Goal: Information Seeking & Learning: Check status

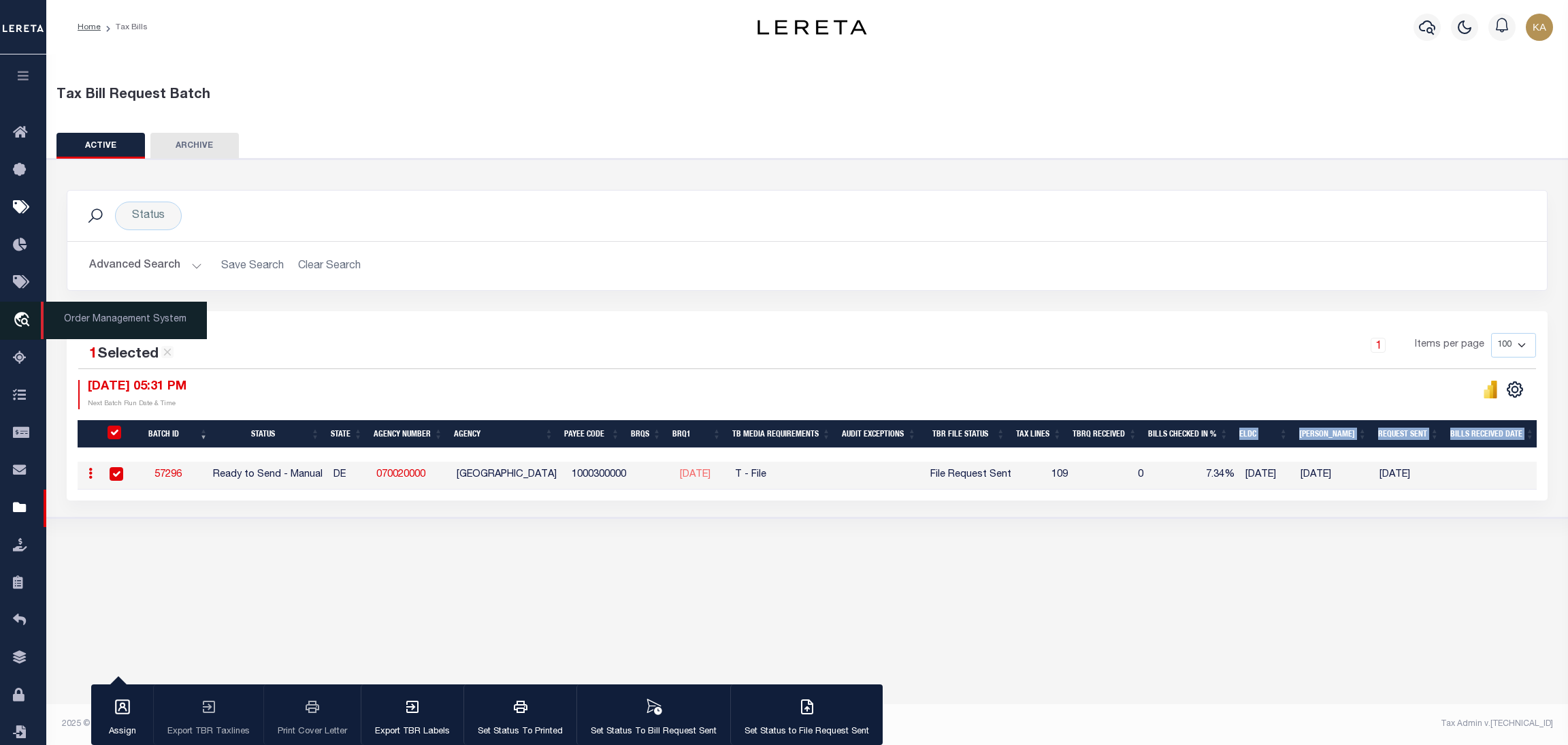
click at [20, 329] on icon "travel_explore" at bounding box center [23, 320] width 22 height 18
click at [1430, 28] on icon "button" at bounding box center [1427, 28] width 16 height 16
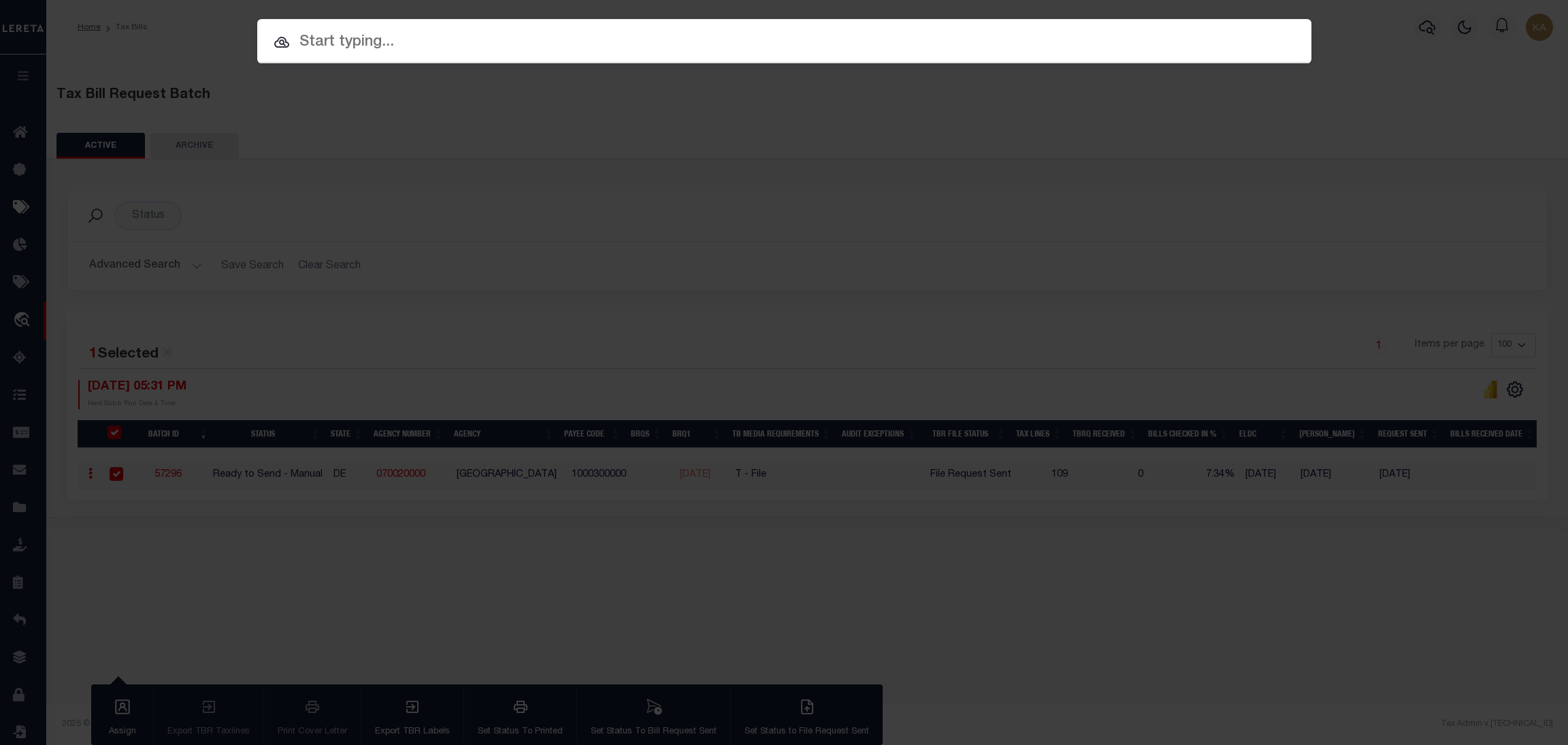
paste input "08037299"
type input "08037299"
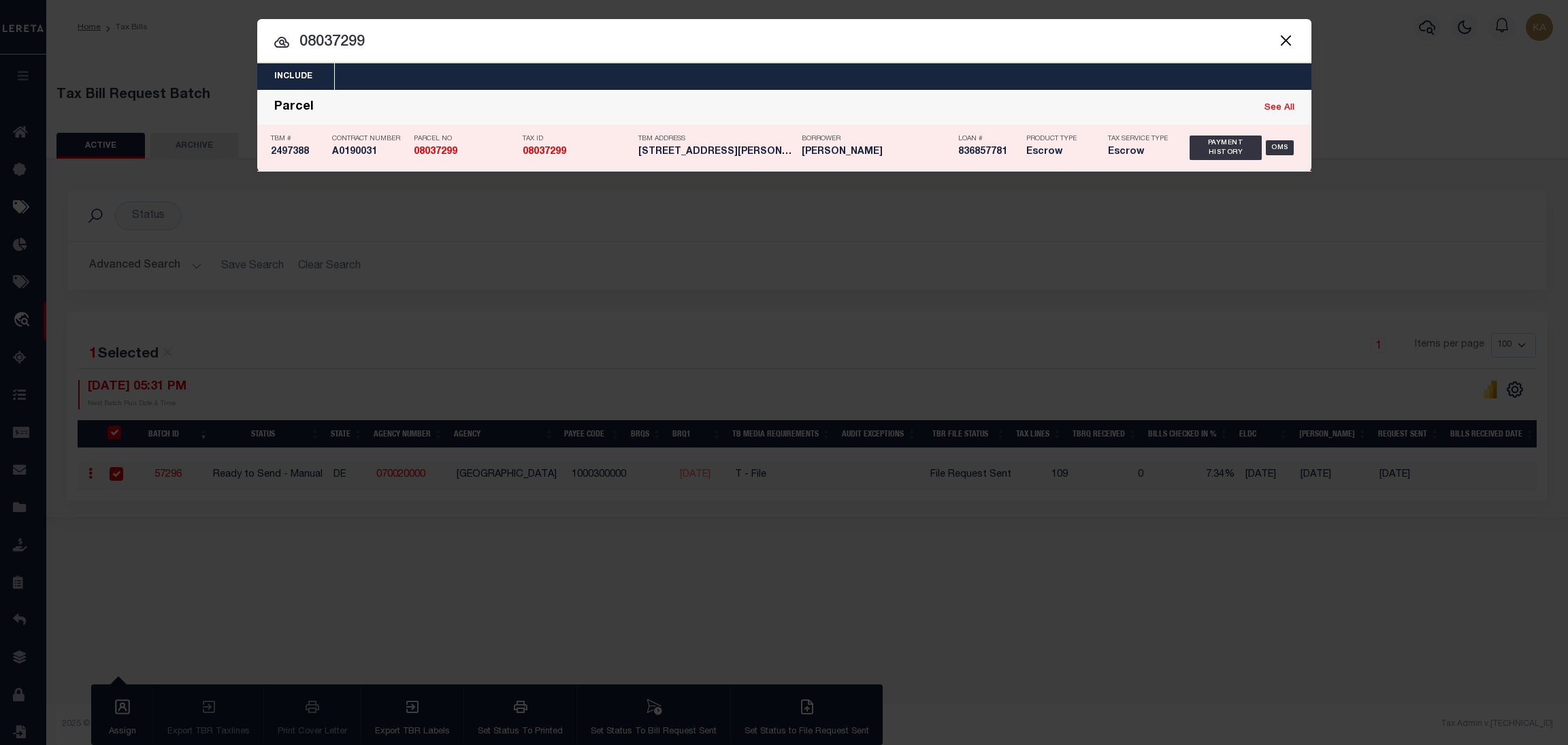
click at [496, 149] on h5 "08037299" at bounding box center [465, 152] width 102 height 12
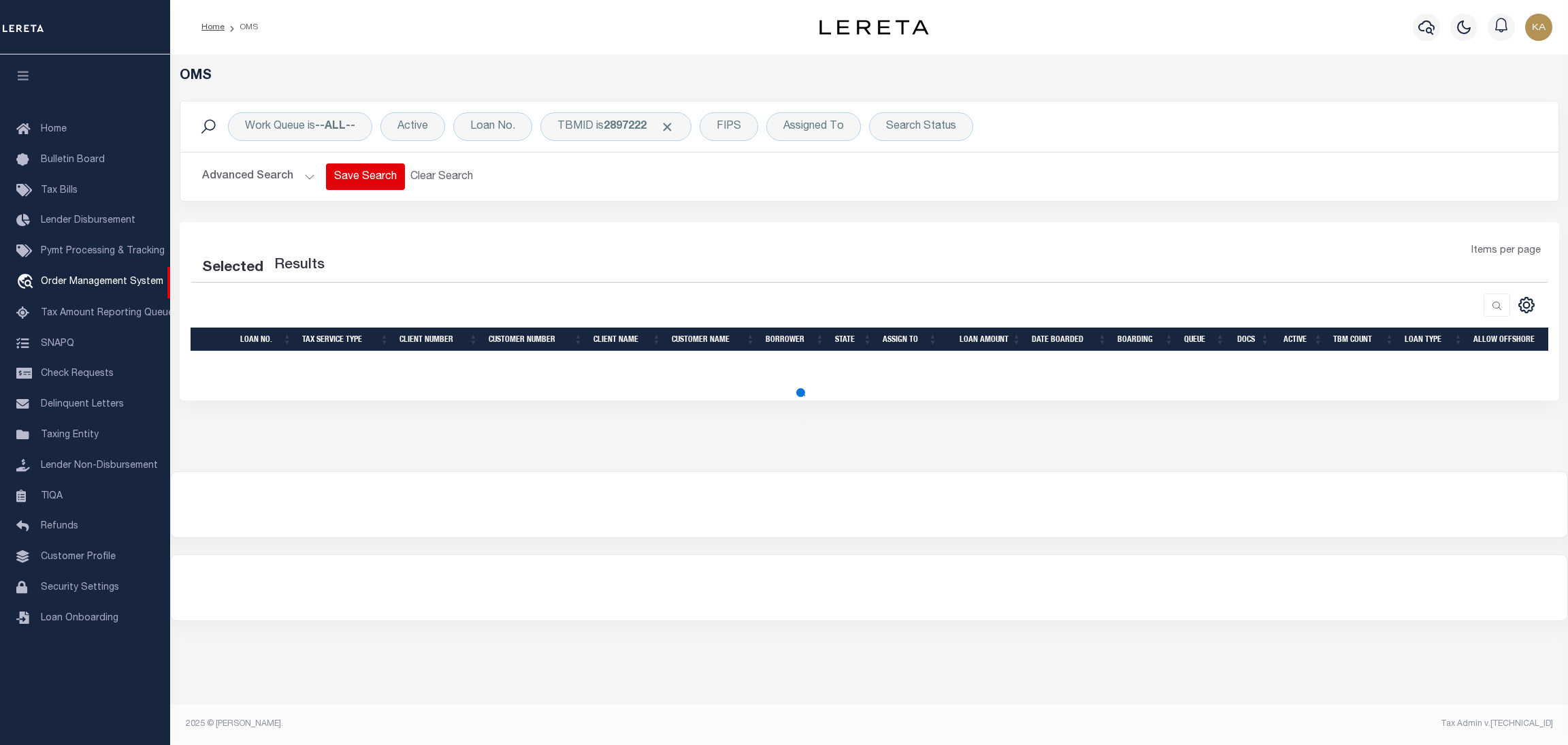
select select "200"
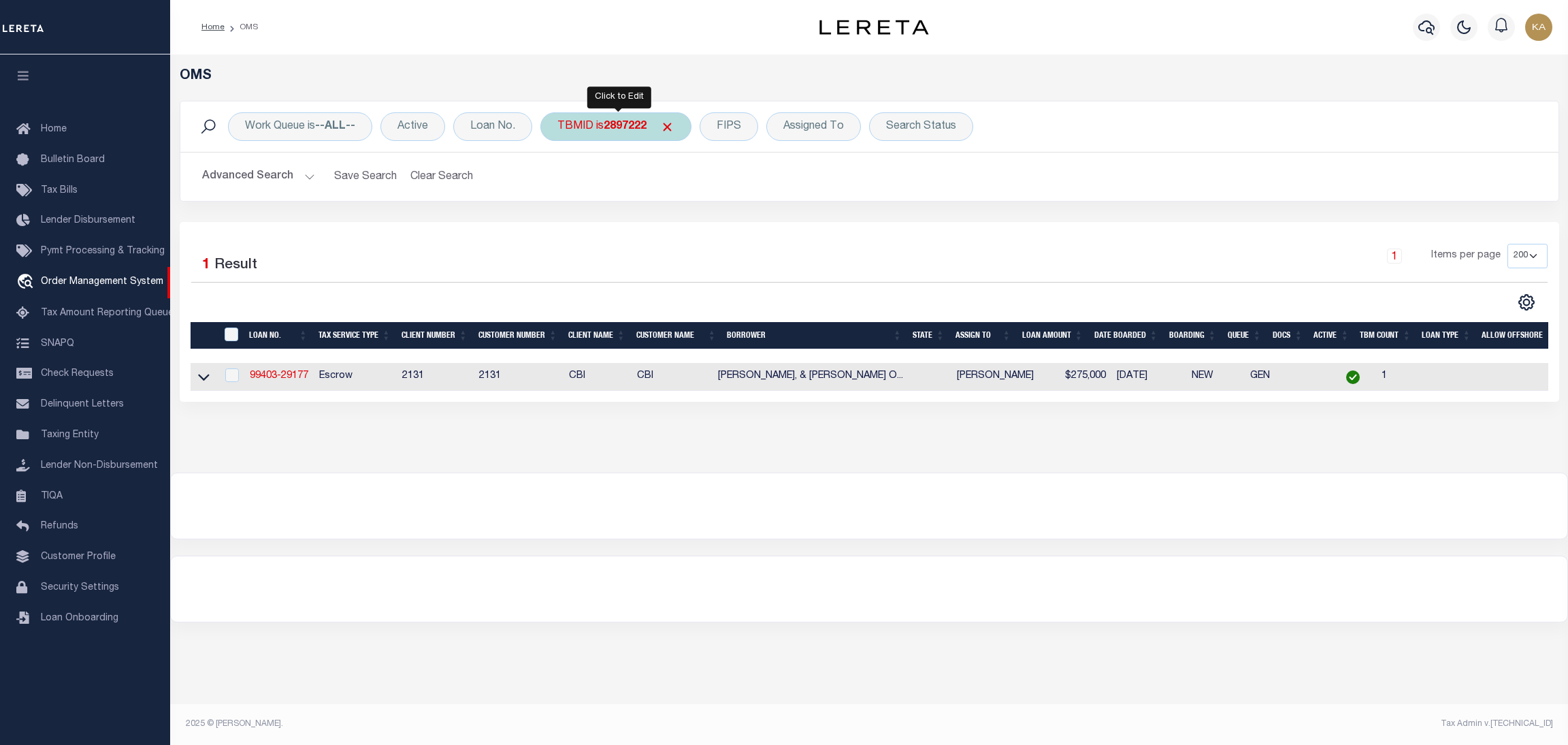
click at [561, 133] on div "TBMID is 2897222" at bounding box center [616, 126] width 151 height 28
type input "2654772"
click at [726, 219] on input "Apply" at bounding box center [738, 217] width 40 height 22
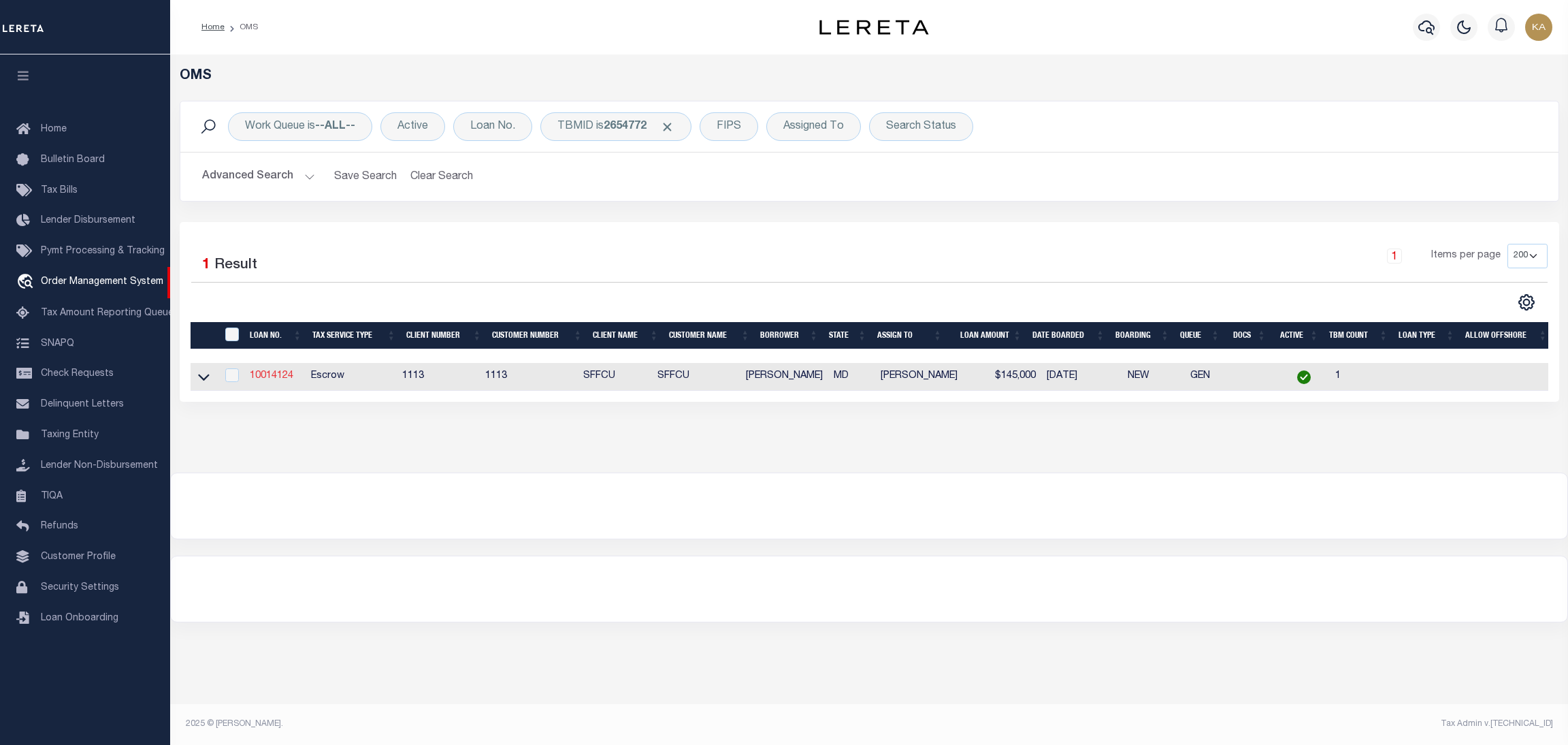
click at [287, 379] on link "10014124" at bounding box center [271, 375] width 44 height 10
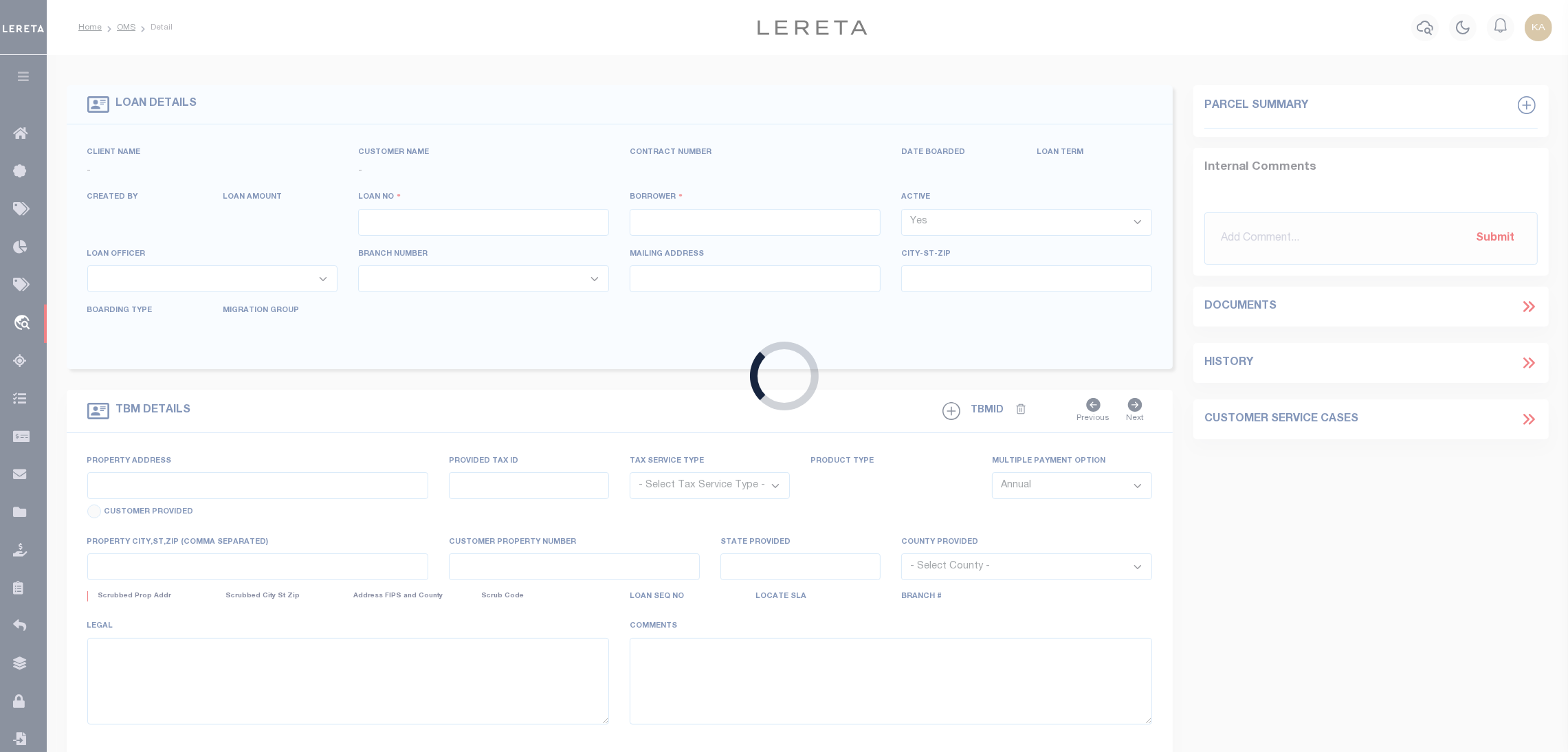
type input "10014124"
type input "Cara Hill"
select select
select select "10"
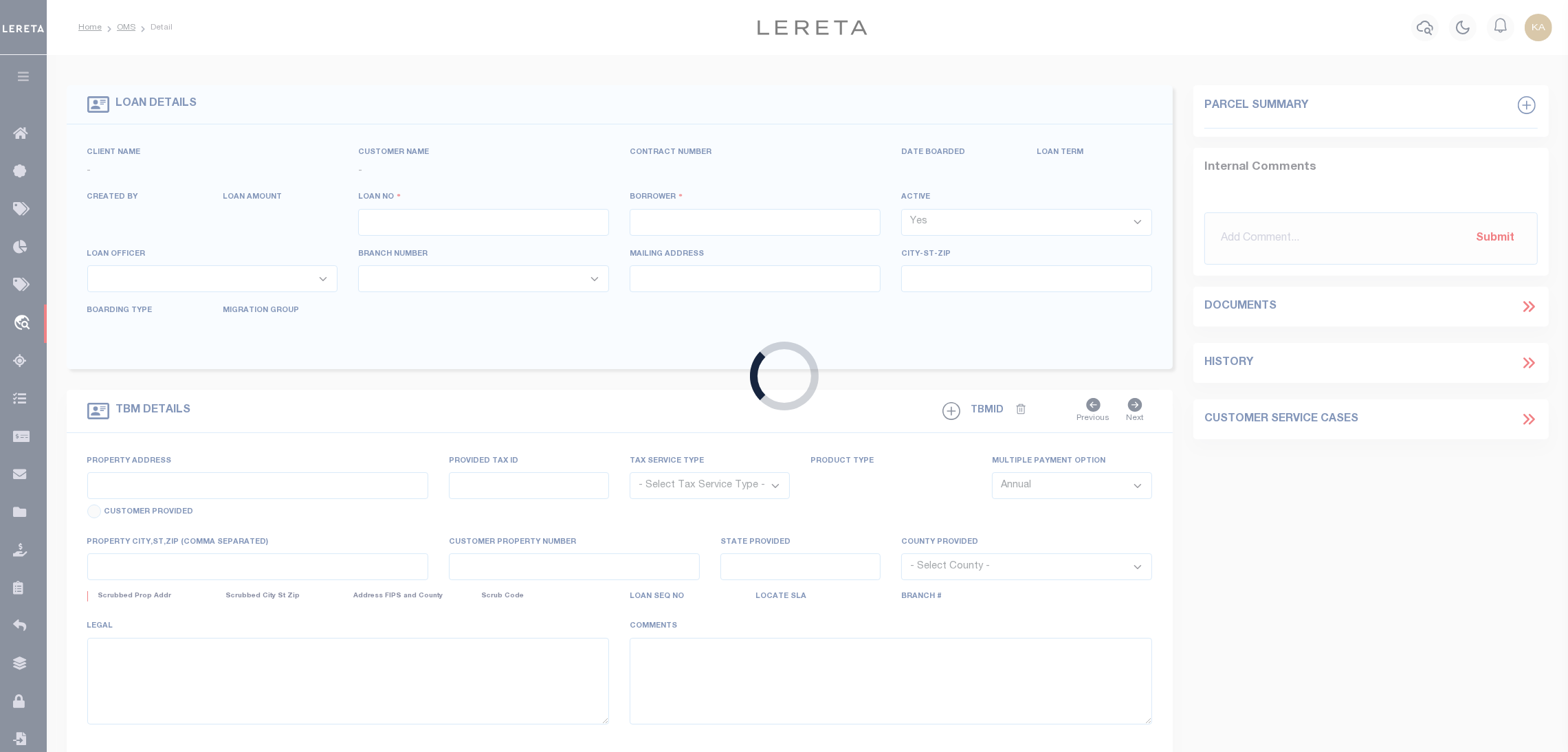
select select "Escrow"
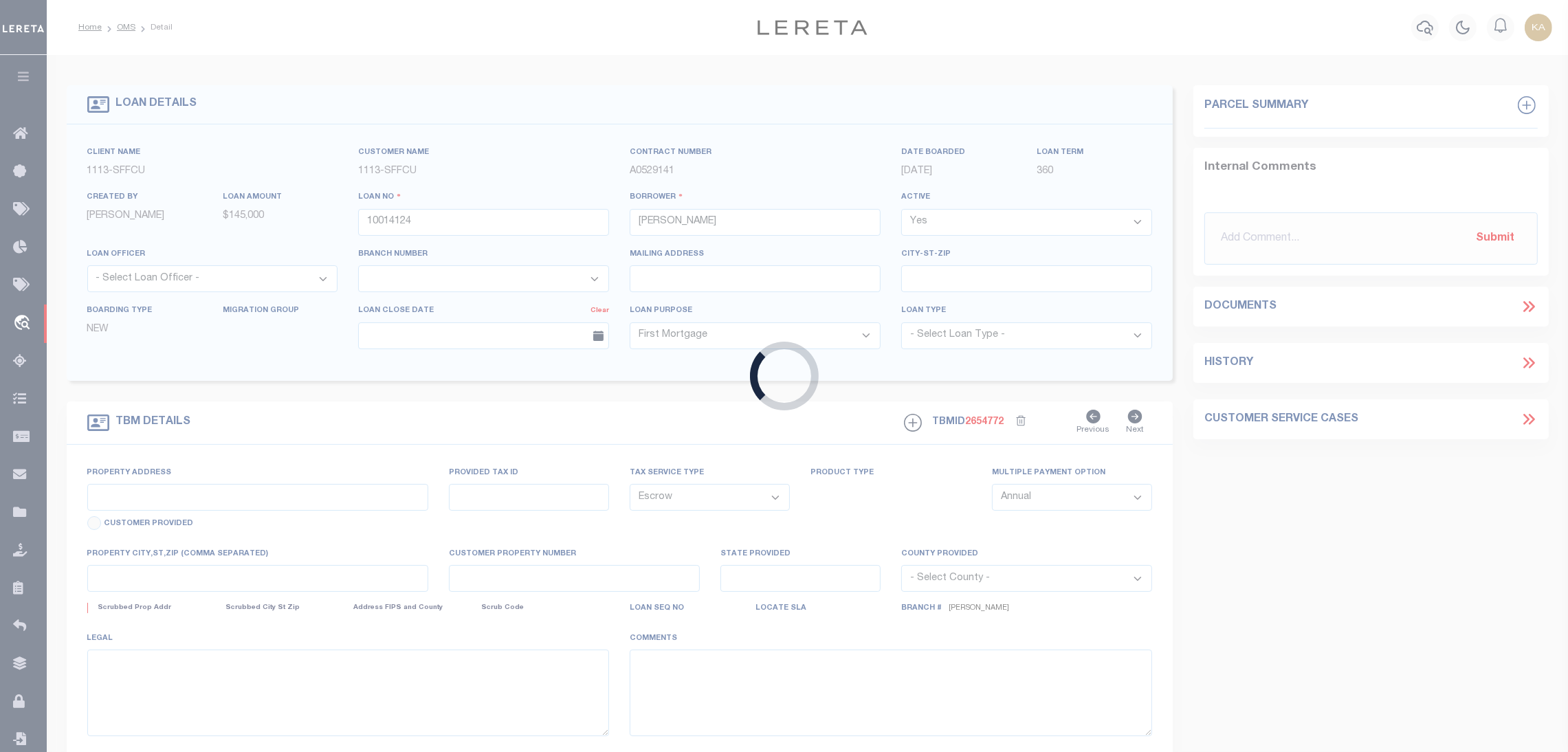
select select "2140"
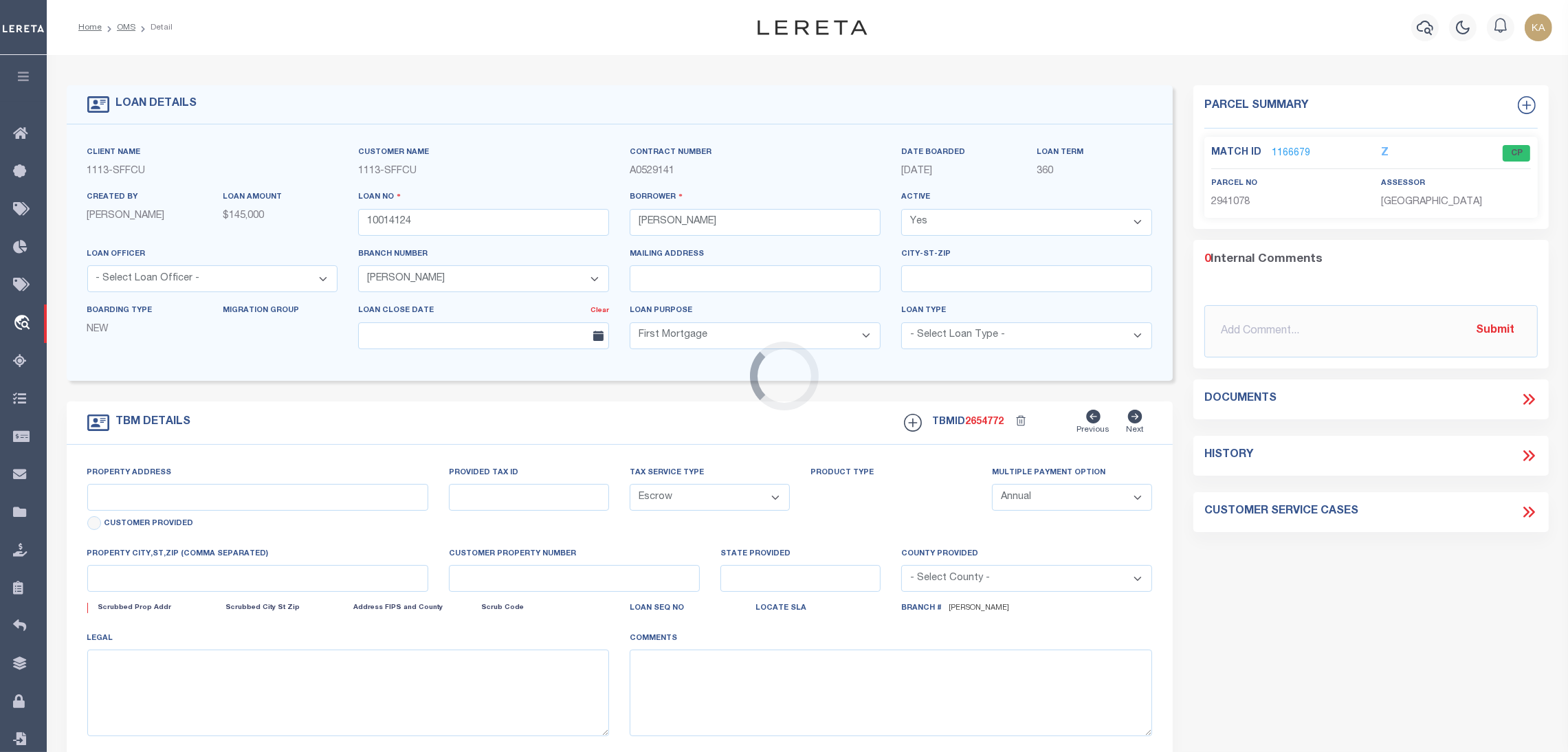
type input "4129 APPLEGATE CT UNIT 4"
type input "062941078"
type input "Suitland MD 20746"
type input "10014124"
type input "MD"
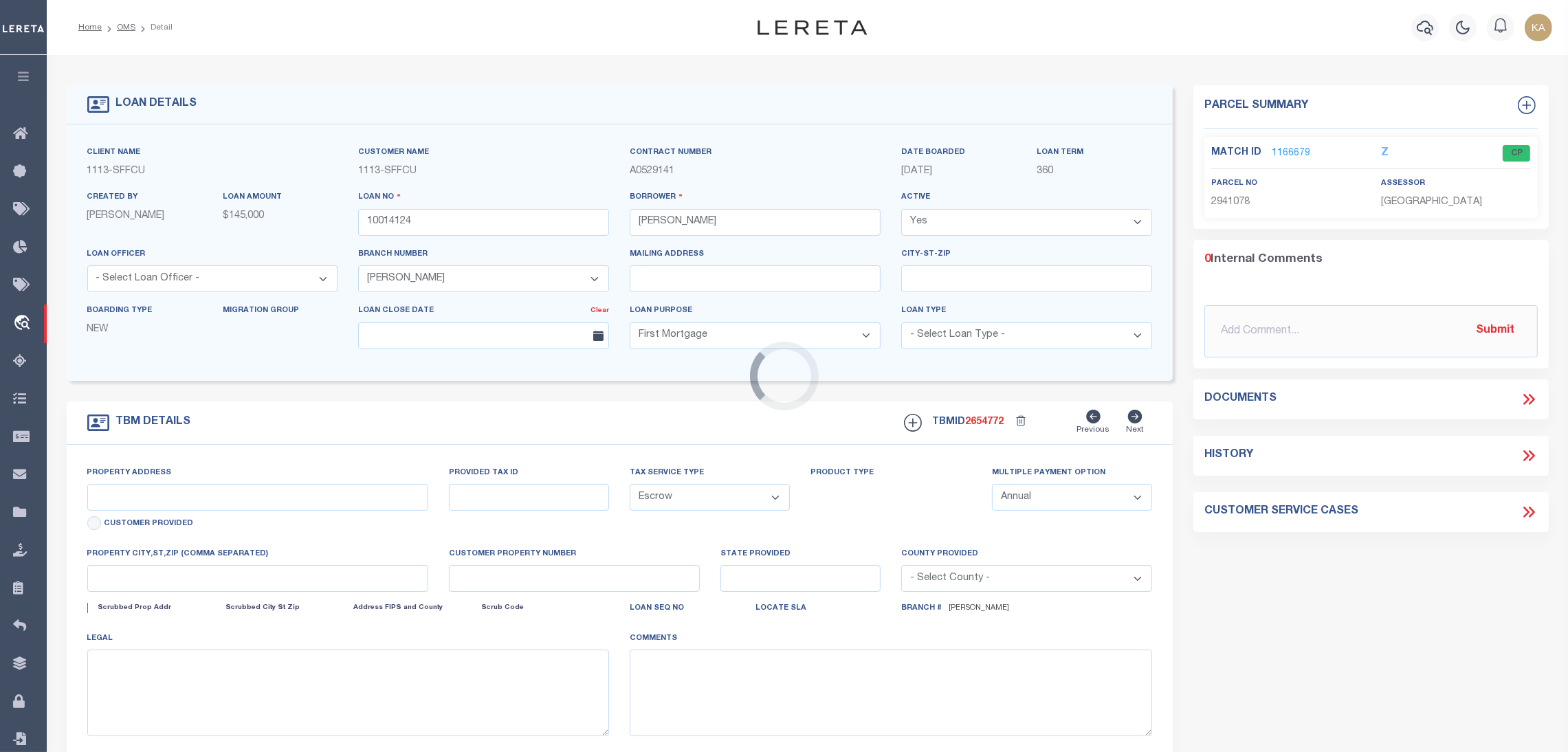
select select "Prince George's"
type textarea "Applegate Condo"
select select "2"
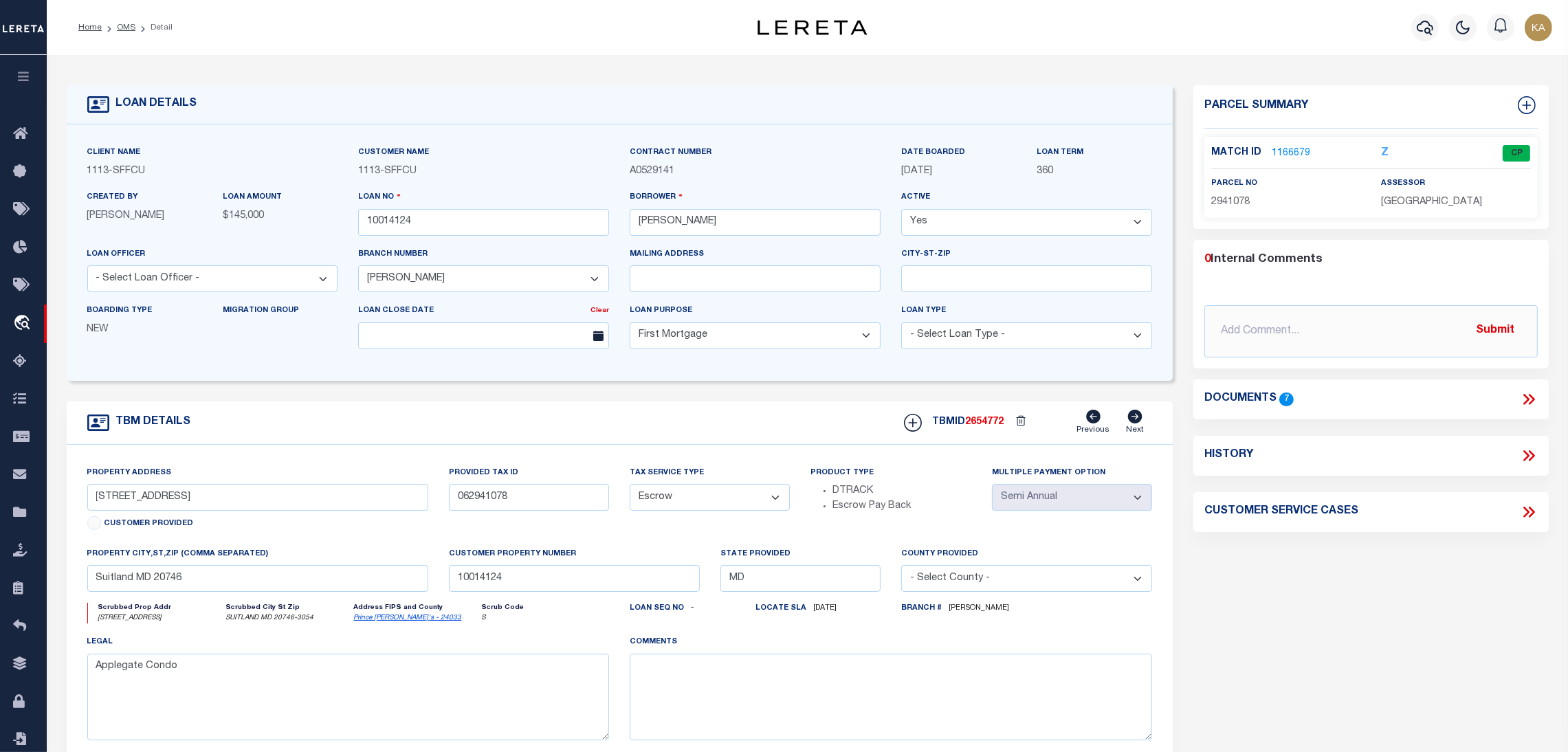
click at [1281, 152] on link "1166679" at bounding box center [1291, 153] width 38 height 14
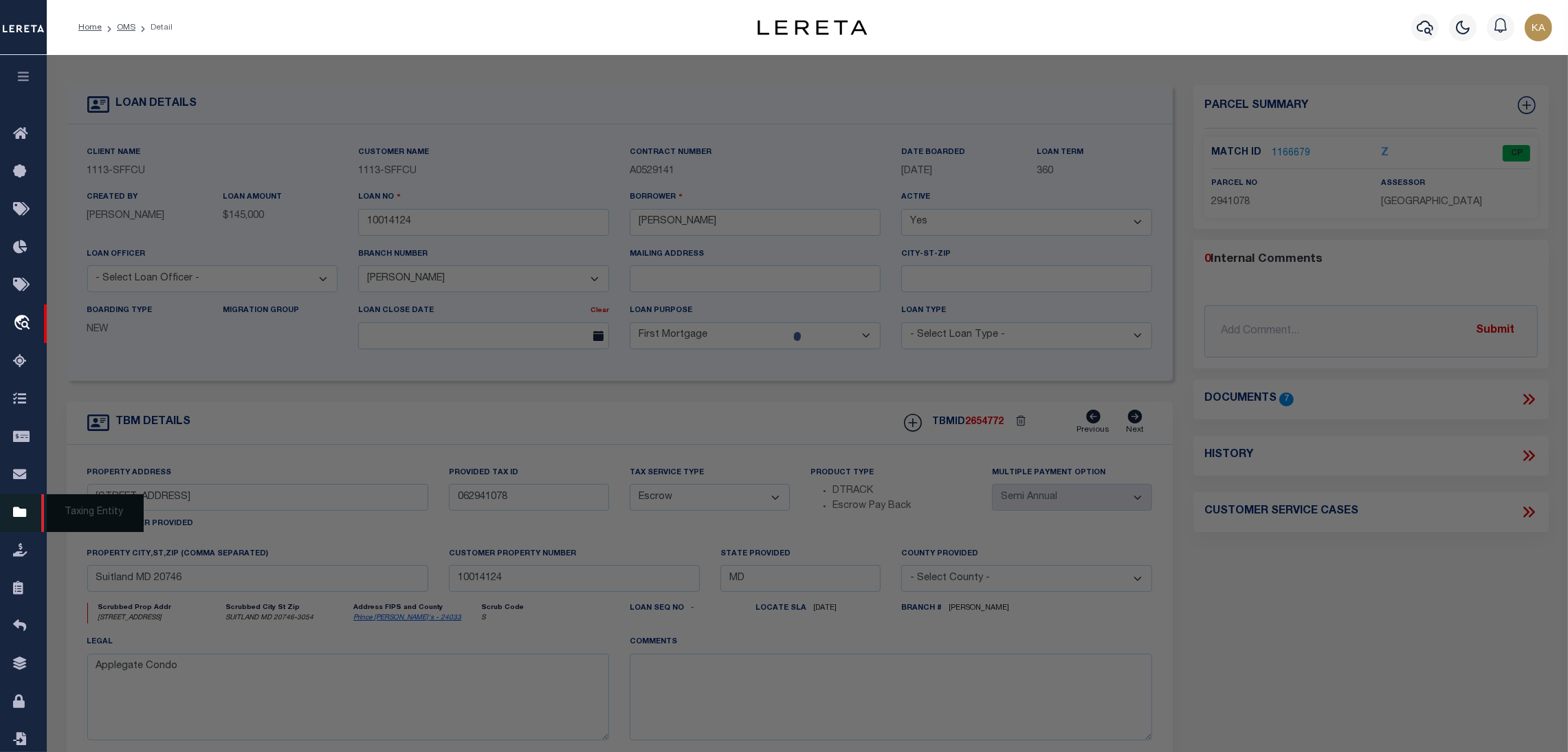
checkbox input "false"
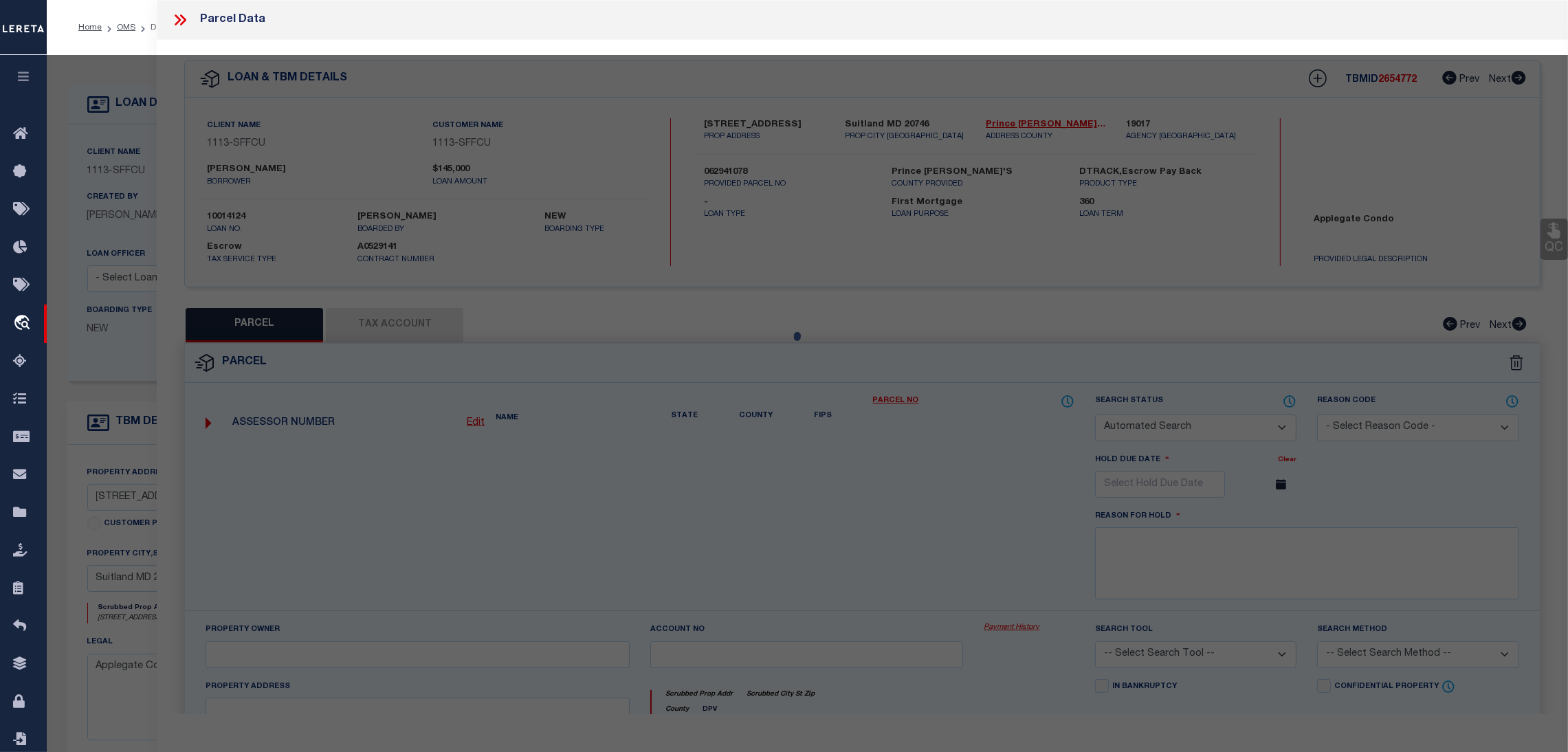
select select "CP"
type input "HILL CARA C"
type input "4129 APPLEGATE CT UNIT 4"
type input "SUITLAND MD 20746"
type textarea "Map:88 Grid: D2"
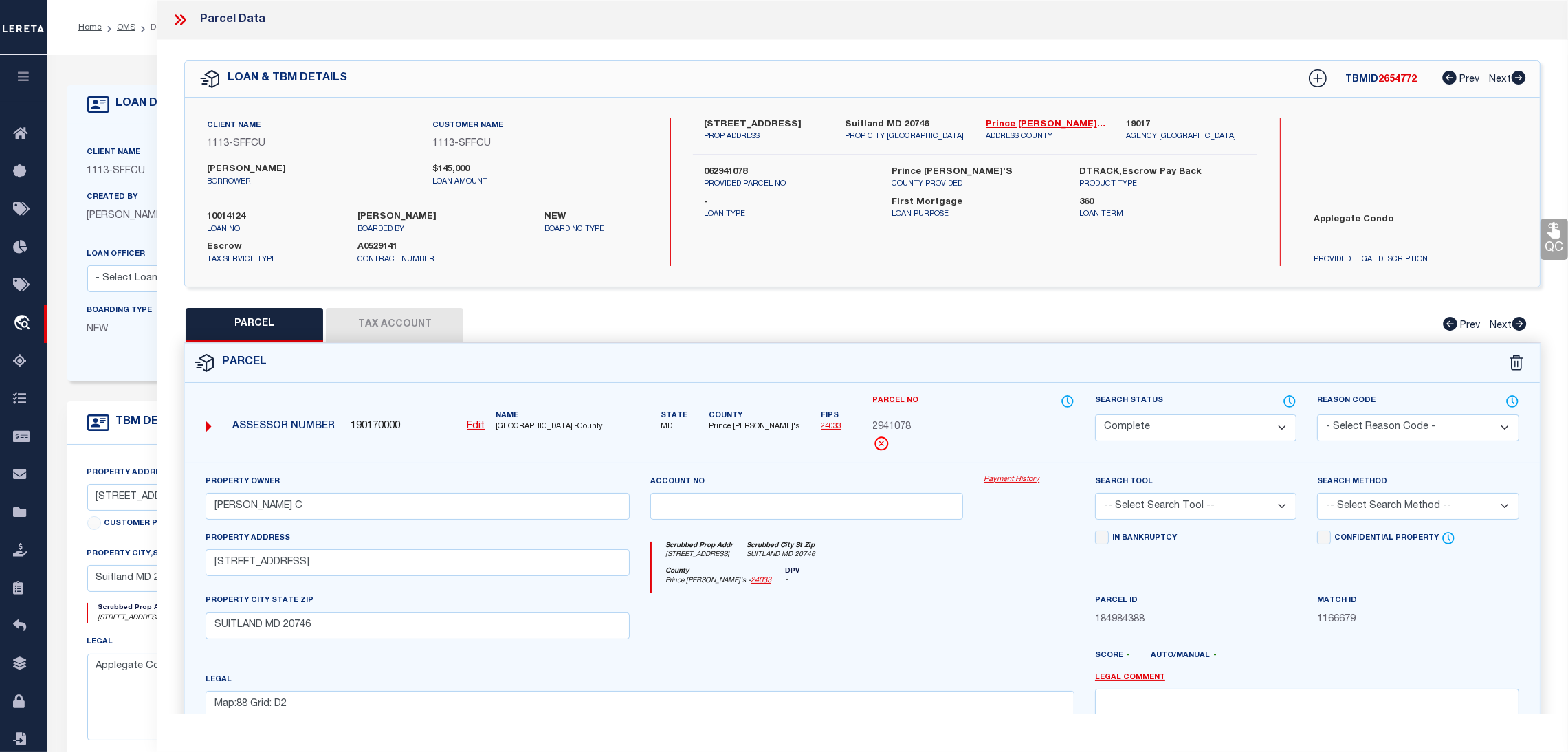
click at [365, 328] on button "Tax Account" at bounding box center [394, 325] width 137 height 35
select select "100"
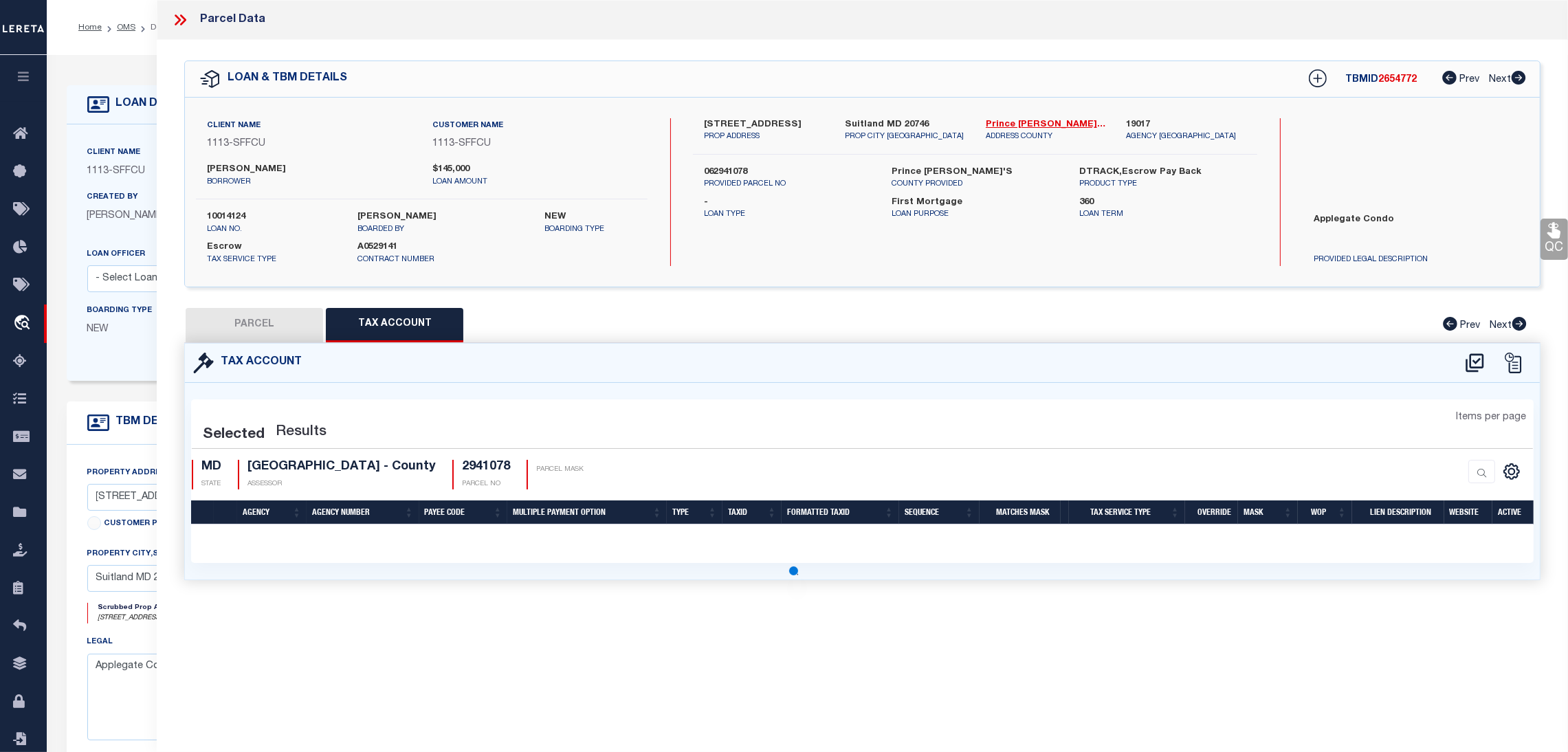
select select "100"
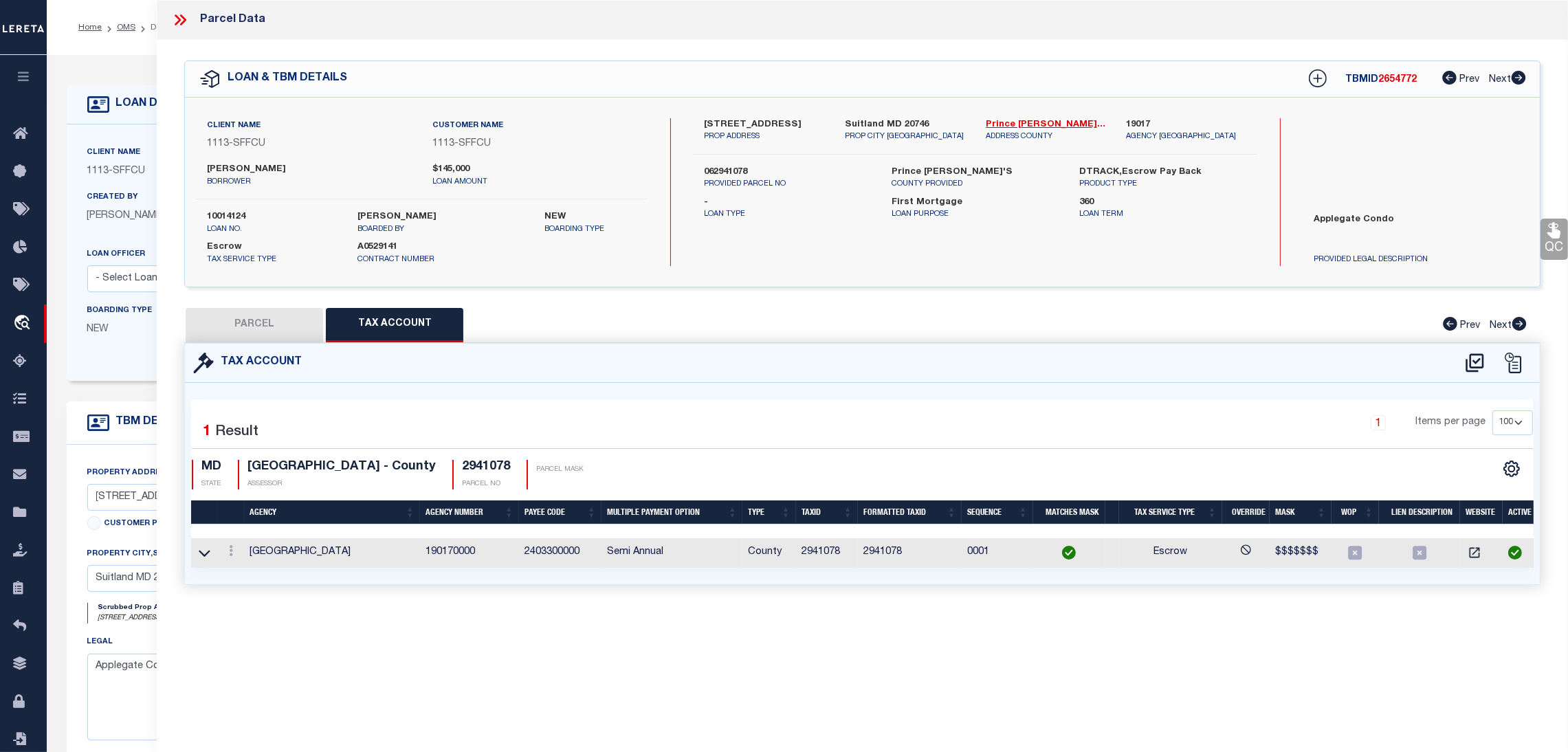
click at [433, 552] on td "190170000" at bounding box center [469, 552] width 99 height 29
click at [433, 552] on td "190170000" at bounding box center [469, 552] width 99 height 29
copy td "190170000"
click at [18, 370] on icon at bounding box center [23, 362] width 22 height 17
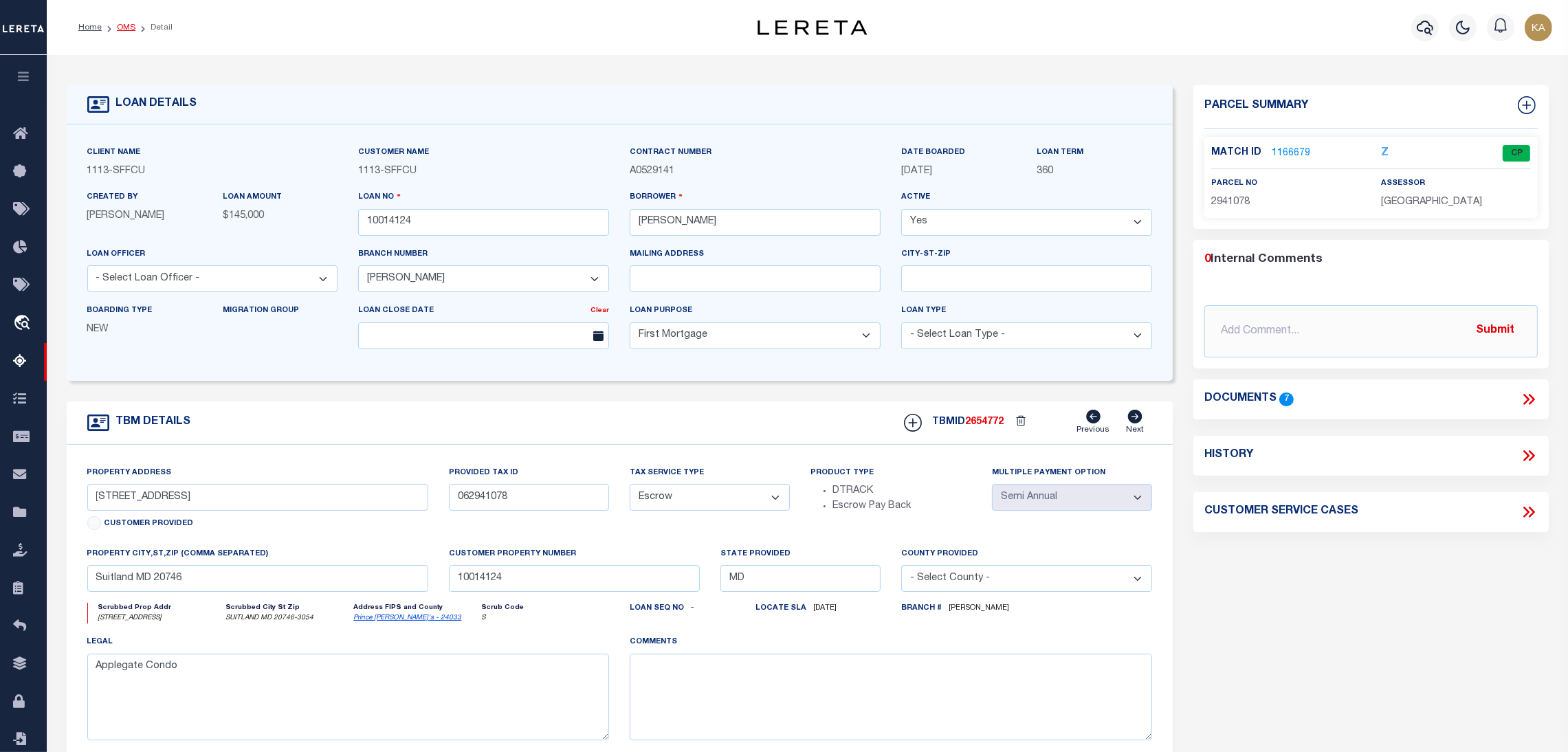
click at [128, 29] on link "OMS" at bounding box center [126, 27] width 19 height 8
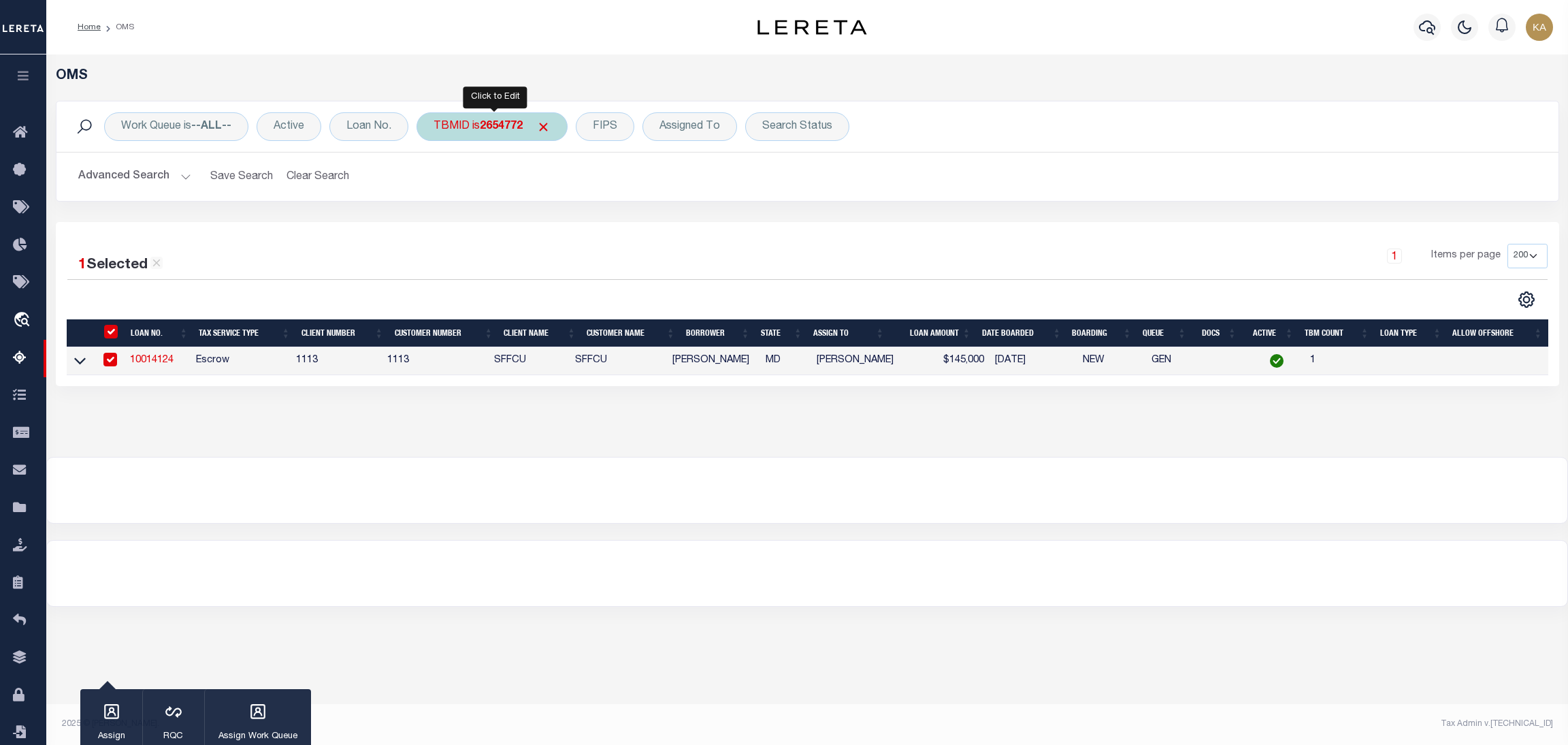
click at [468, 125] on div "TBMID is 2654772" at bounding box center [491, 126] width 151 height 28
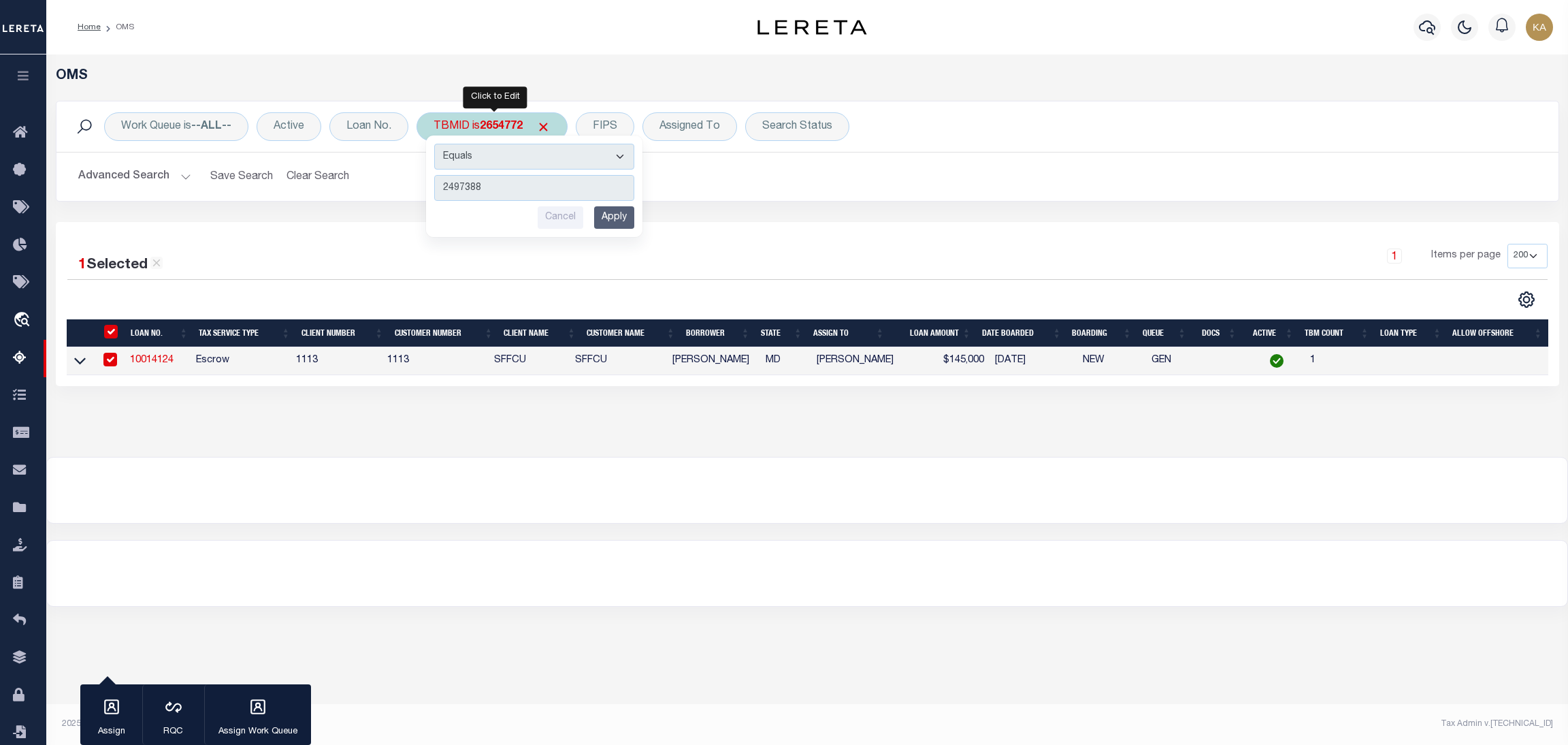
type input "2497388"
click at [627, 213] on input "Apply" at bounding box center [614, 217] width 40 height 22
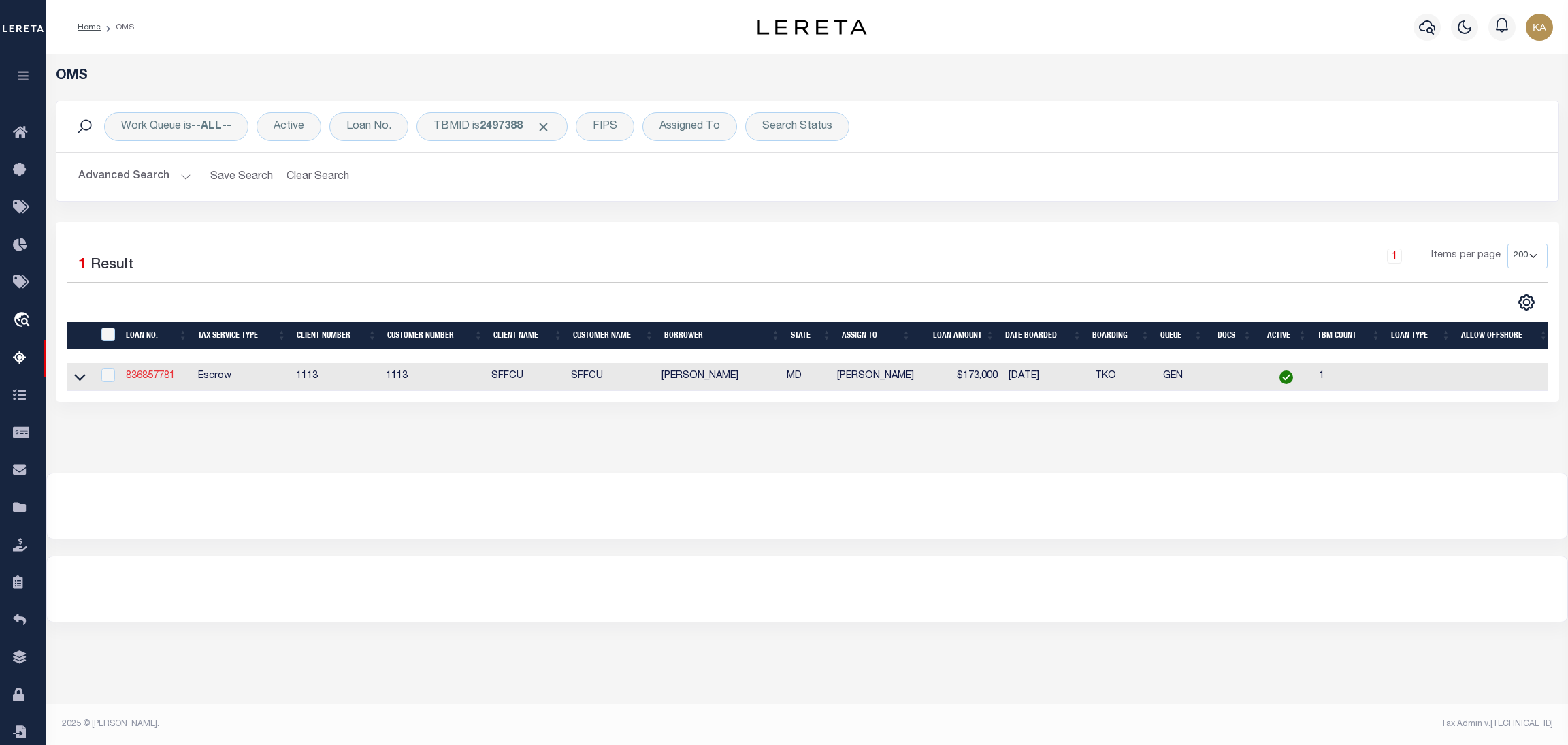
click at [144, 380] on link "836857781" at bounding box center [150, 375] width 49 height 10
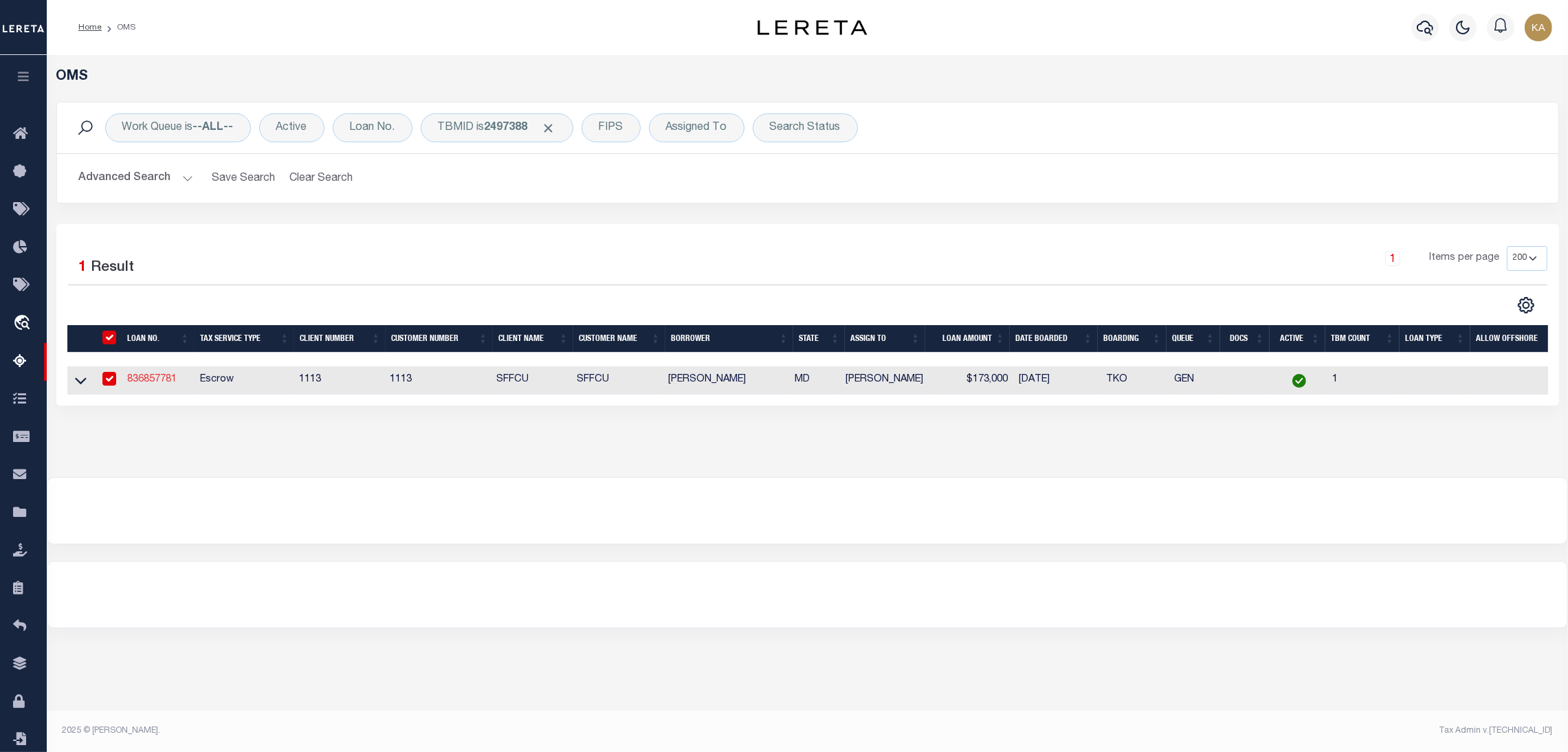
type input "836857781"
type input "[PERSON_NAME]"
type input "[STREET_ADDRESS]"
type input "WALDORF, MD 20601"
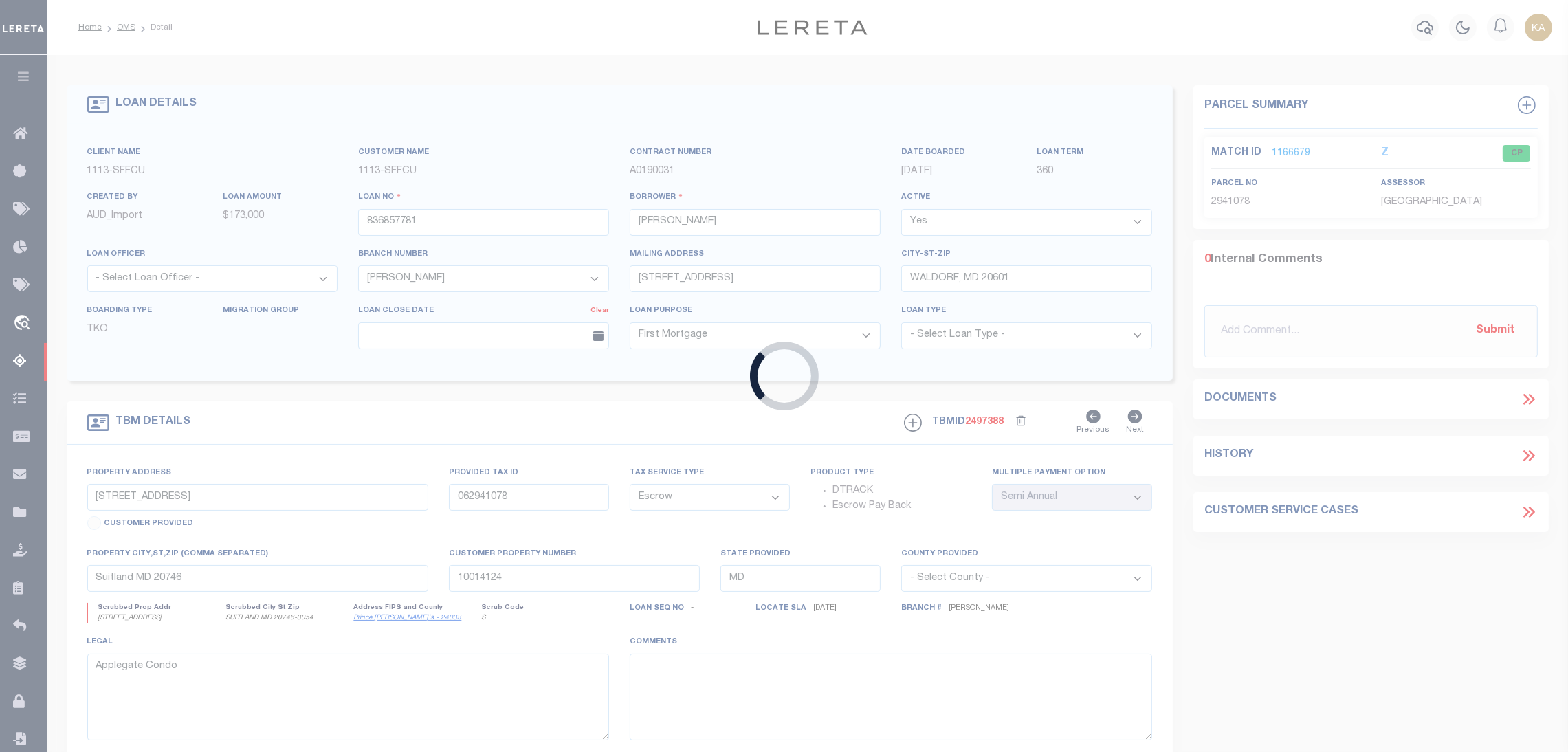
type input "[STREET_ADDRESS]"
type input "08037299"
type input "WALDORF, MD 20601"
type input "836857781"
select select "[PERSON_NAME]"
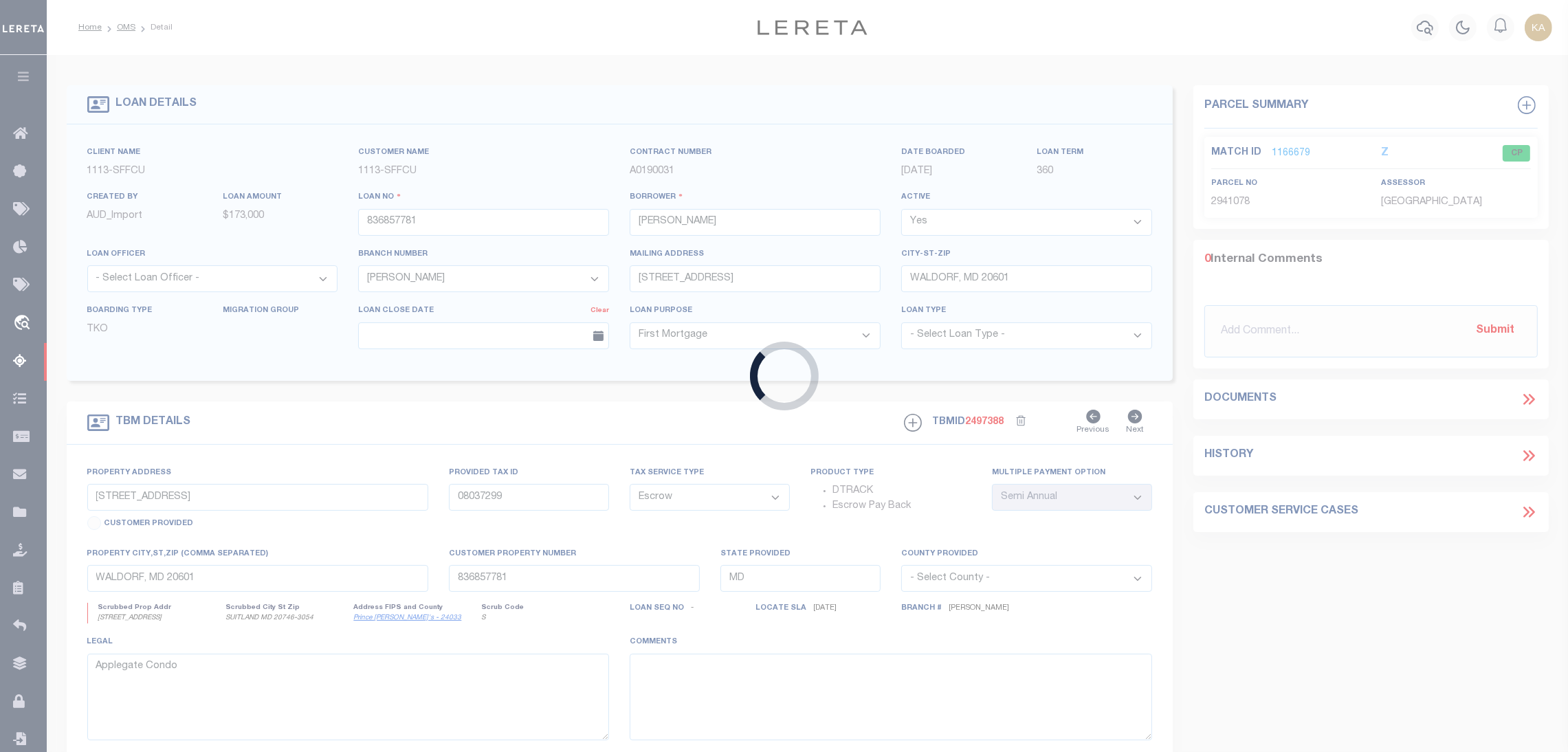
type textarea "LOT 35 BLOCK P"
select select "2140"
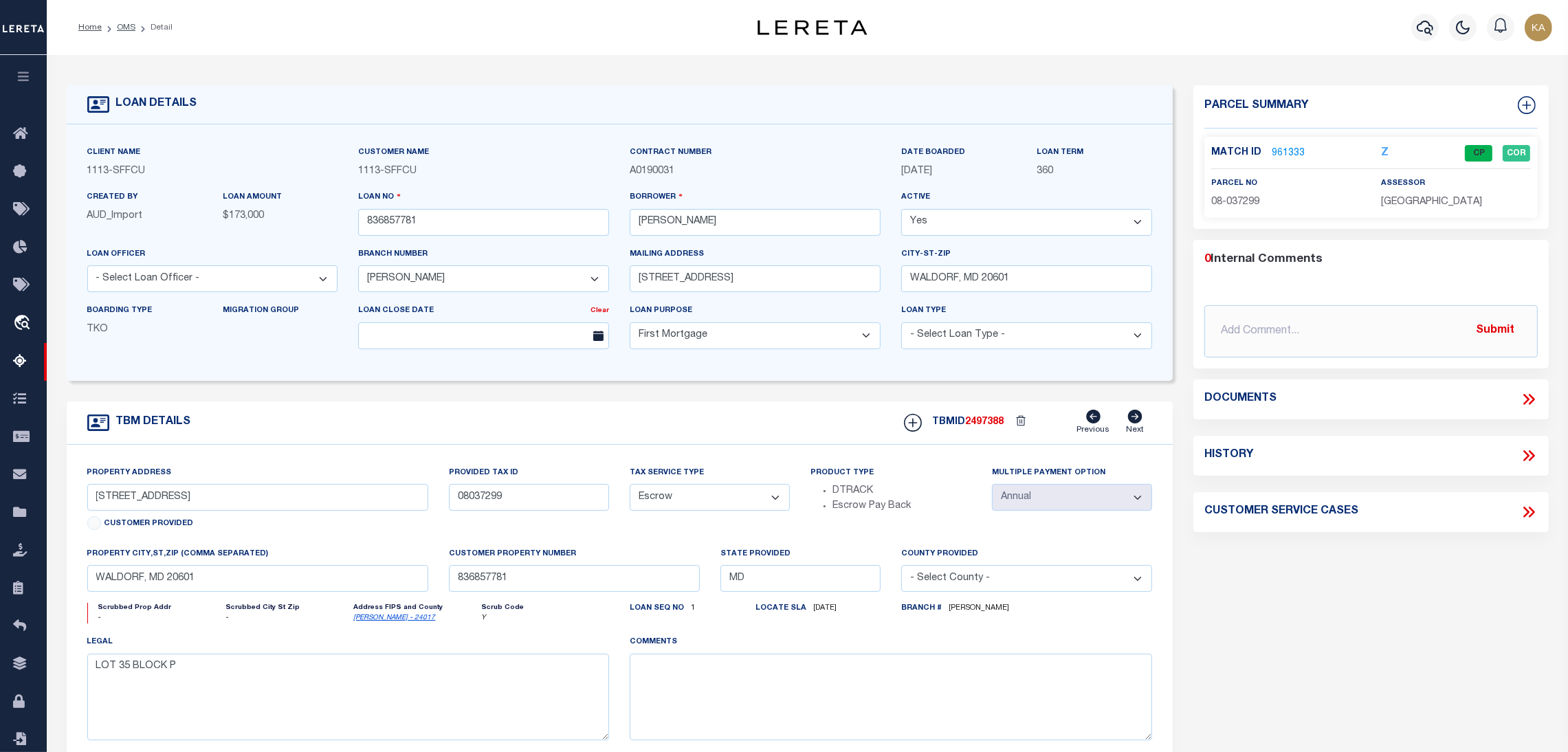
click at [1281, 146] on p "961333" at bounding box center [1289, 153] width 33 height 15
click at [1289, 150] on link "961333" at bounding box center [1289, 153] width 33 height 14
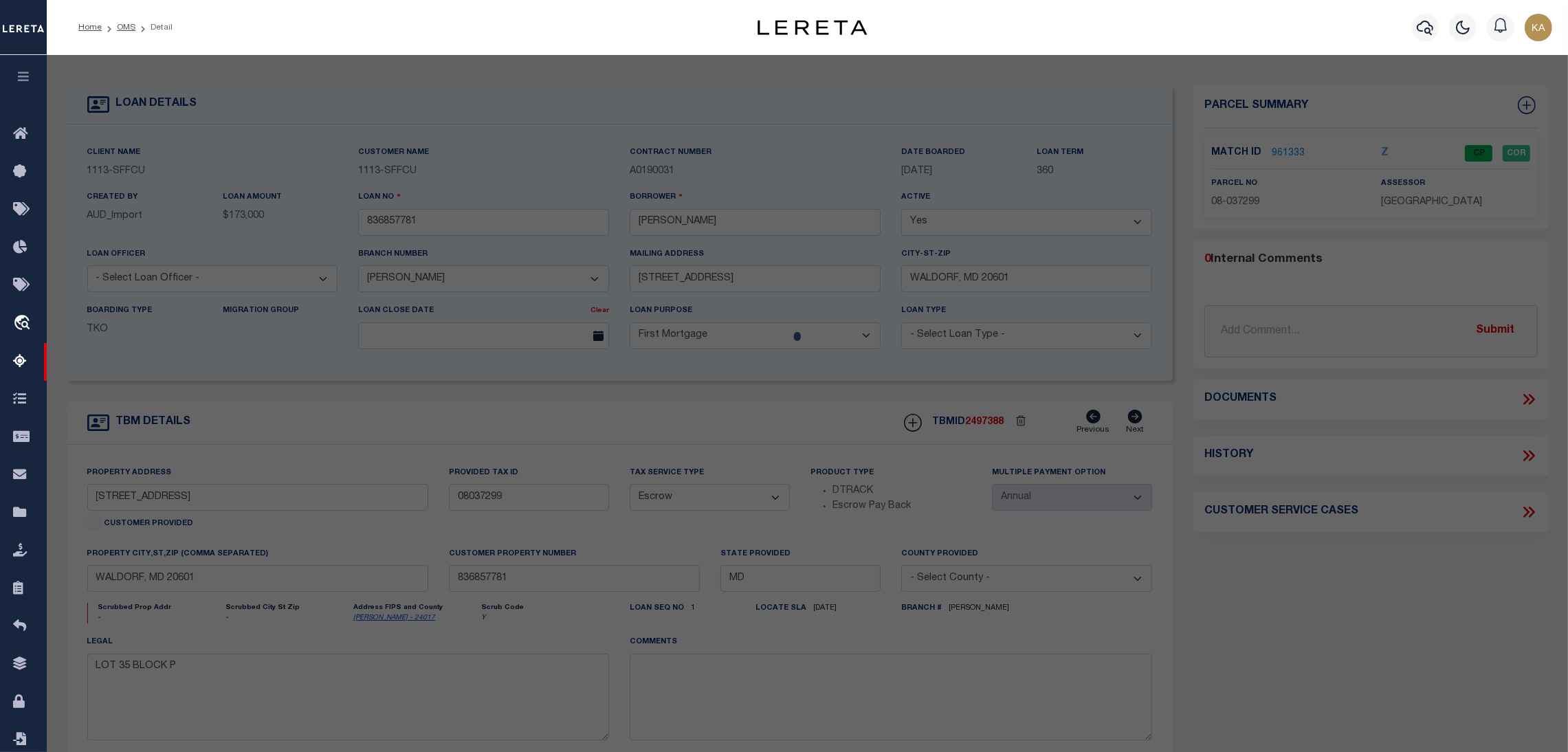
select select "AS"
checkbox input "false"
select select "CP"
type input "HICKS FLORENCE J"
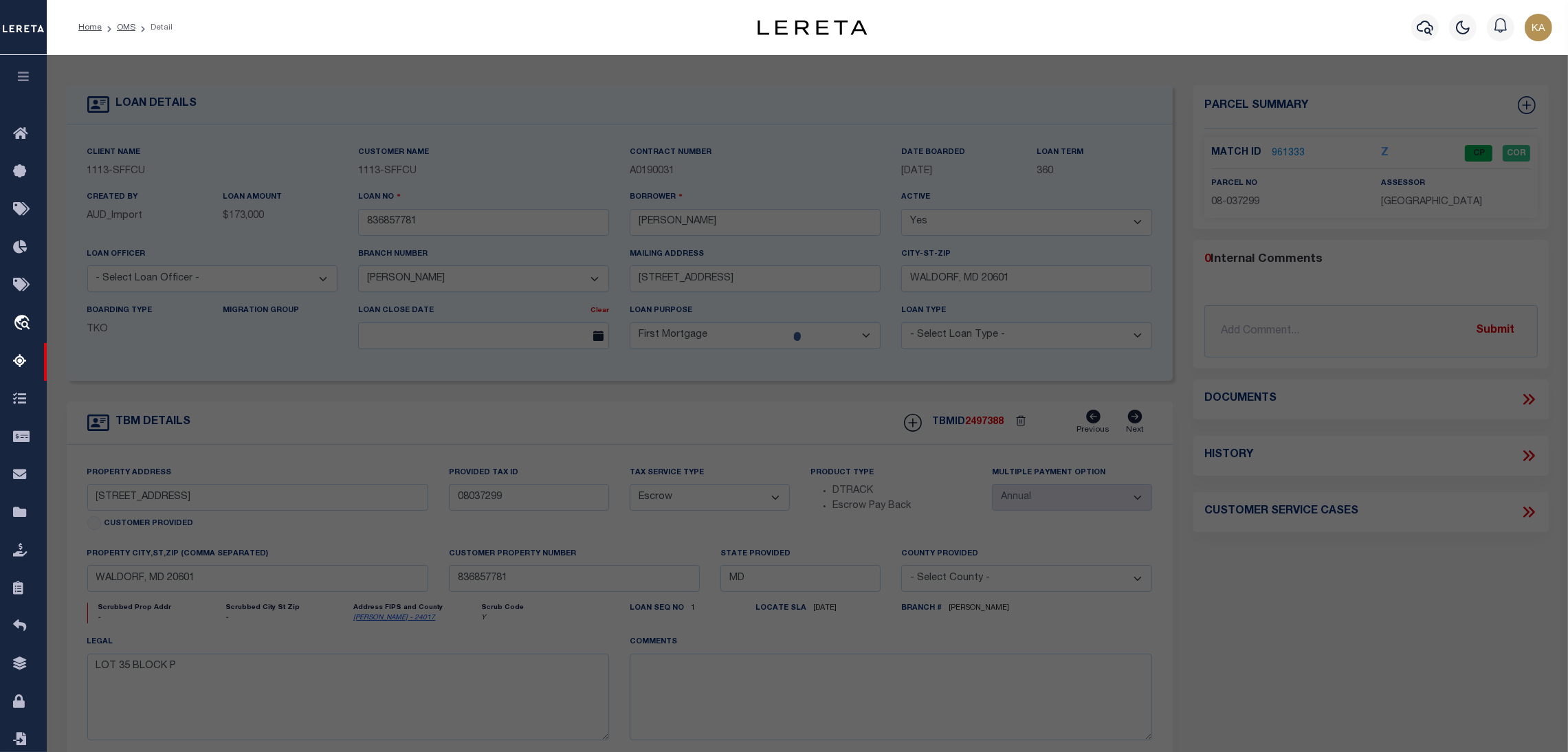
select select
type input "5411 LUCY DR"
type input "WALDORF MD 20601"
type textarea "L-35 B-P S-2 PINEFIELD SUB MAP: 0009 GRID: 0002 PARCEL: 0091 SUBDIVISON: 8665 S…"
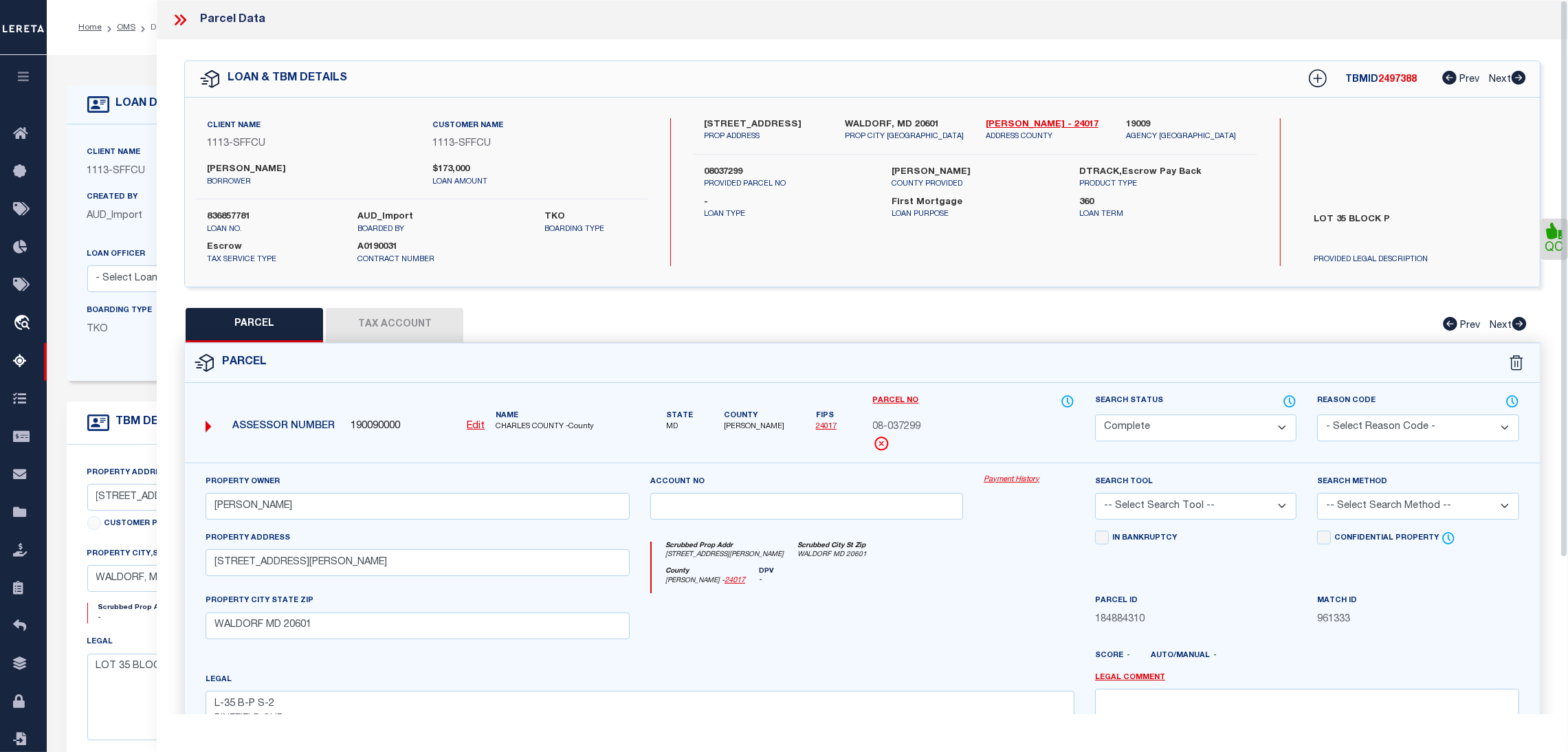
click at [449, 308] on button "Tax Account" at bounding box center [394, 325] width 137 height 35
select select "100"
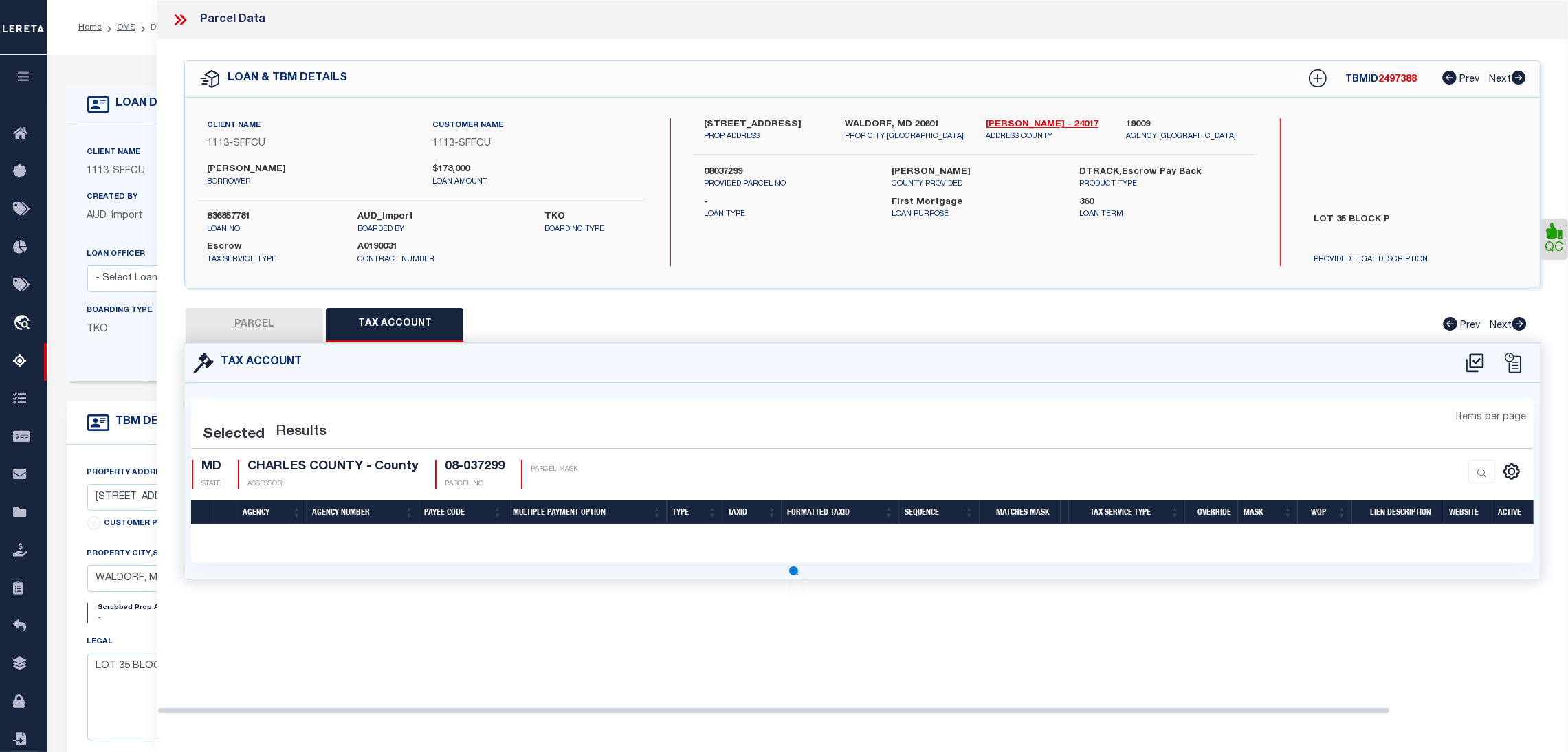
select select "100"
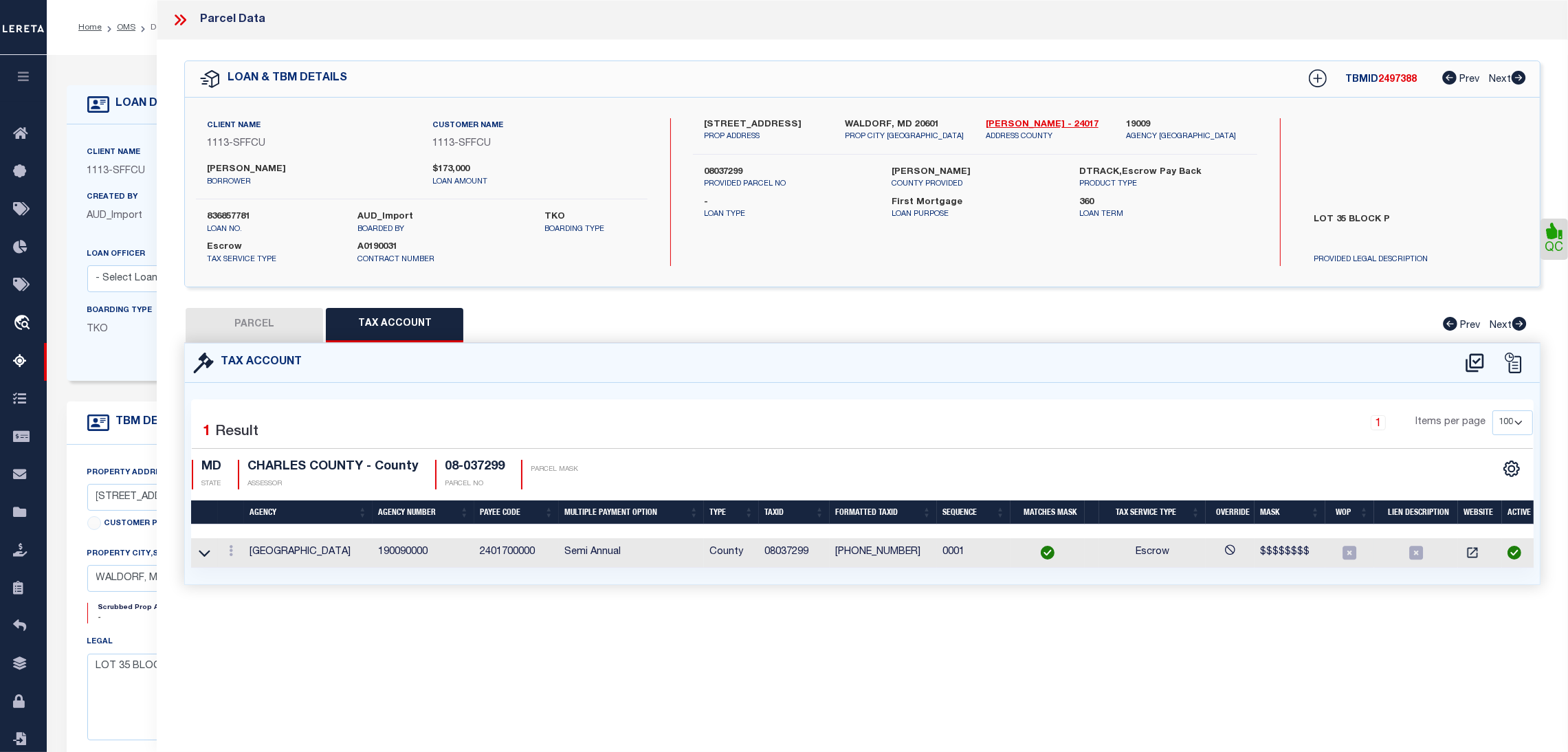
click at [408, 546] on td "190090000" at bounding box center [423, 552] width 101 height 29
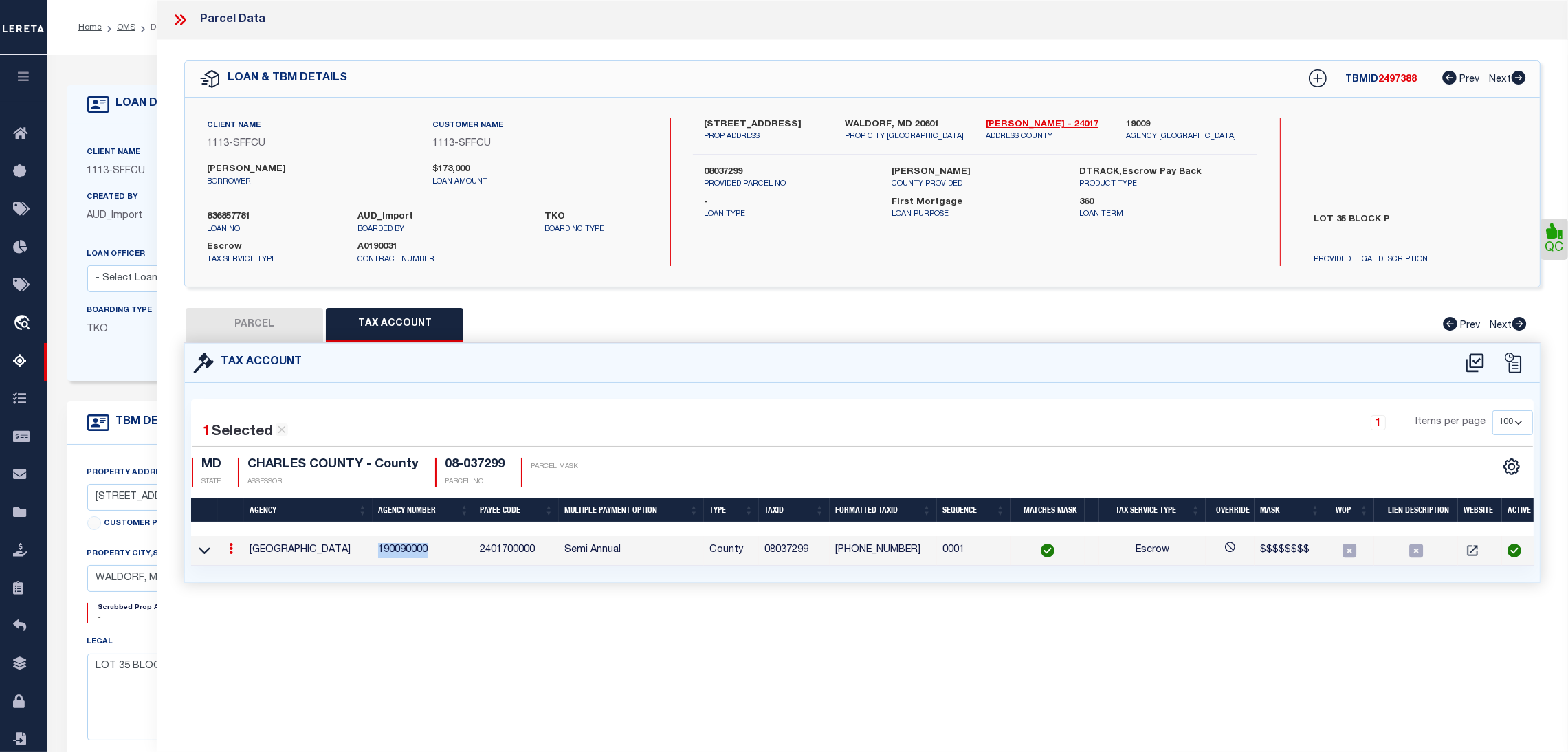
click at [408, 546] on td "190090000" at bounding box center [423, 550] width 101 height 29
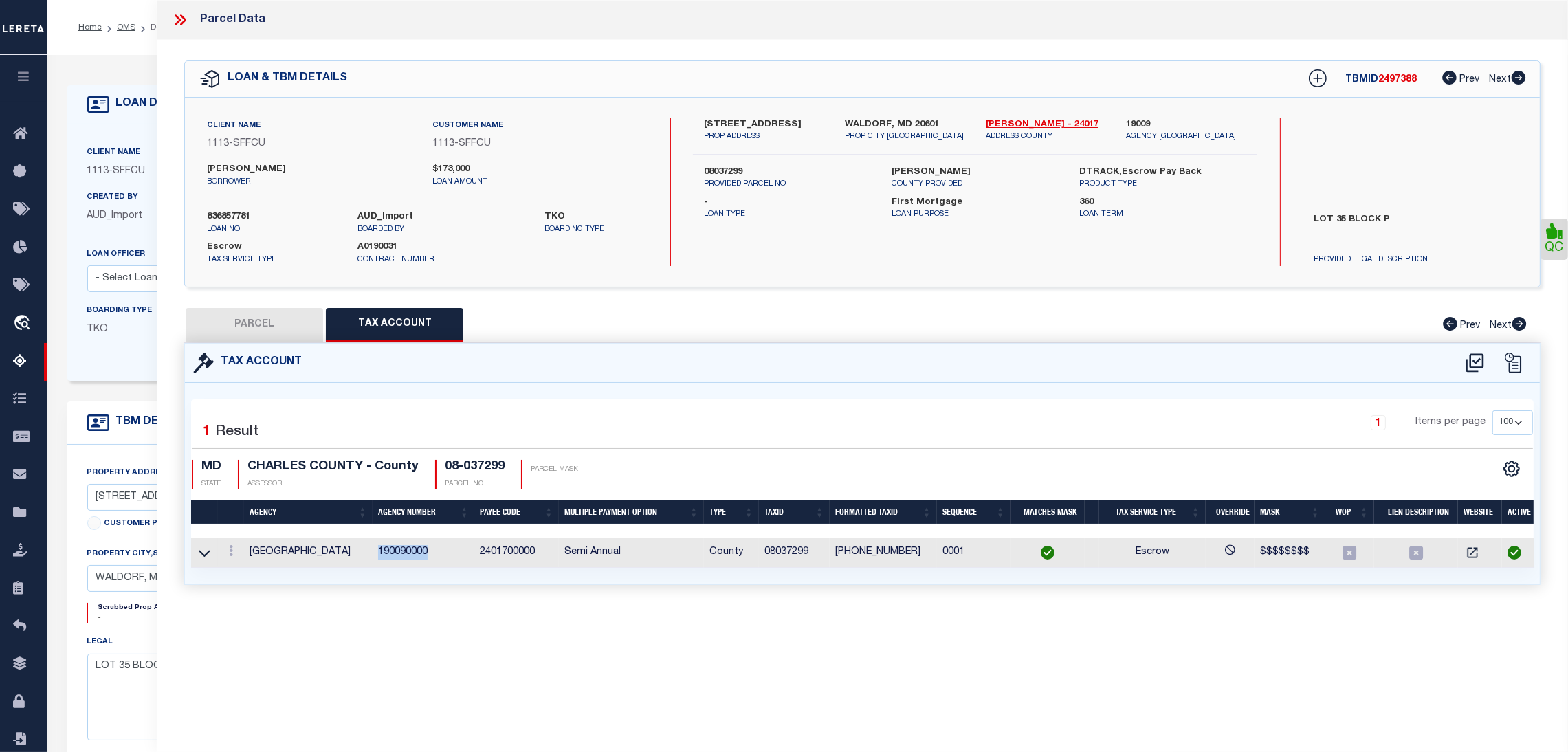
copy td "190090000"
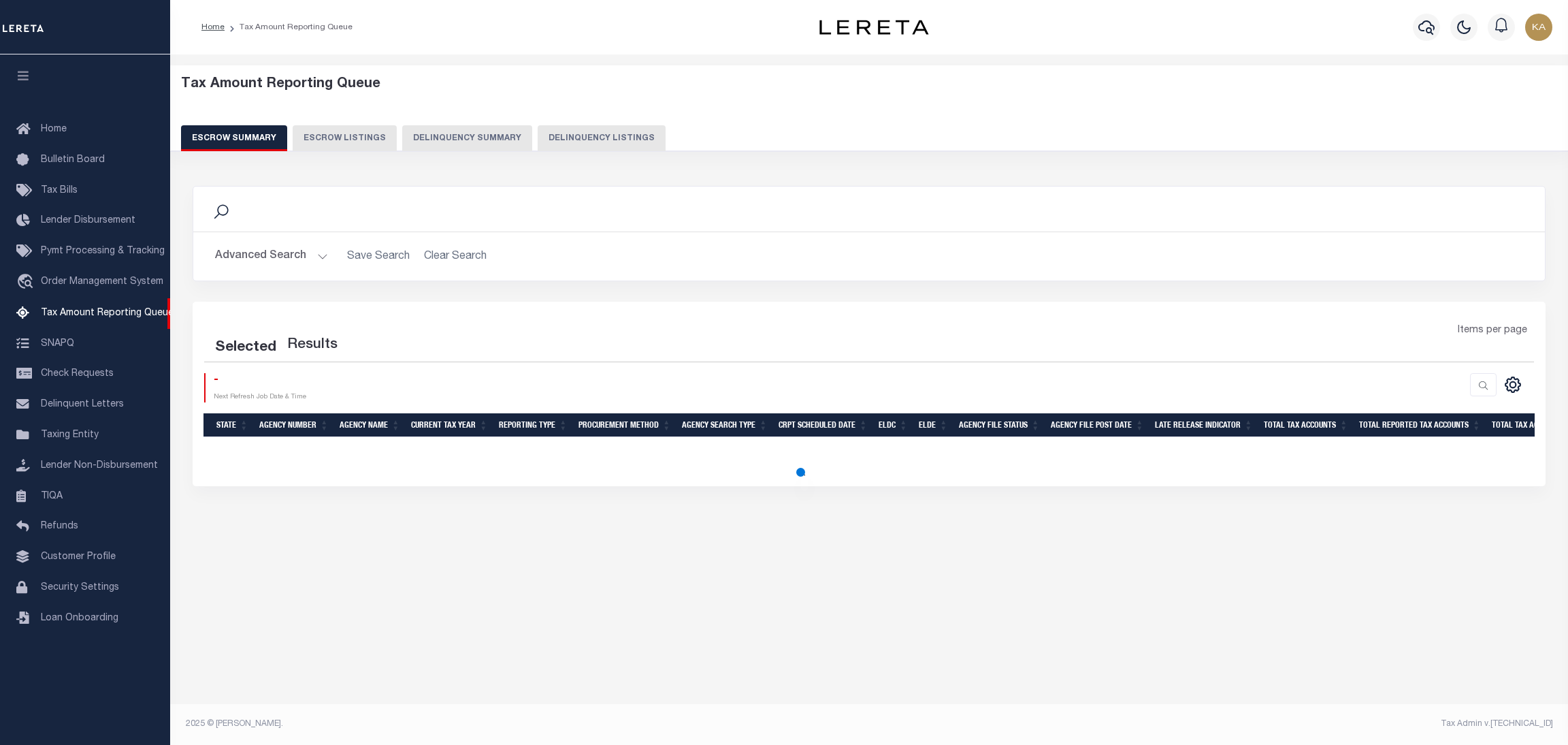
select select
select select "100"
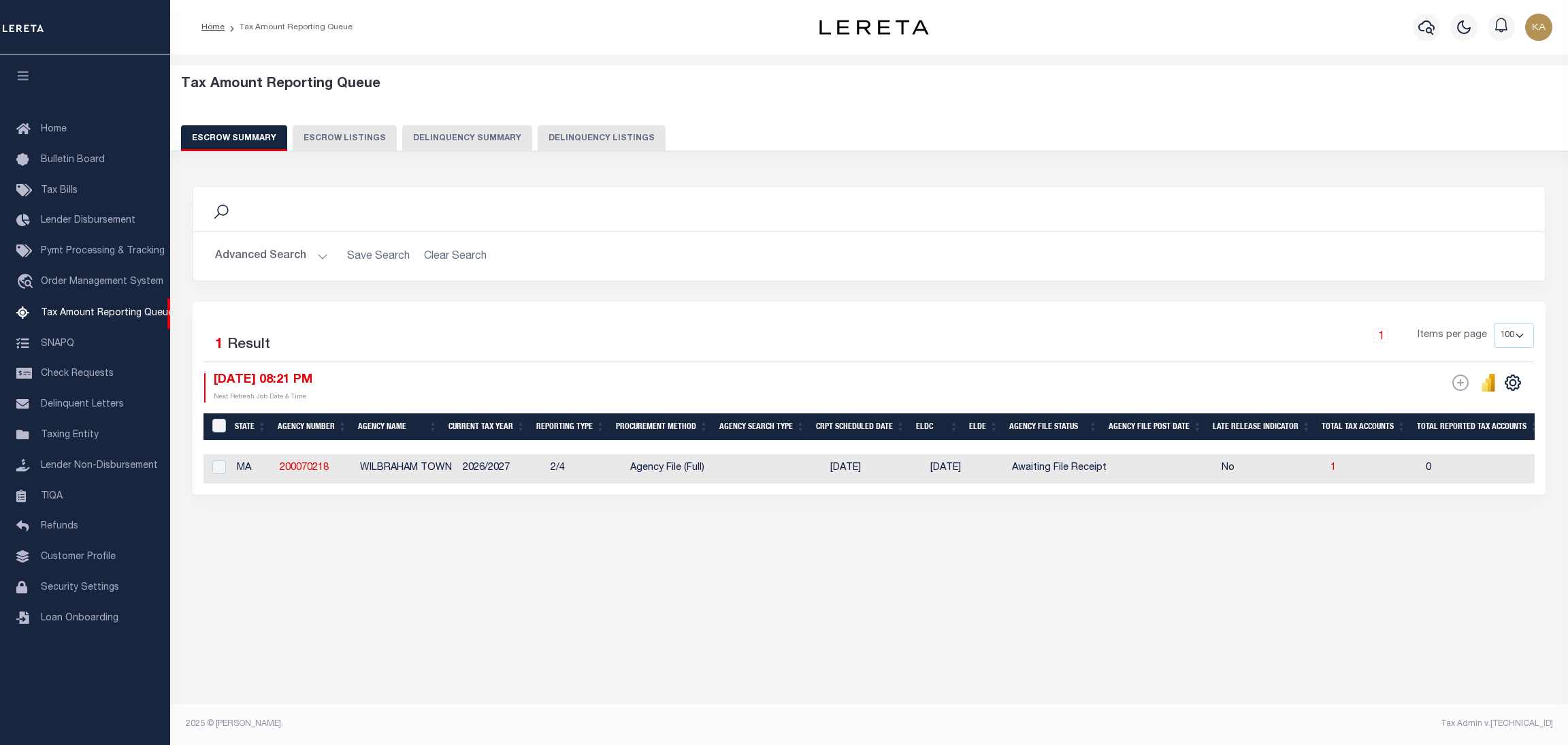
click at [276, 257] on button "Advanced Search" at bounding box center [271, 257] width 113 height 27
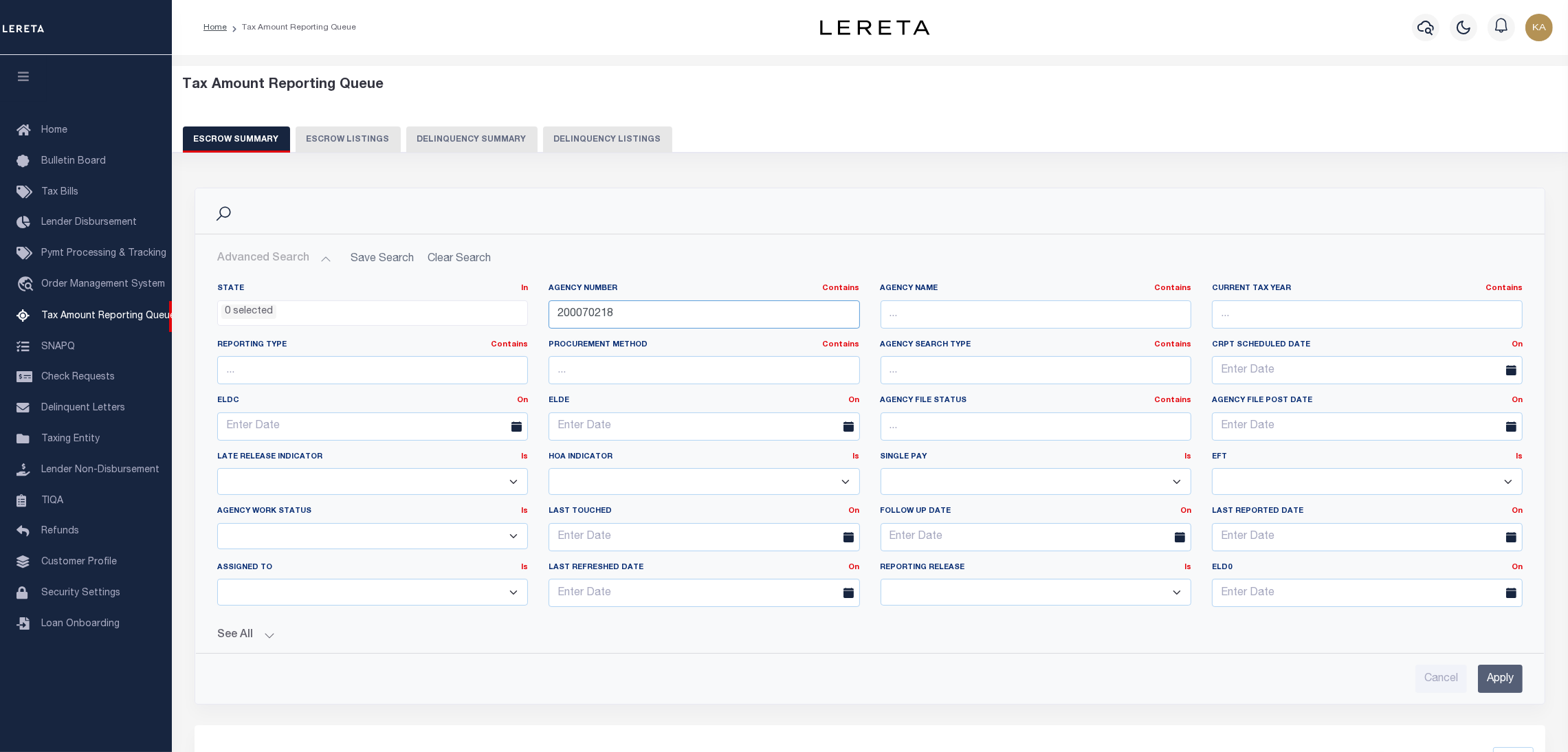
click at [583, 311] on input "200070218" at bounding box center [704, 314] width 311 height 29
paste input "190170000"
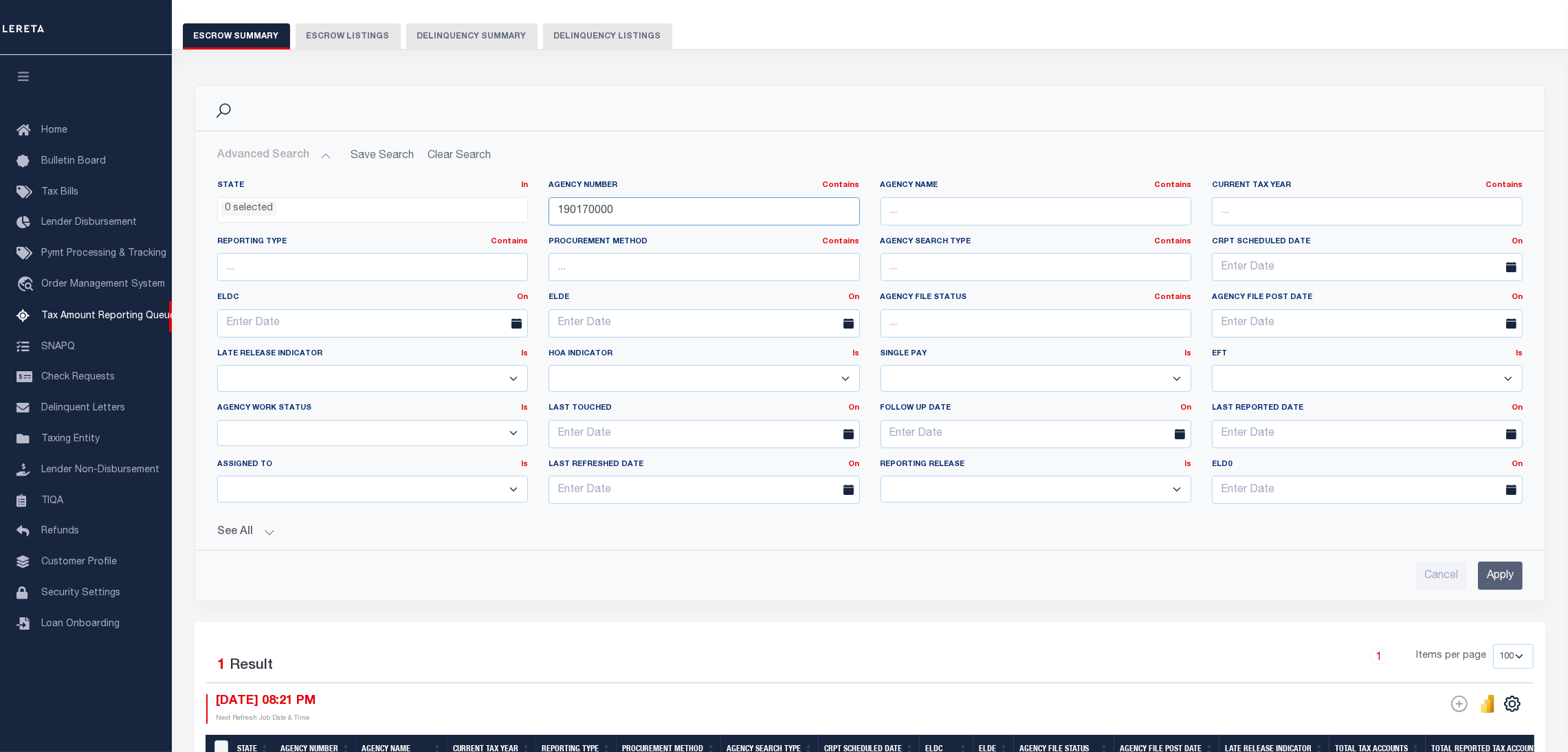
scroll to position [303, 0]
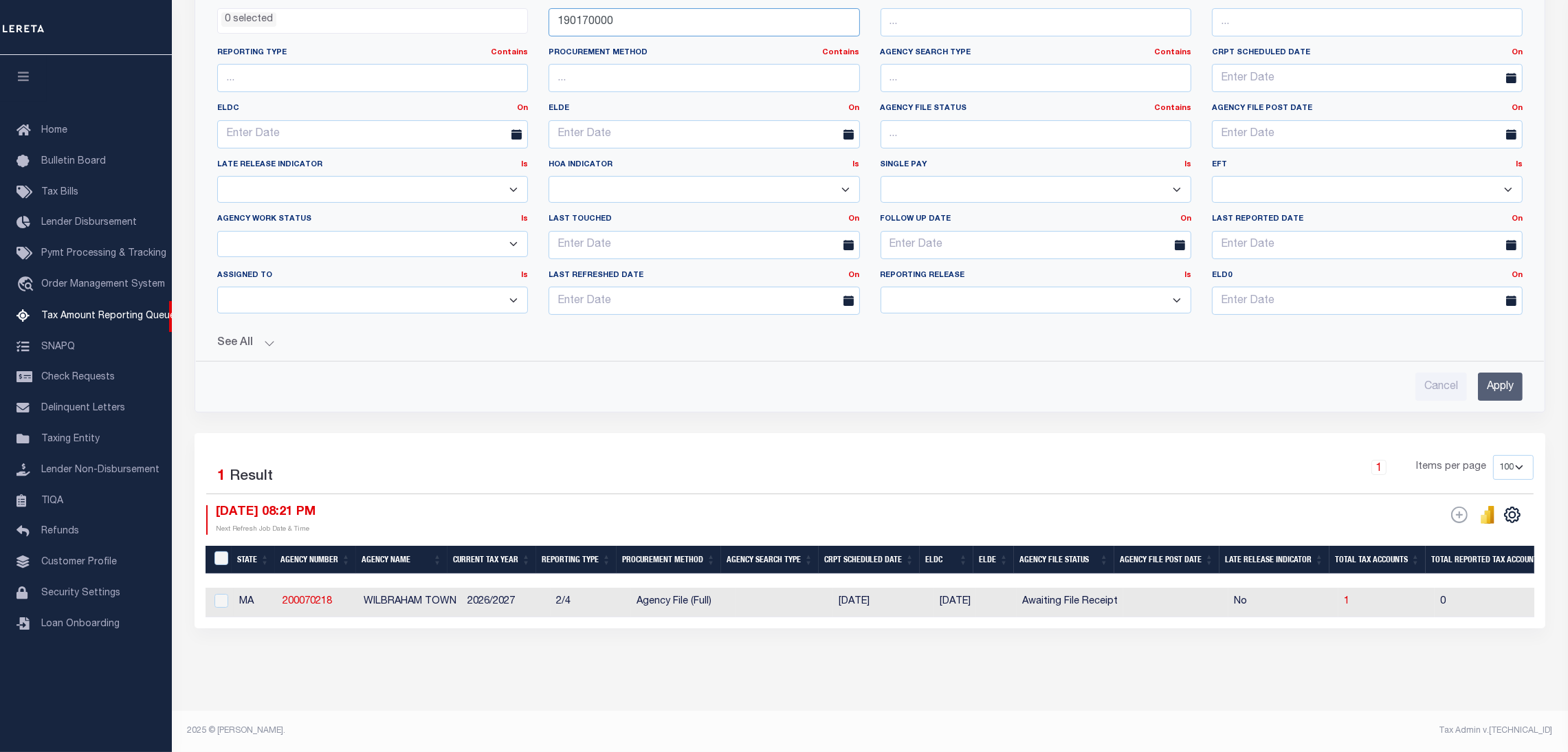
type input "190170000"
click at [1509, 378] on input "Apply" at bounding box center [1500, 387] width 45 height 29
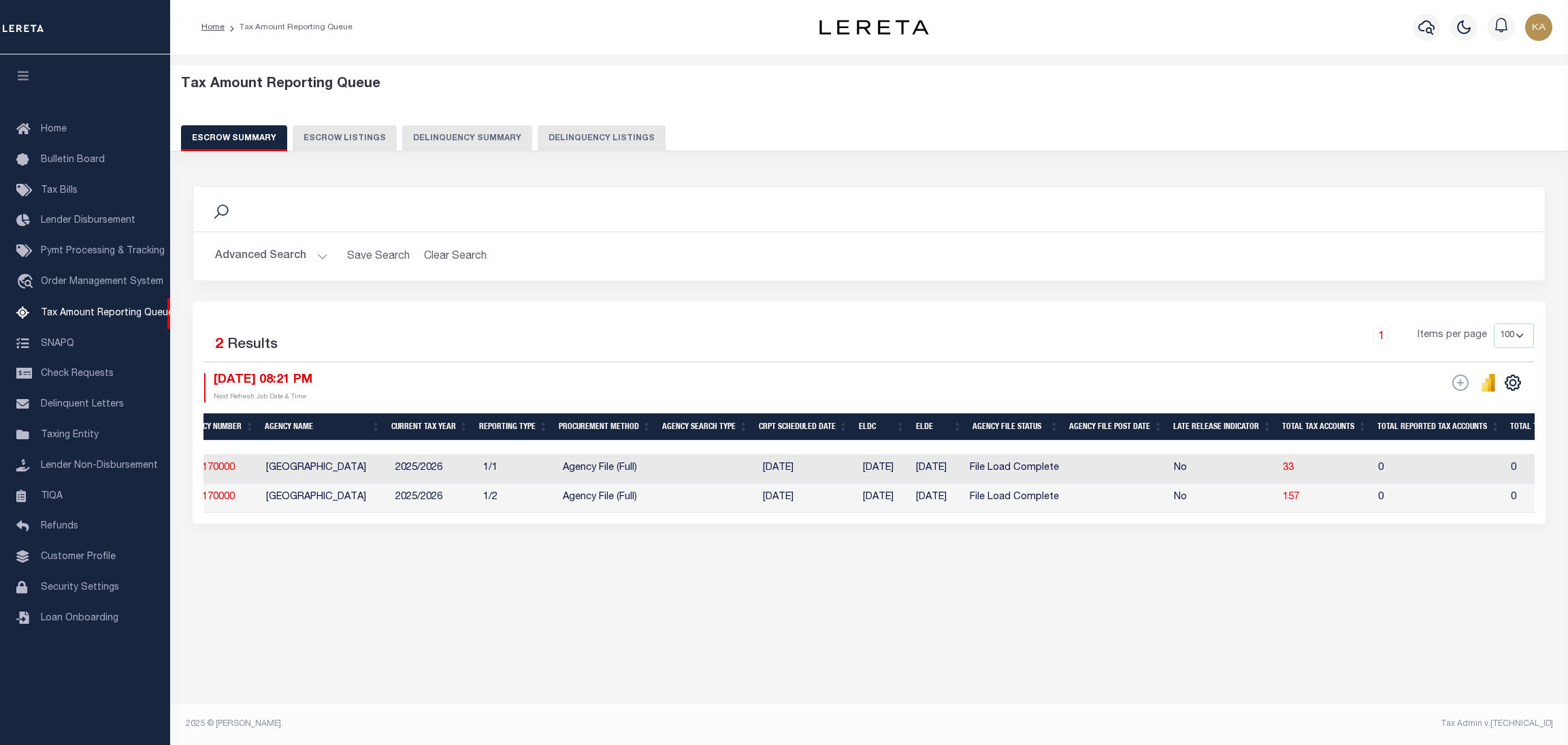
scroll to position [0, 0]
click at [1294, 500] on span "157" at bounding box center [1286, 497] width 16 height 10
select select "100"
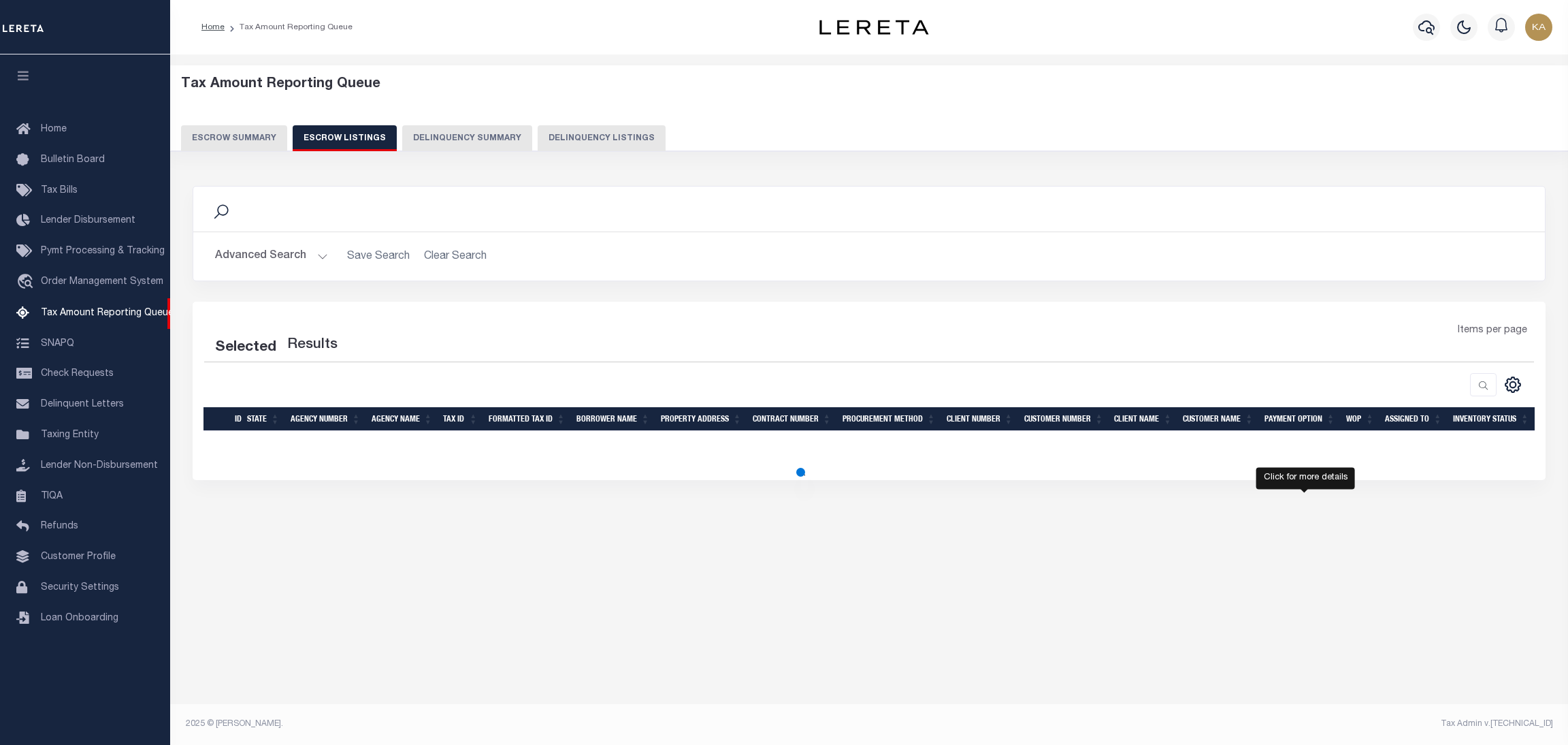
select select "100"
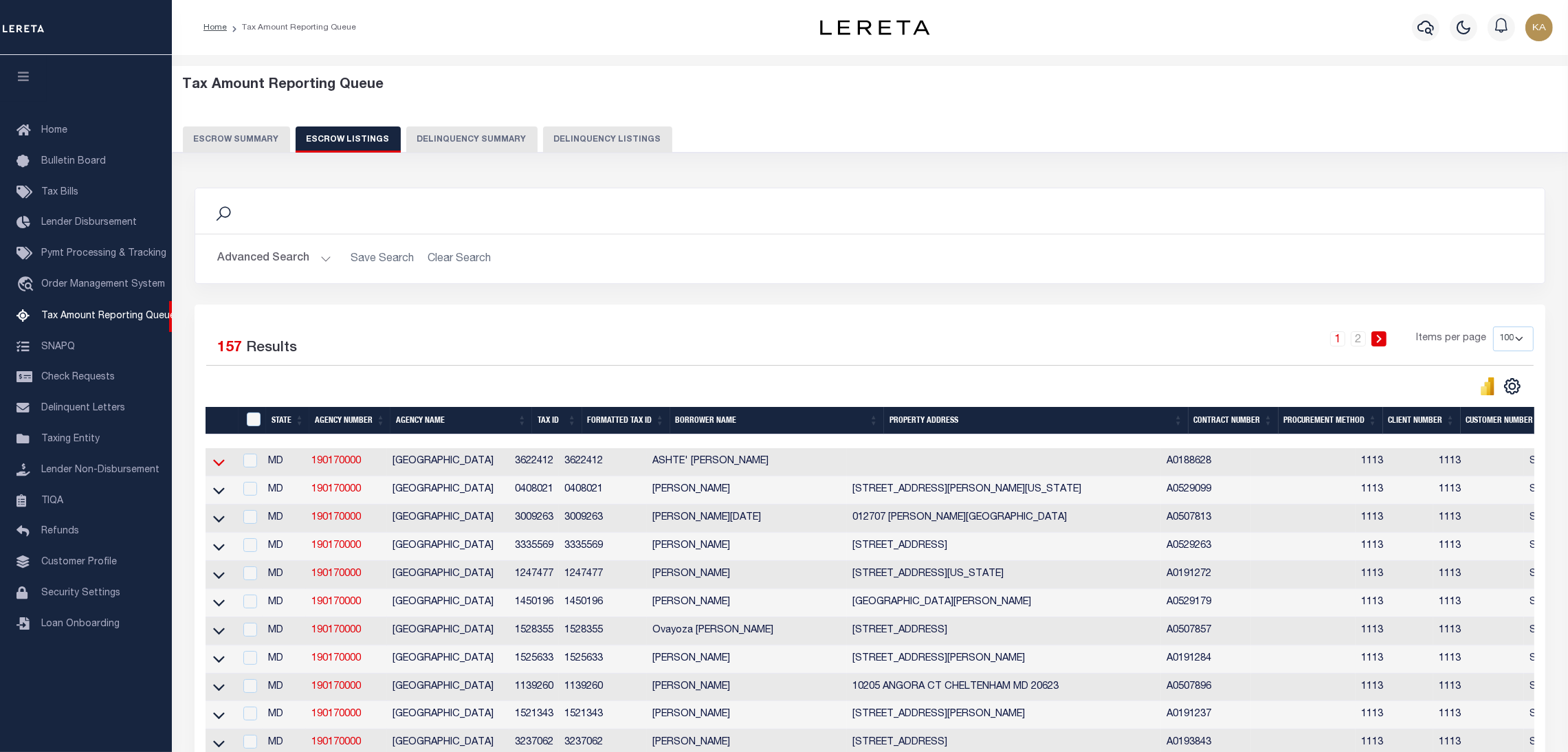
click at [217, 466] on icon at bounding box center [219, 462] width 12 height 14
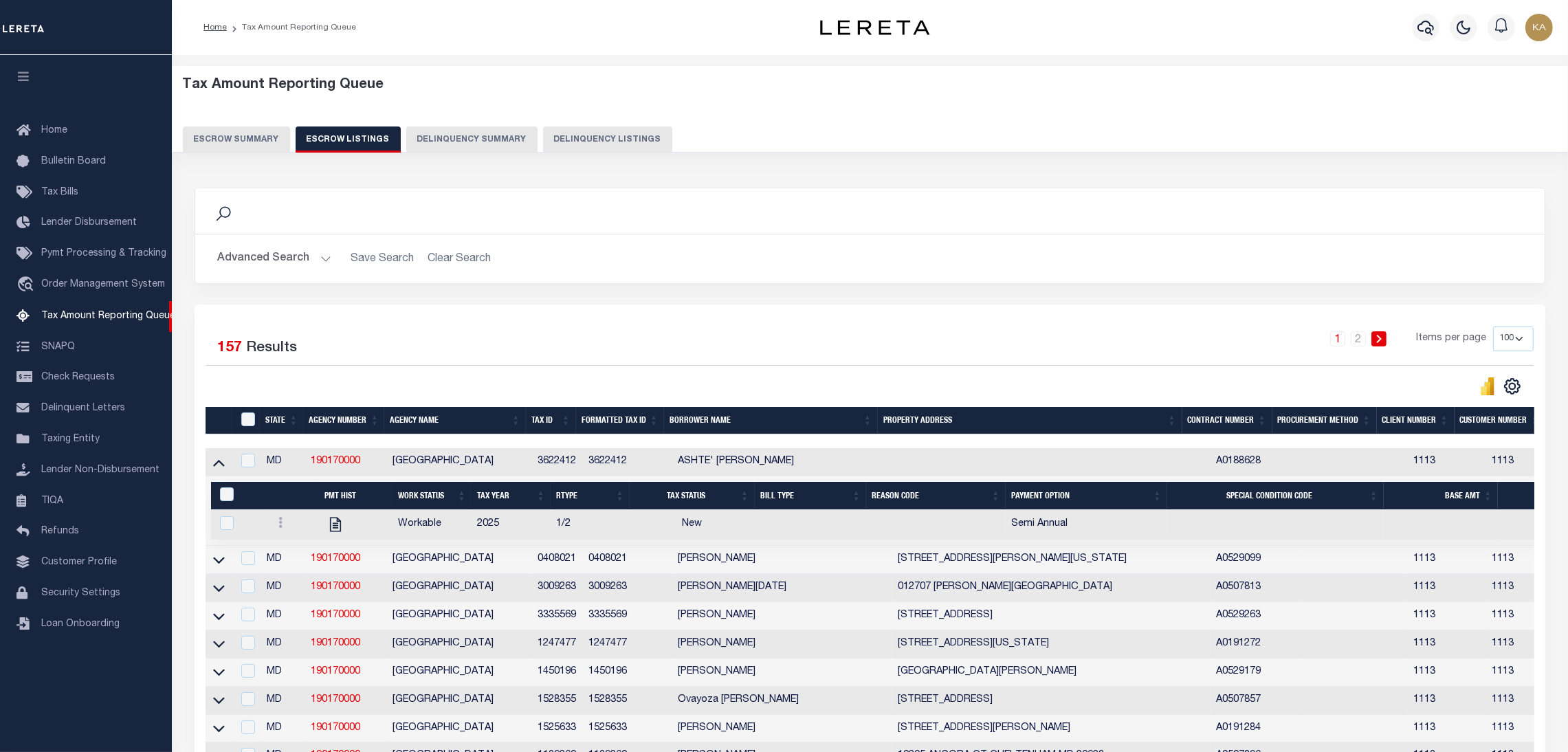
click at [272, 256] on button "Advanced Search" at bounding box center [274, 259] width 114 height 27
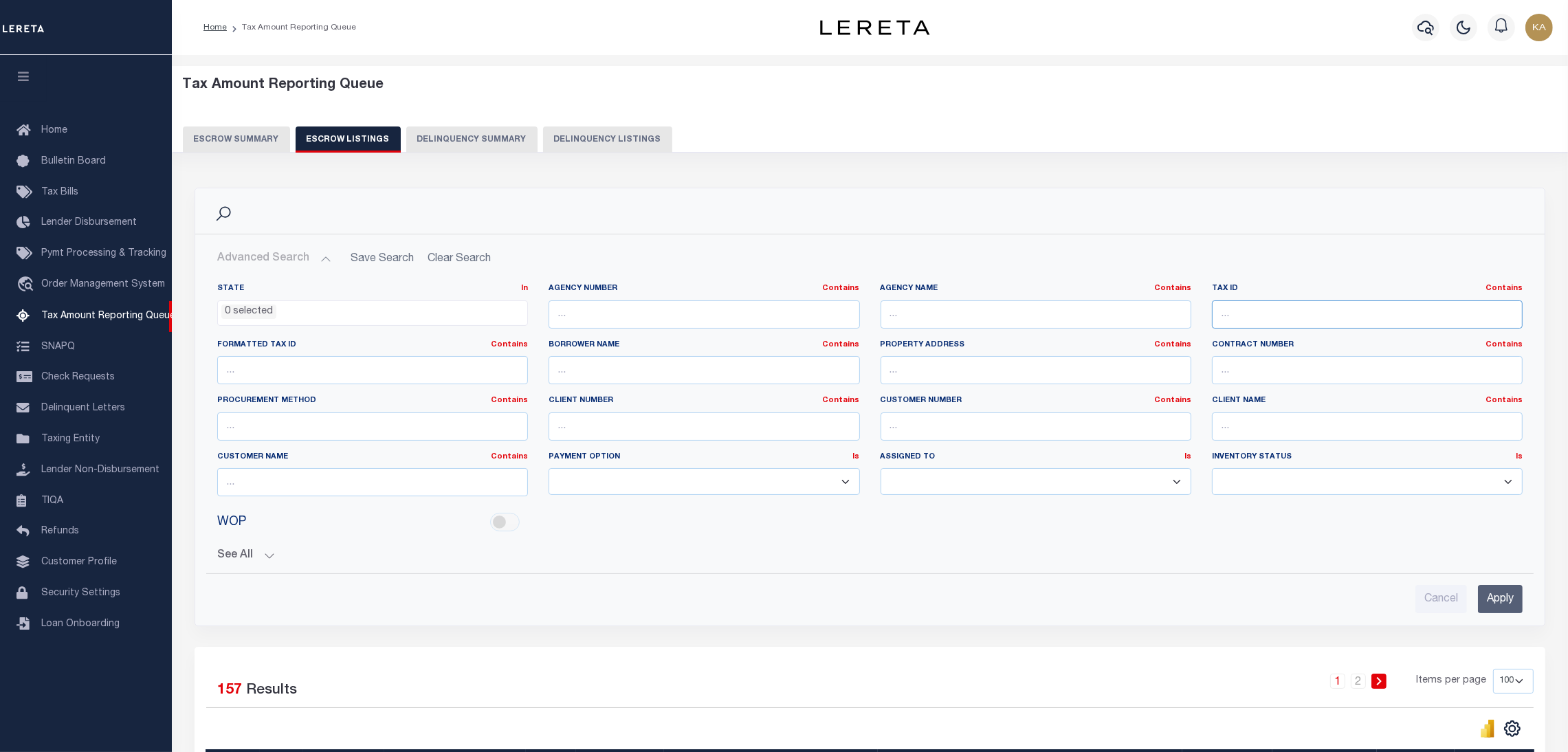
click at [1257, 321] on input "text" at bounding box center [1367, 314] width 311 height 29
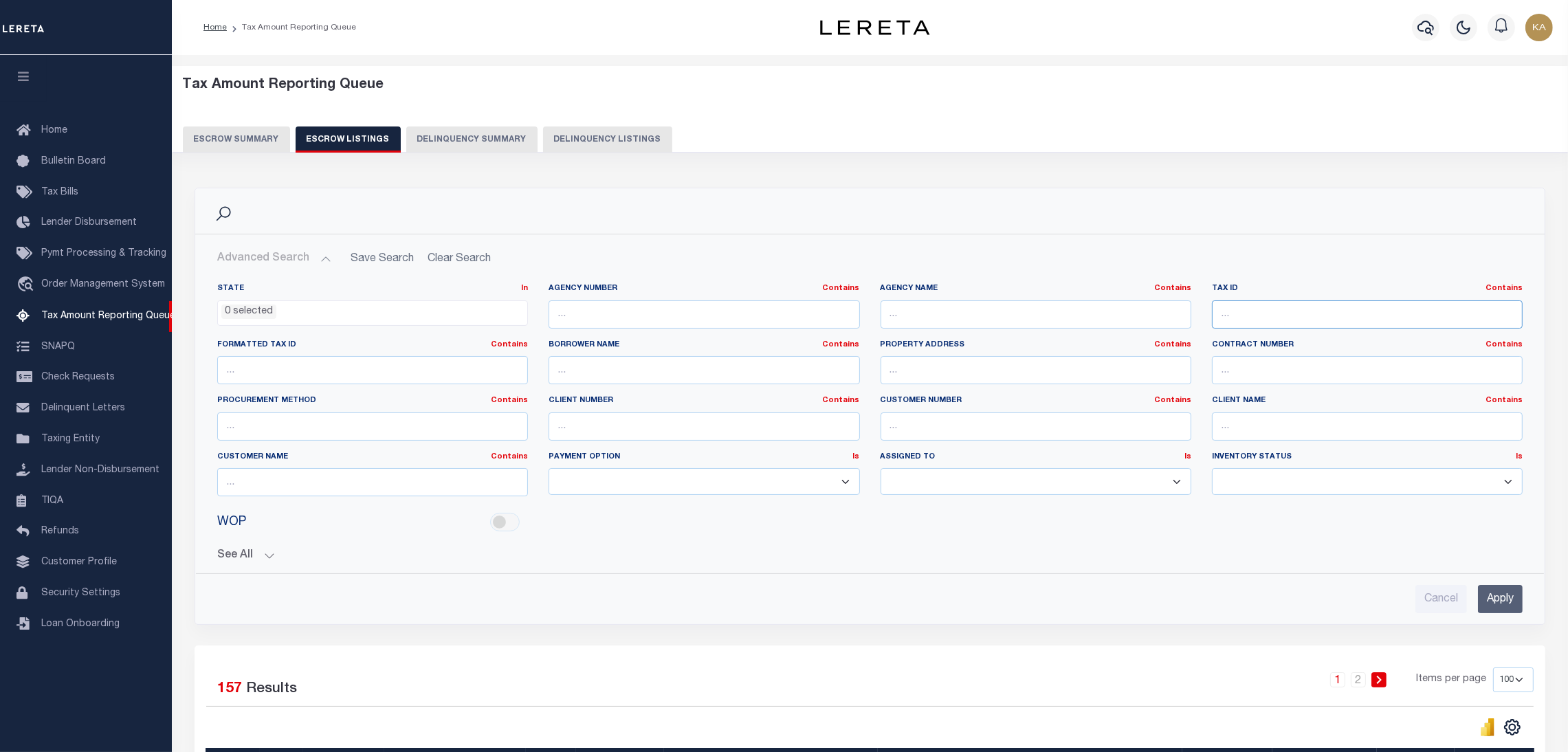
type input "G"
paste input "2941078"
type input "2941078"
click at [1498, 603] on input "Apply" at bounding box center [1500, 599] width 45 height 29
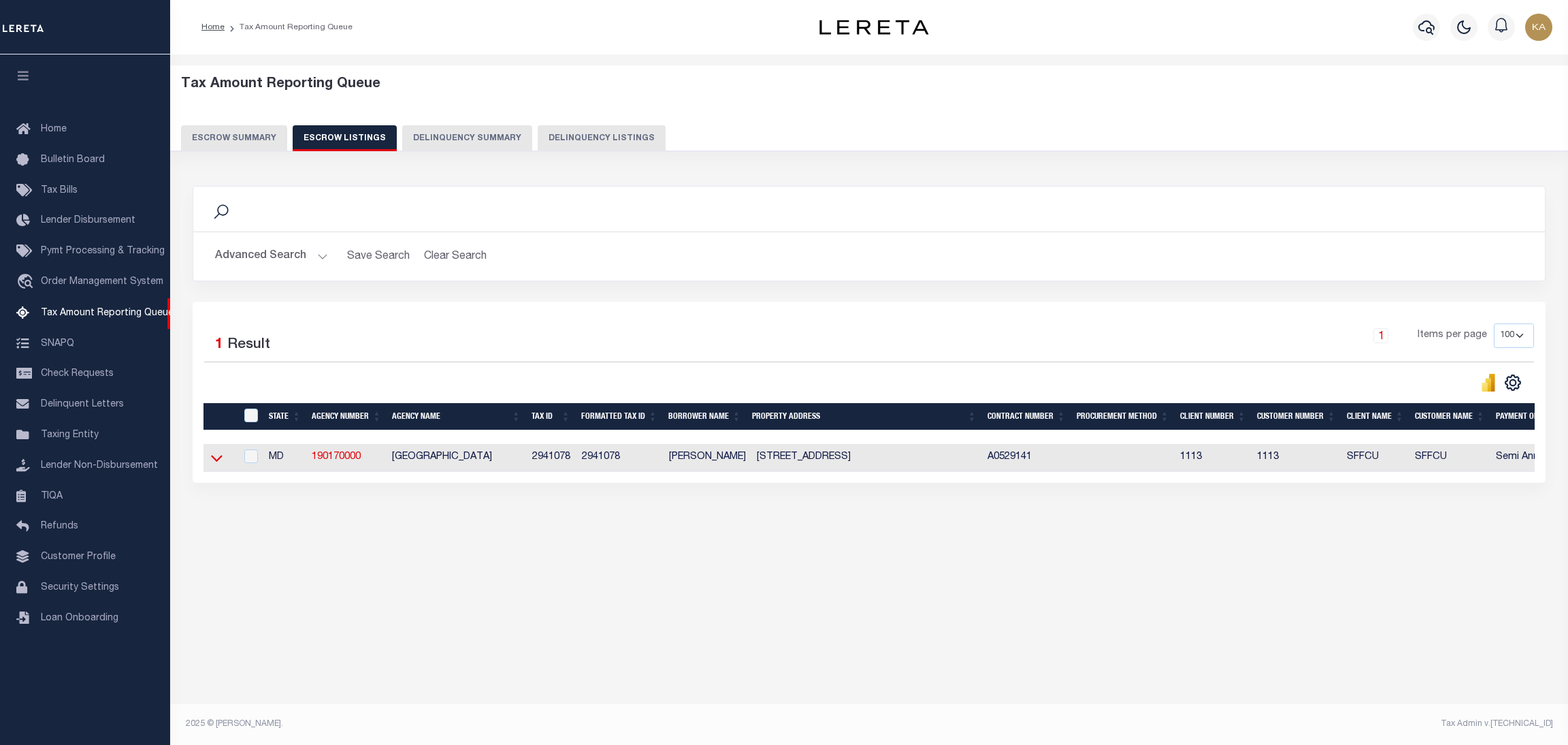
click at [215, 462] on icon at bounding box center [217, 458] width 12 height 7
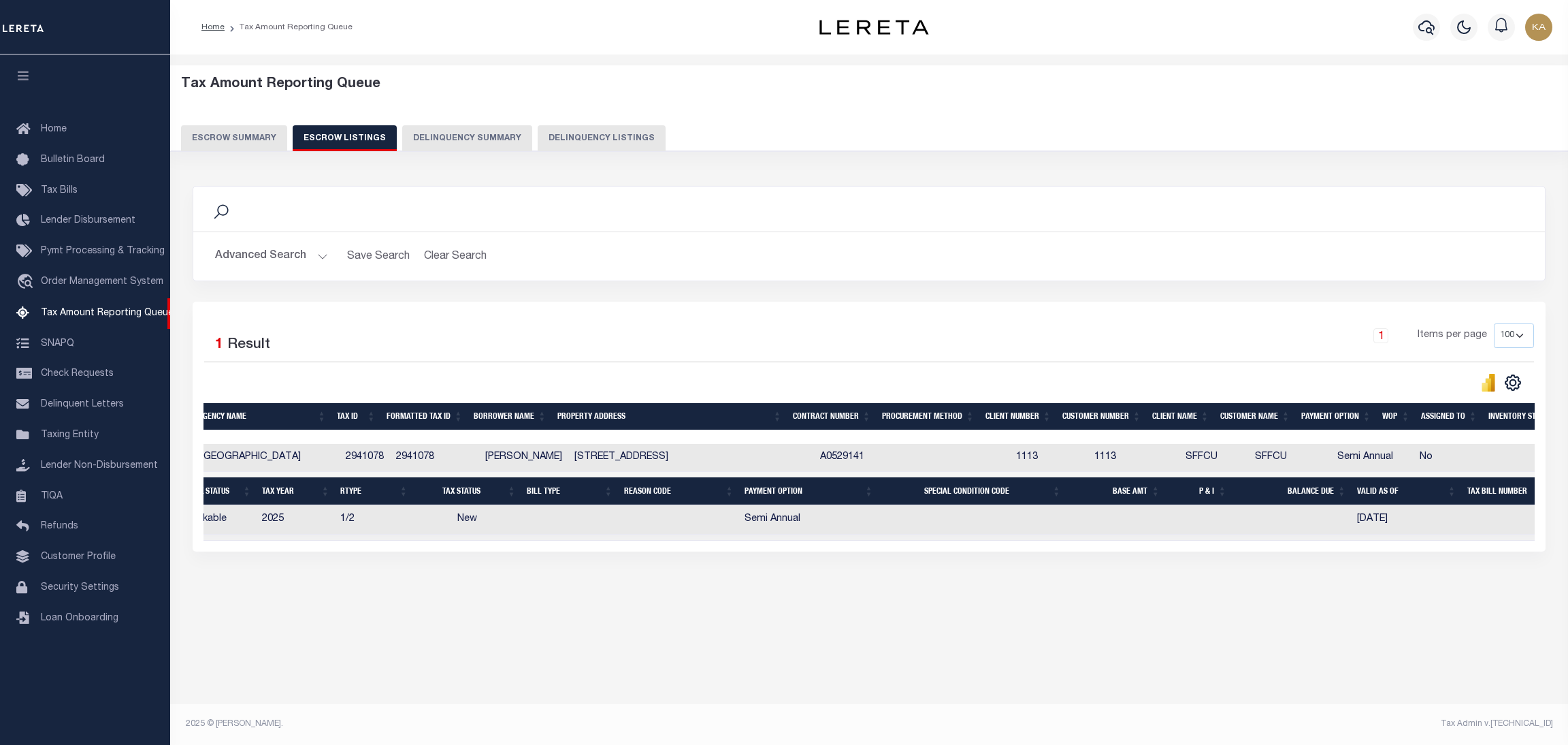
scroll to position [0, 117]
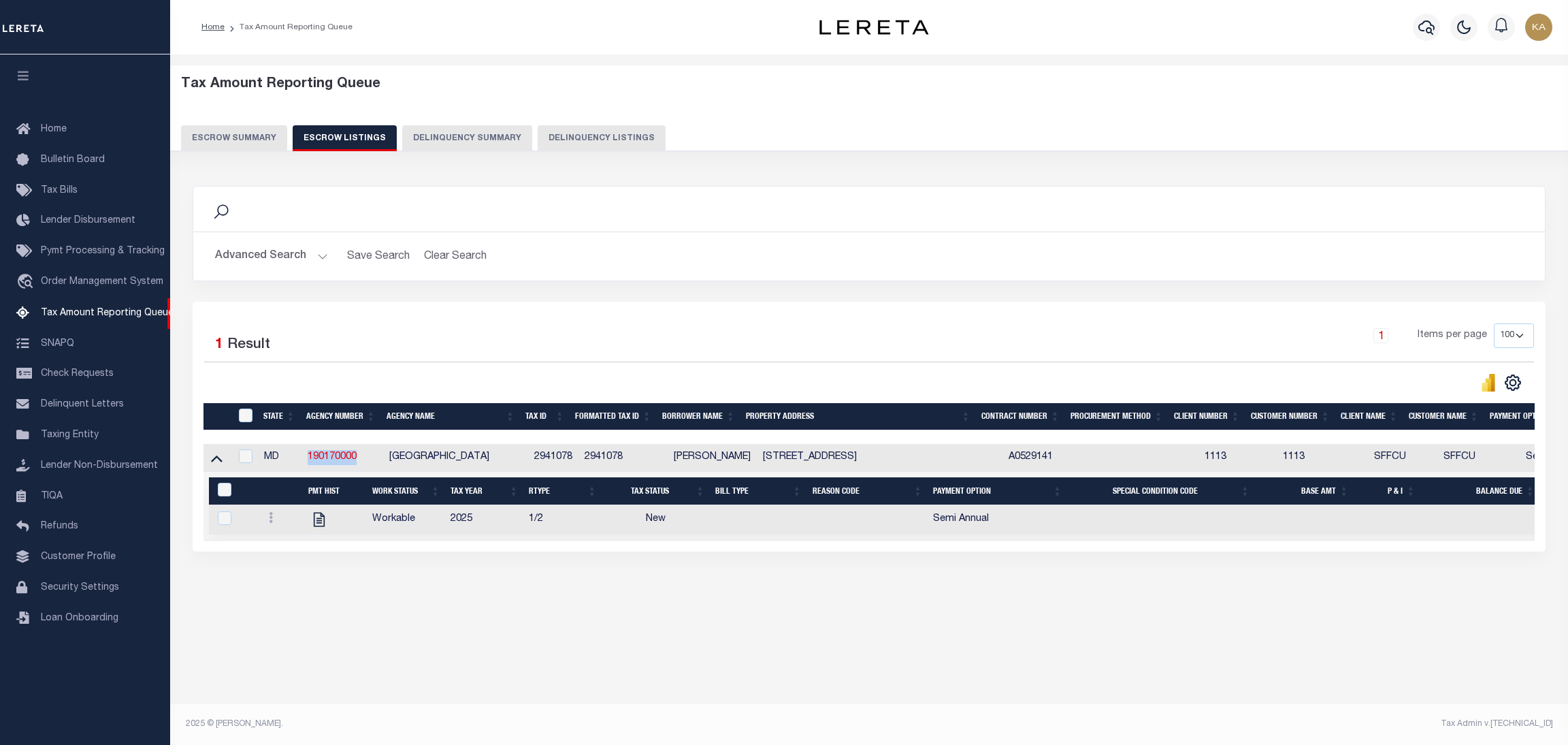
drag, startPoint x: 363, startPoint y: 463, endPoint x: 301, endPoint y: 459, distance: 62.1
click at [301, 459] on tr "MD 190170000 PRINCE GEORGES COUNTY 2941078 2941078 Cara Hill 4129 APPLEGATE CT …" at bounding box center [1001, 458] width 1596 height 28
copy tr "190170000"
click at [259, 132] on button "Escrow Summary" at bounding box center [234, 138] width 106 height 26
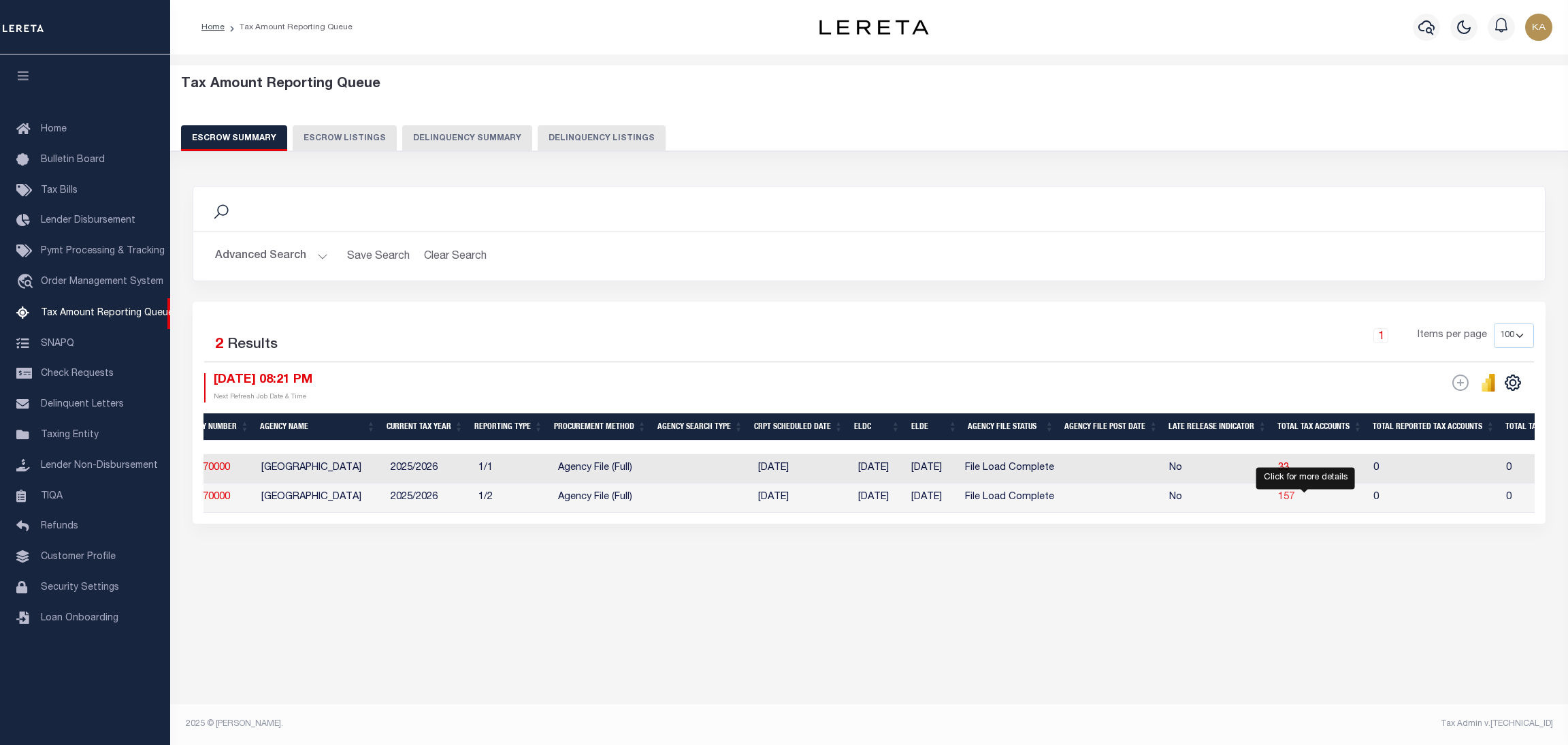
click at [1294, 502] on span "157" at bounding box center [1286, 497] width 16 height 10
select select
select select "100"
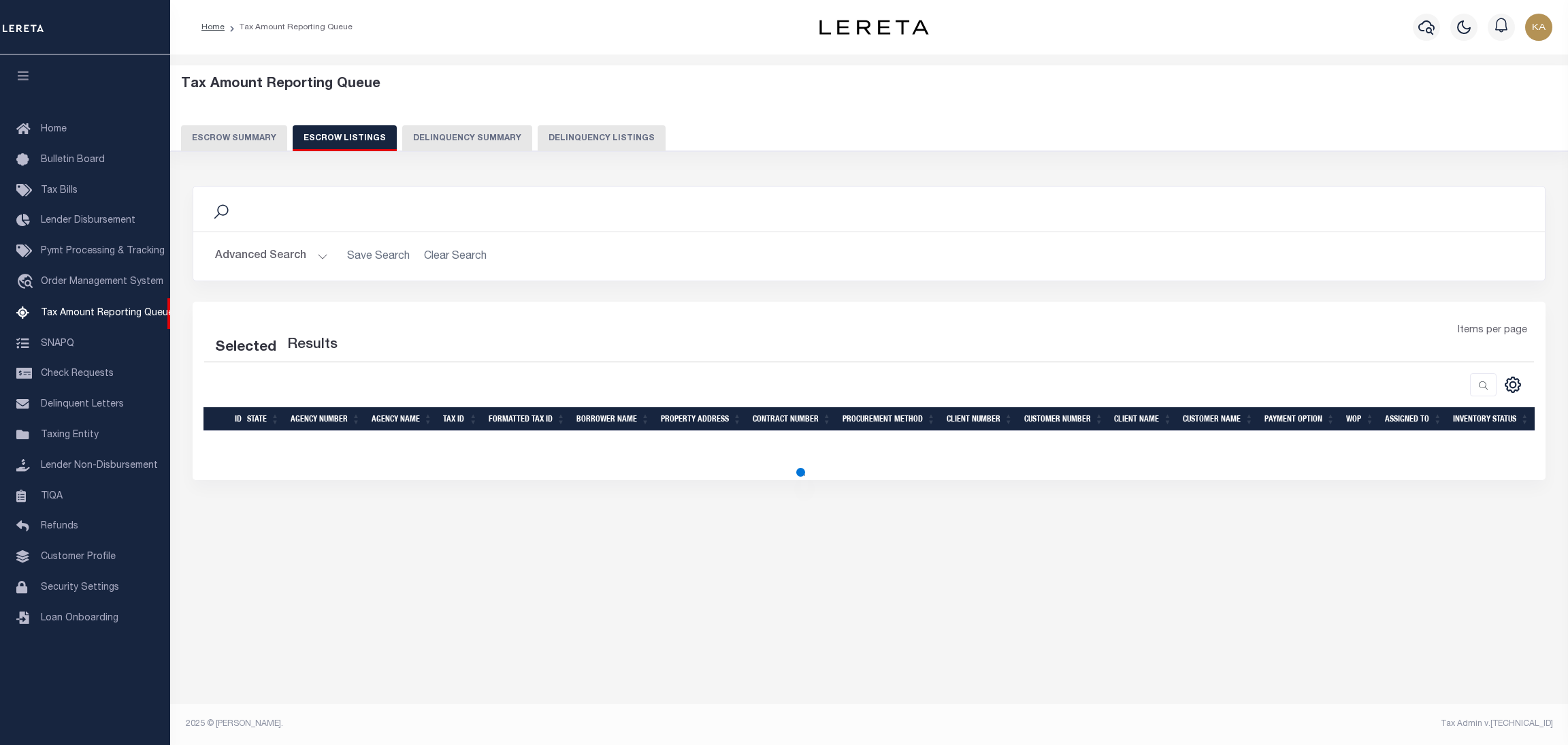
select select "100"
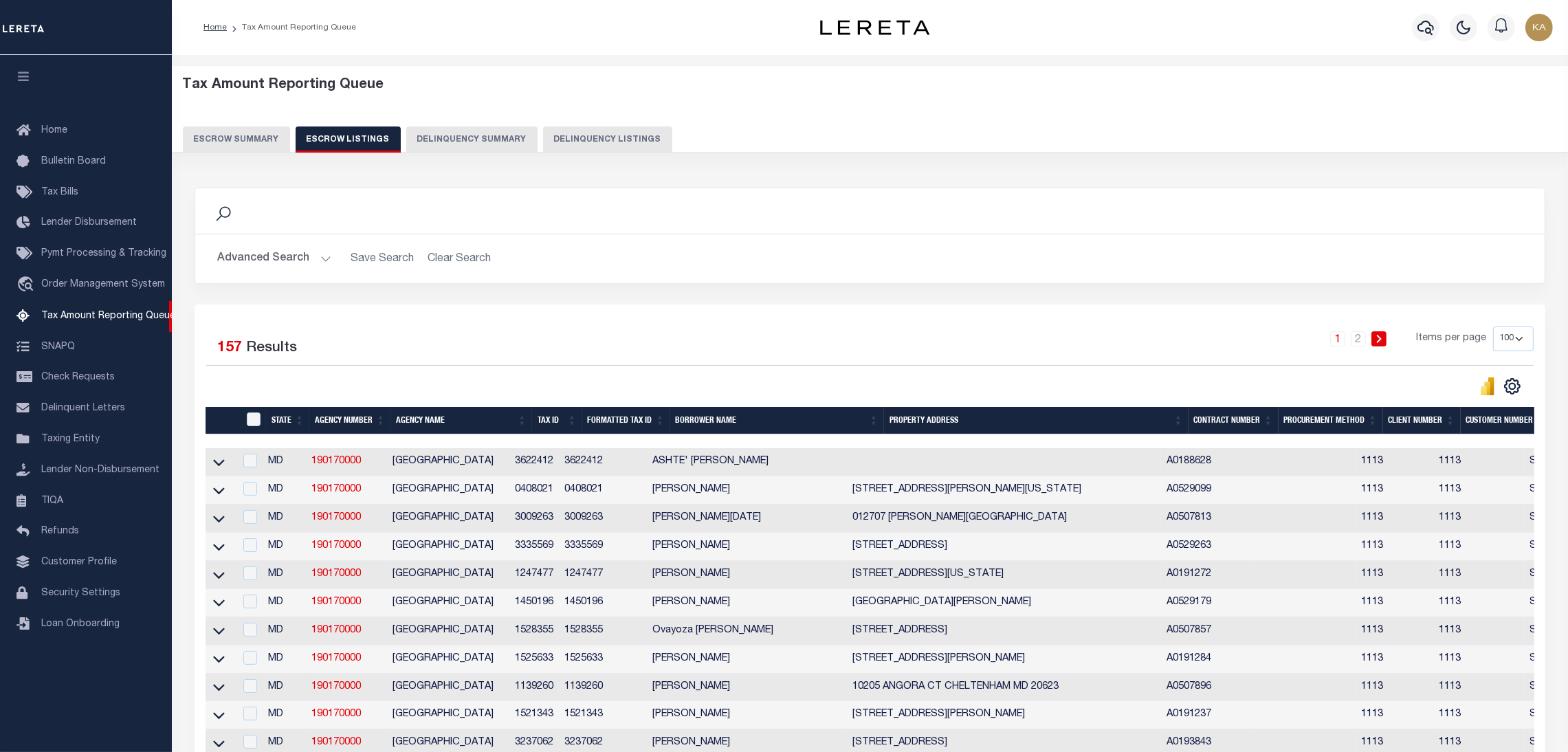
click at [252, 245] on button "Advanced Search" at bounding box center [274, 259] width 114 height 27
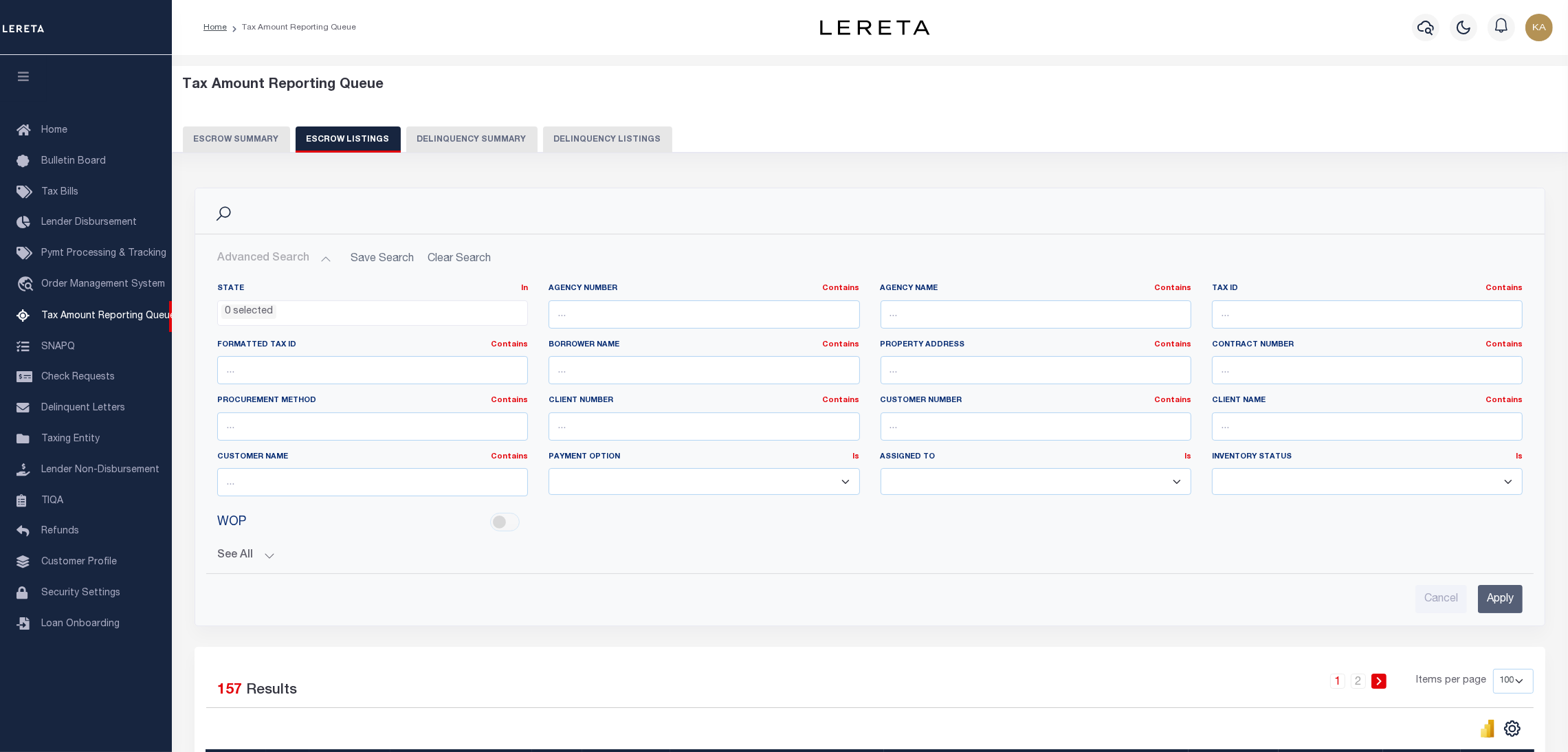
click at [297, 256] on button "Advanced Search" at bounding box center [274, 259] width 114 height 27
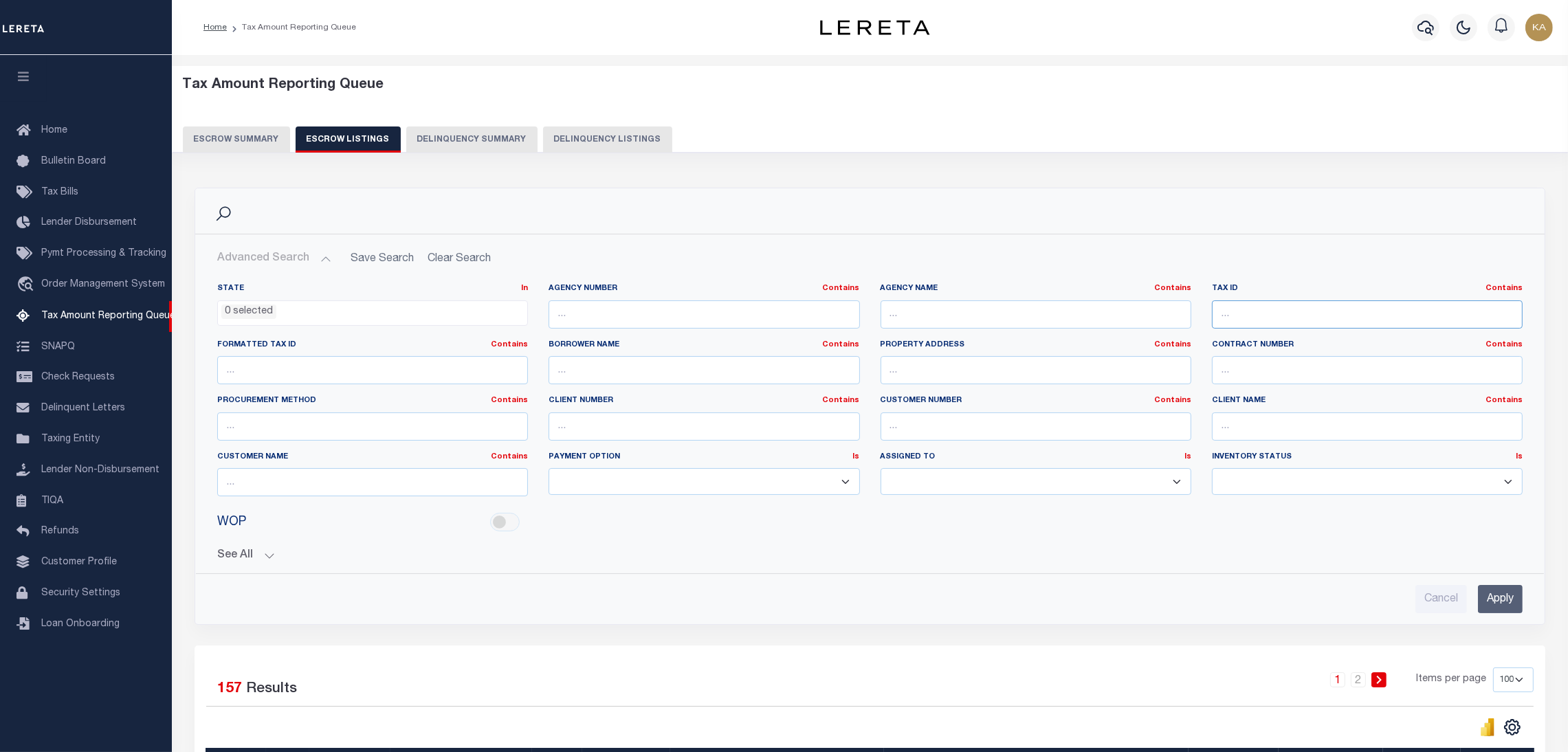
click at [1240, 307] on input "text" at bounding box center [1367, 314] width 311 height 29
paste input "2941078"
type input "2941078"
click at [1493, 601] on input "Apply" at bounding box center [1500, 599] width 45 height 29
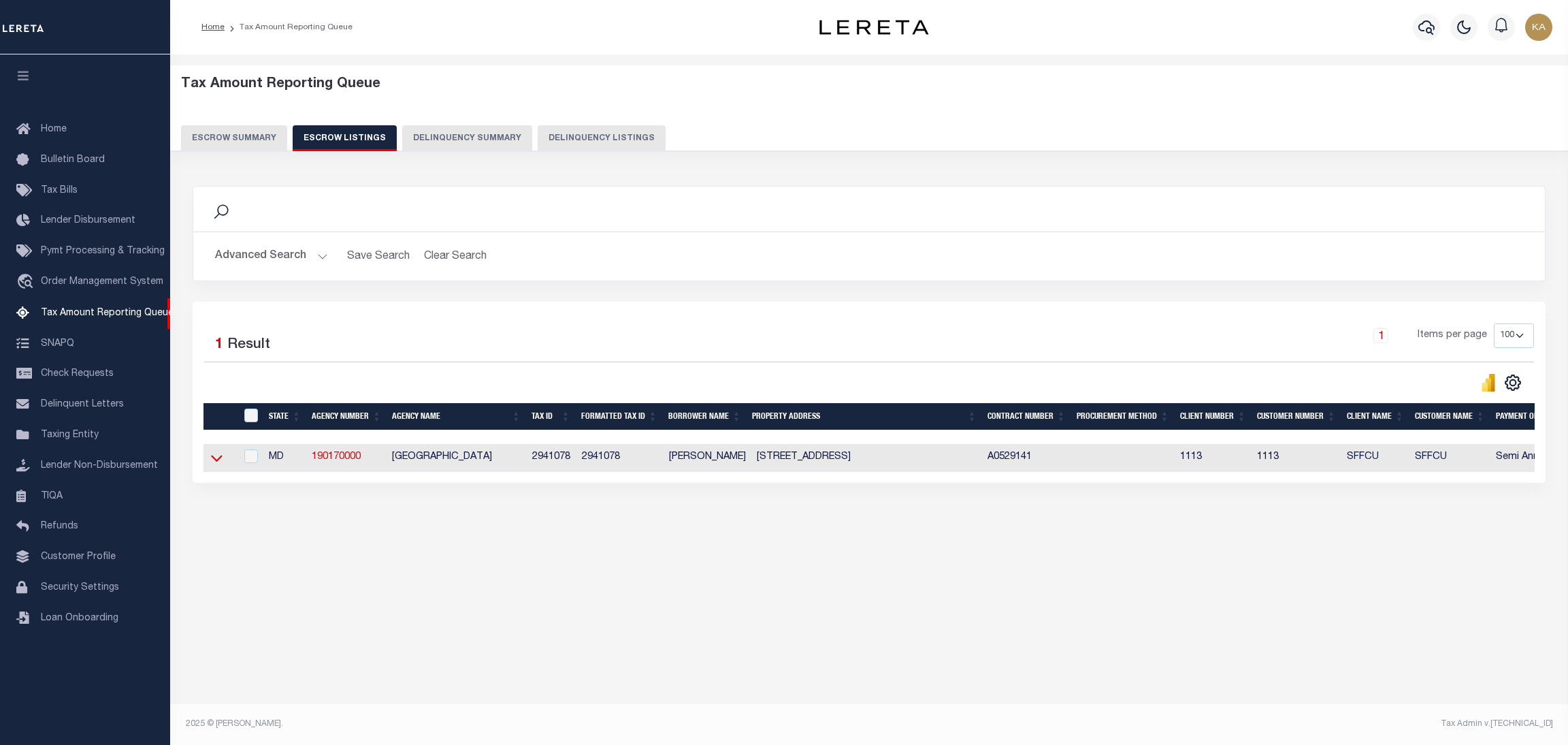
click at [217, 461] on icon at bounding box center [217, 457] width 12 height 14
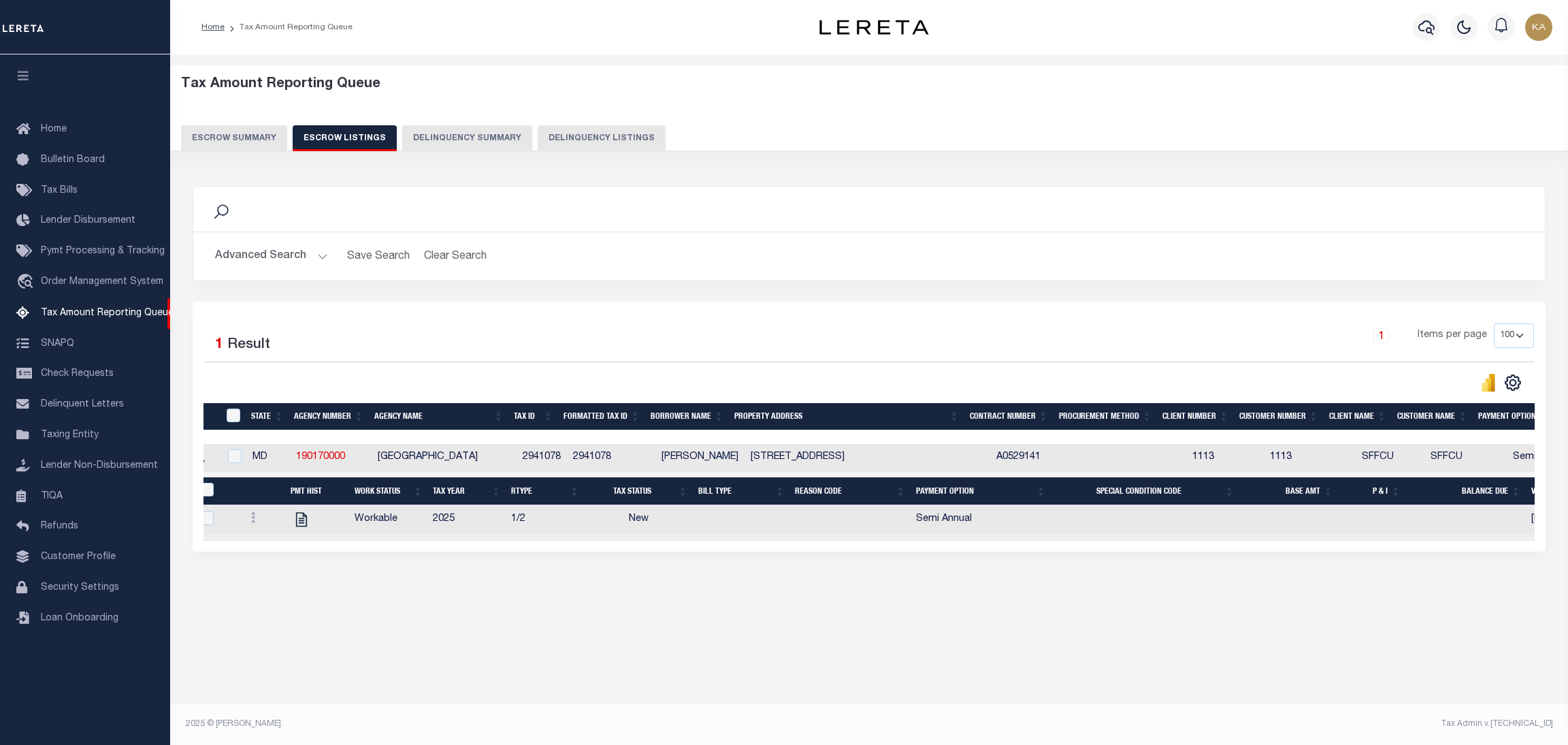
scroll to position [0, 0]
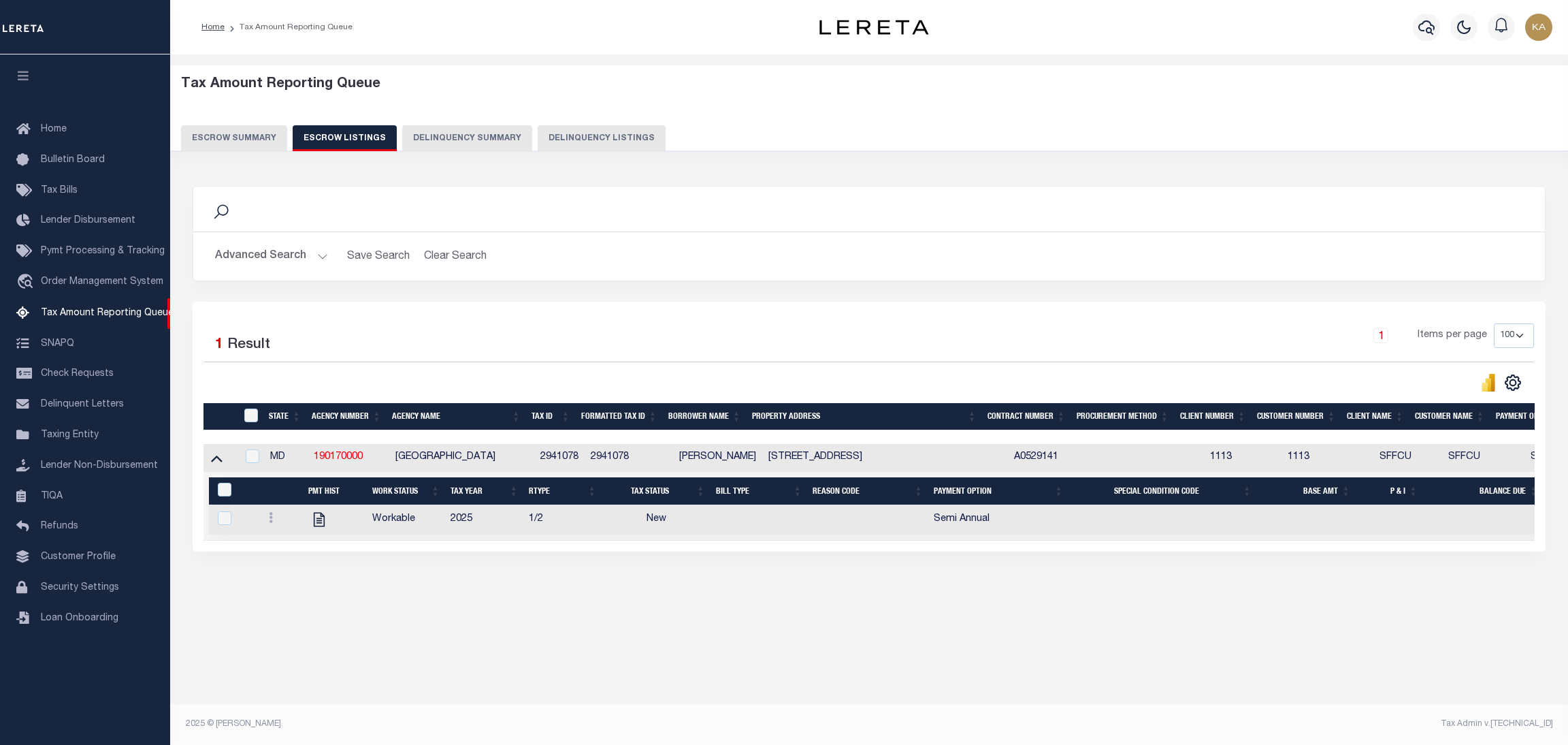
click at [257, 140] on button "Escrow Summary" at bounding box center [234, 138] width 106 height 26
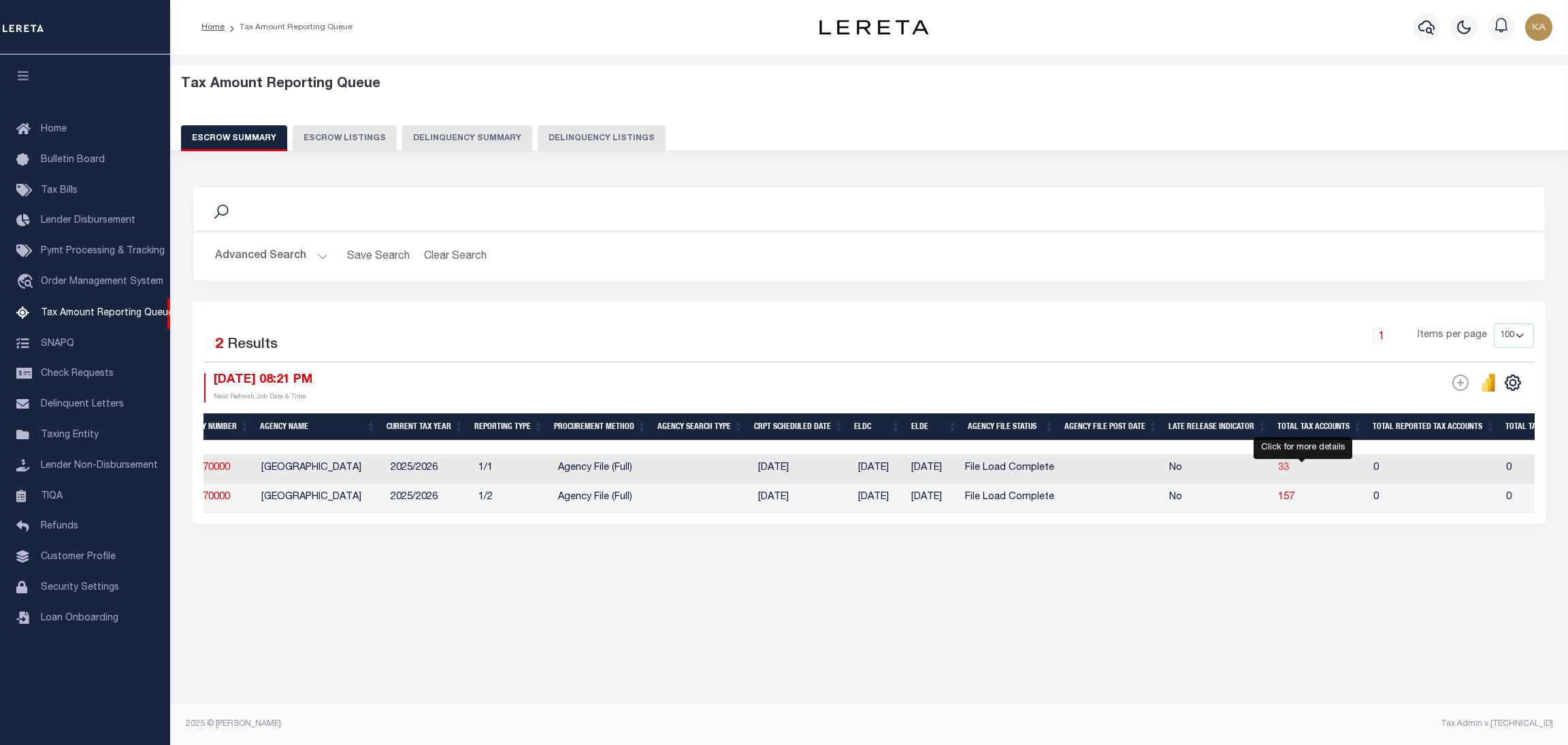
click at [1289, 472] on span "33" at bounding box center [1283, 468] width 11 height 10
select select
select select "100"
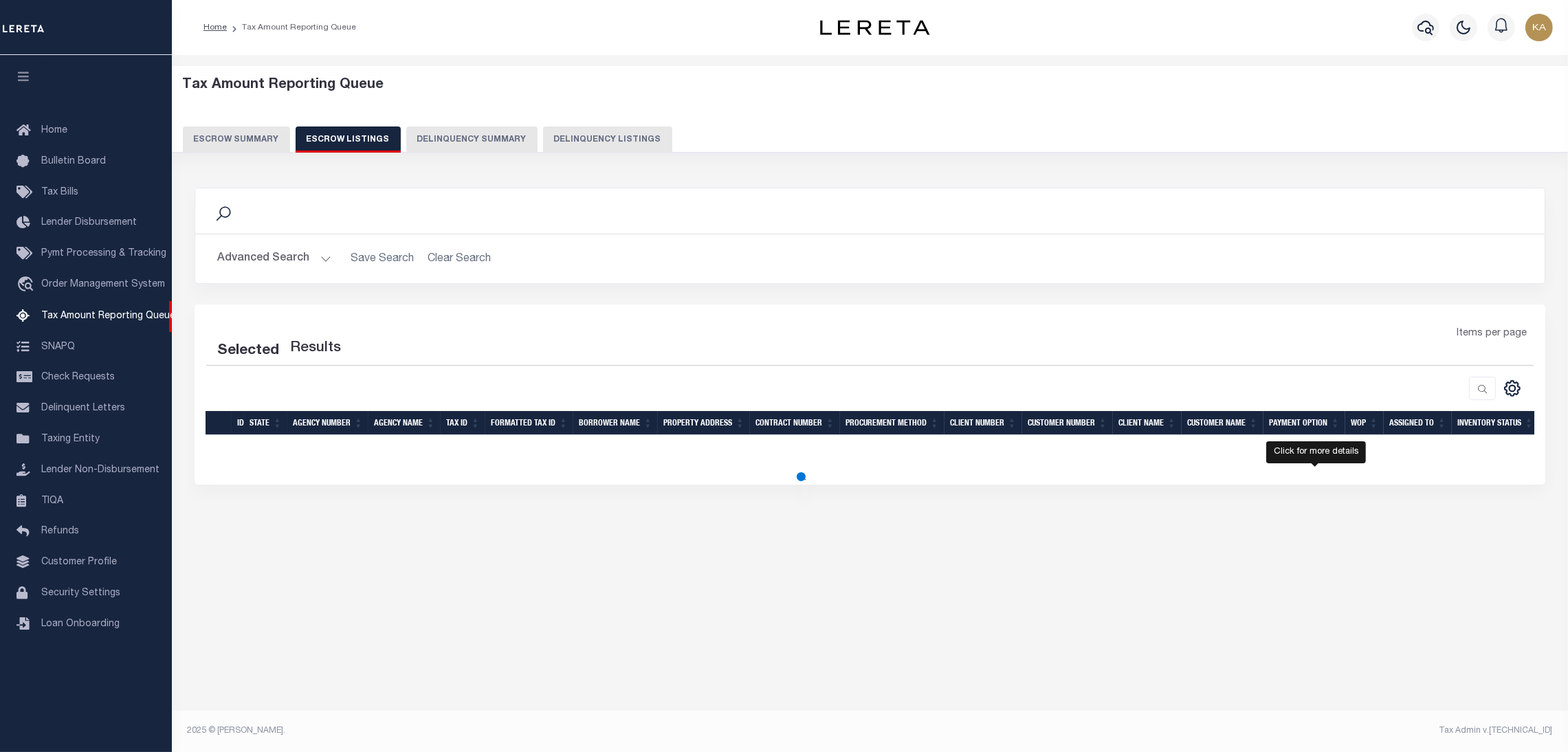
select select "100"
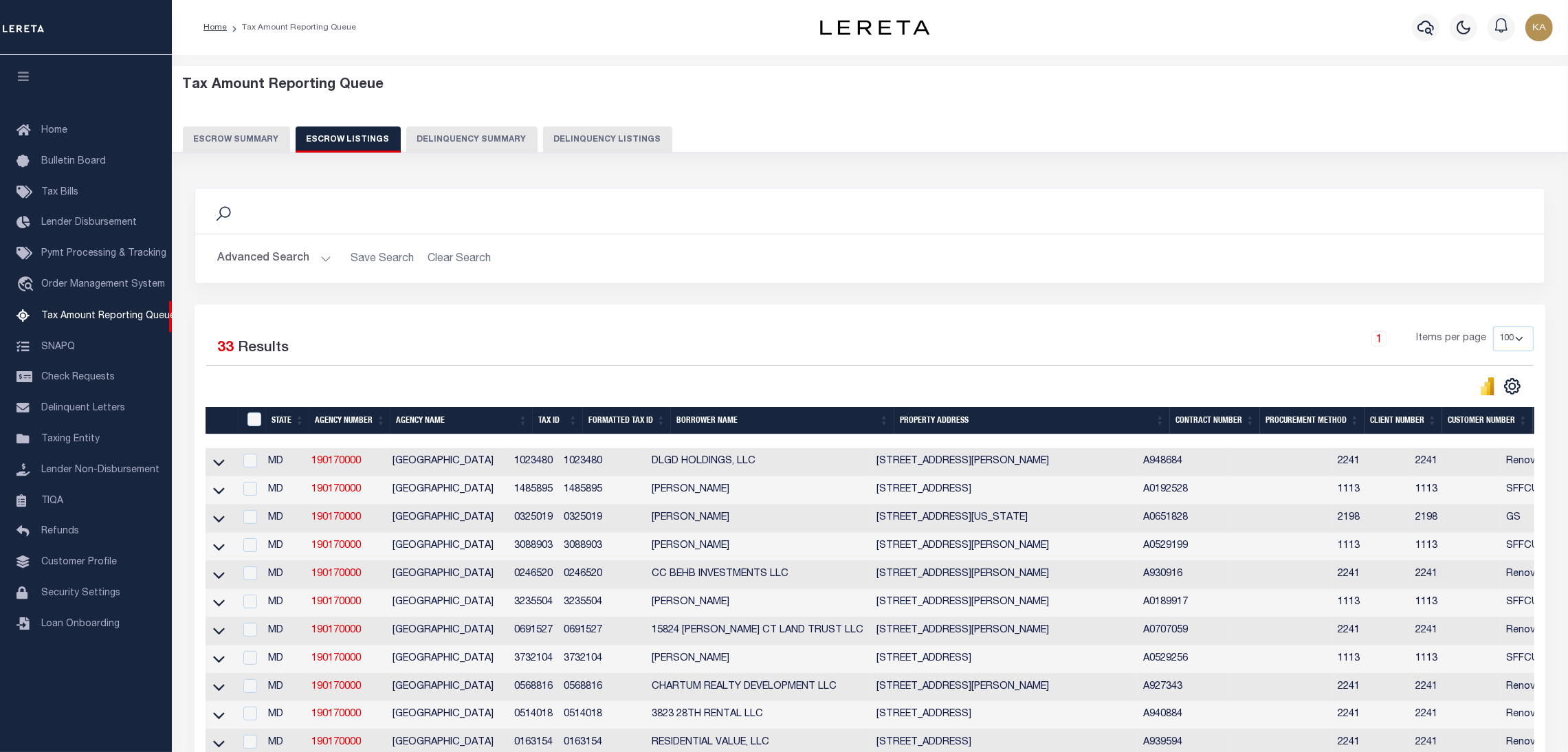
click at [279, 260] on button "Advanced Search" at bounding box center [274, 259] width 114 height 27
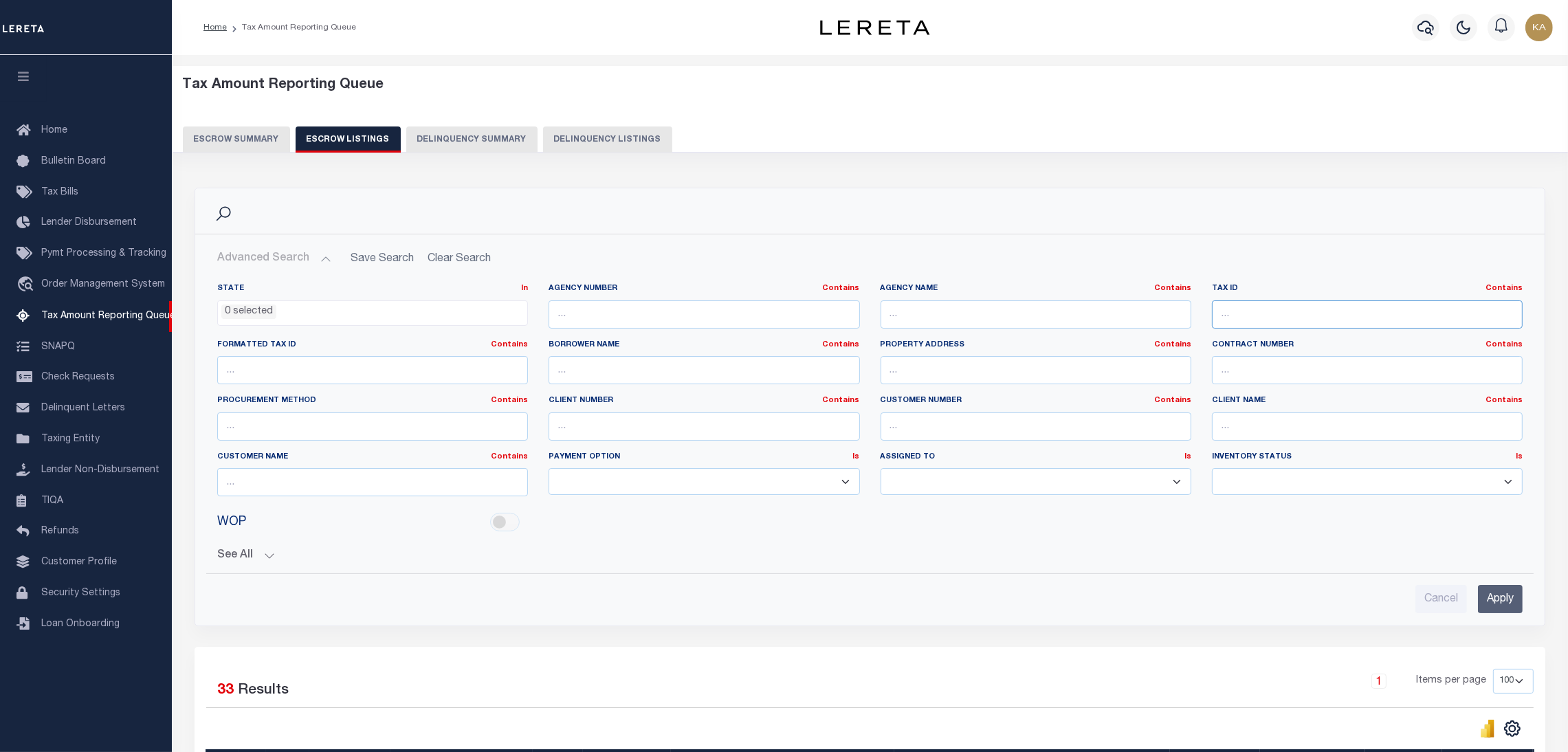
click at [1322, 311] on input "text" at bounding box center [1367, 314] width 311 height 29
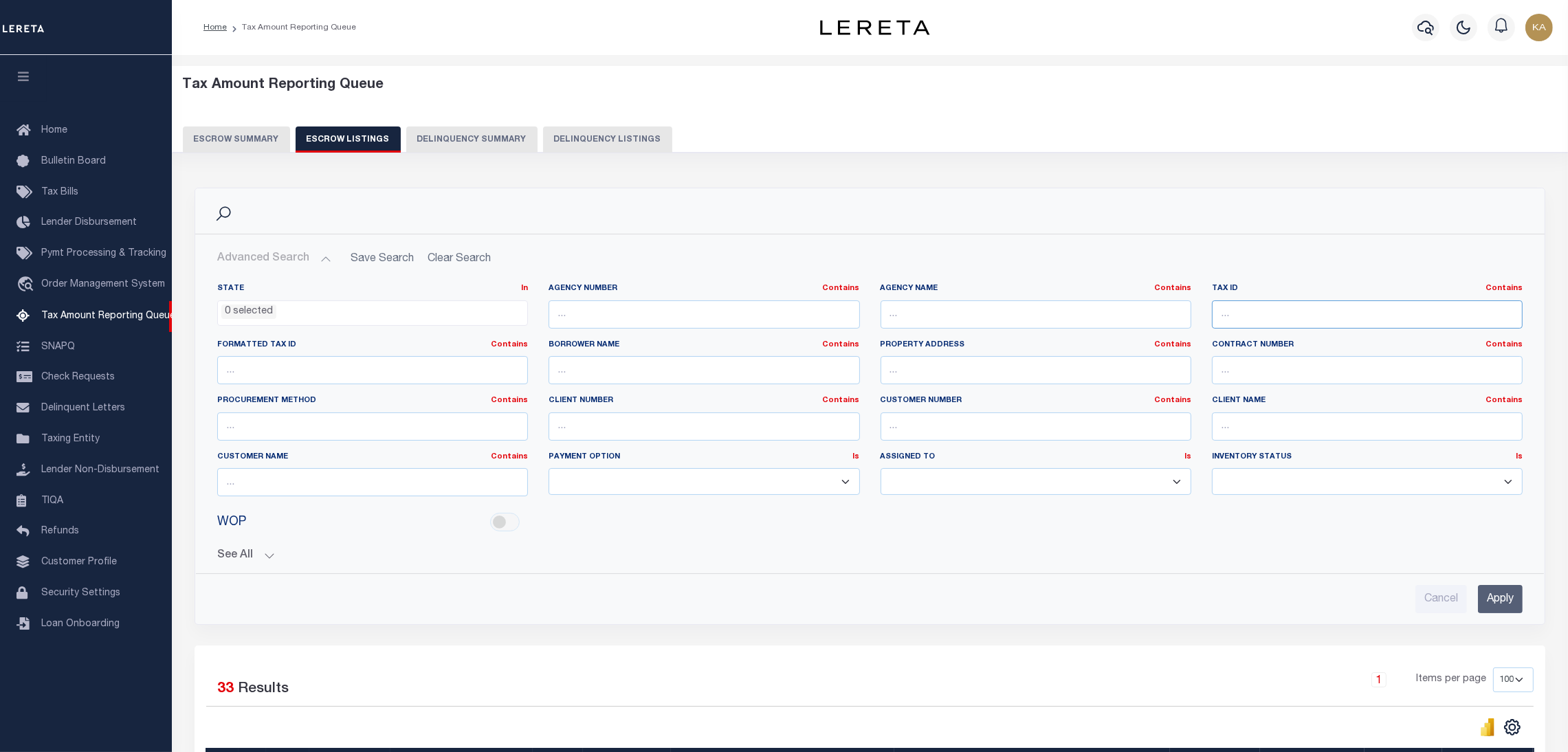
paste input "2941078"
type input "2941078"
click at [1483, 598] on input "Apply" at bounding box center [1500, 599] width 45 height 29
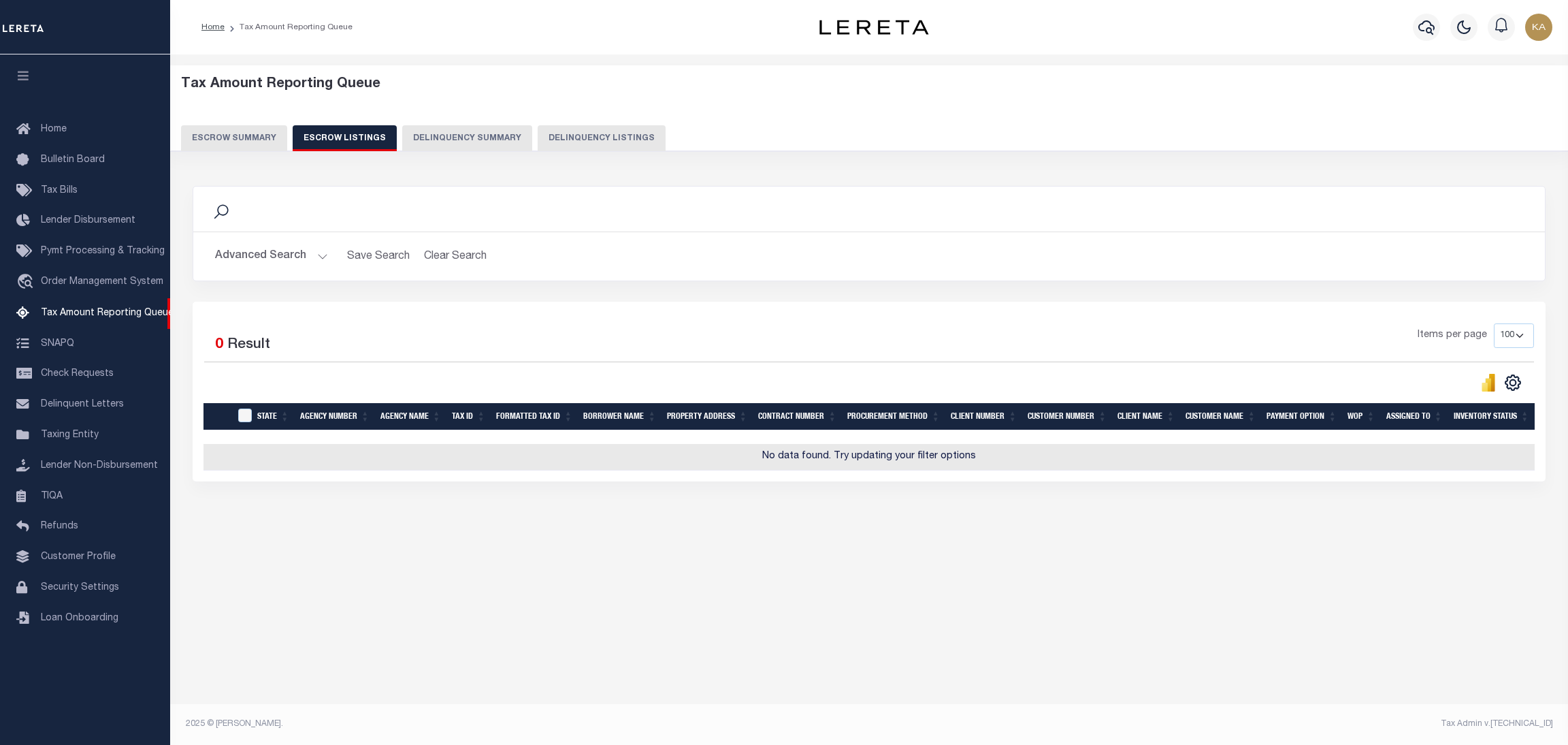
click at [251, 136] on button "Escrow Summary" at bounding box center [234, 138] width 106 height 26
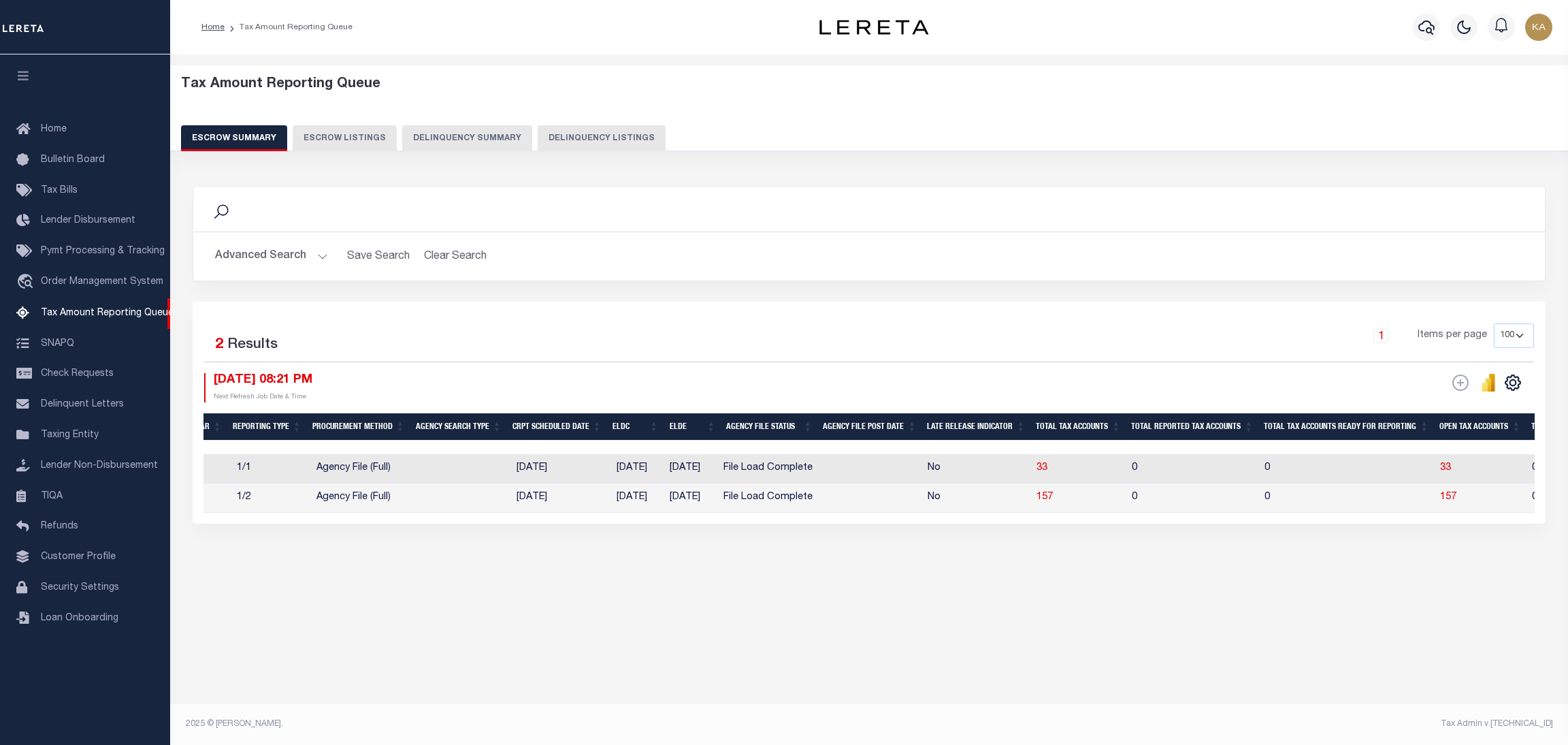
scroll to position [0, 344]
click at [1049, 500] on span "157" at bounding box center [1041, 497] width 16 height 10
select select "100"
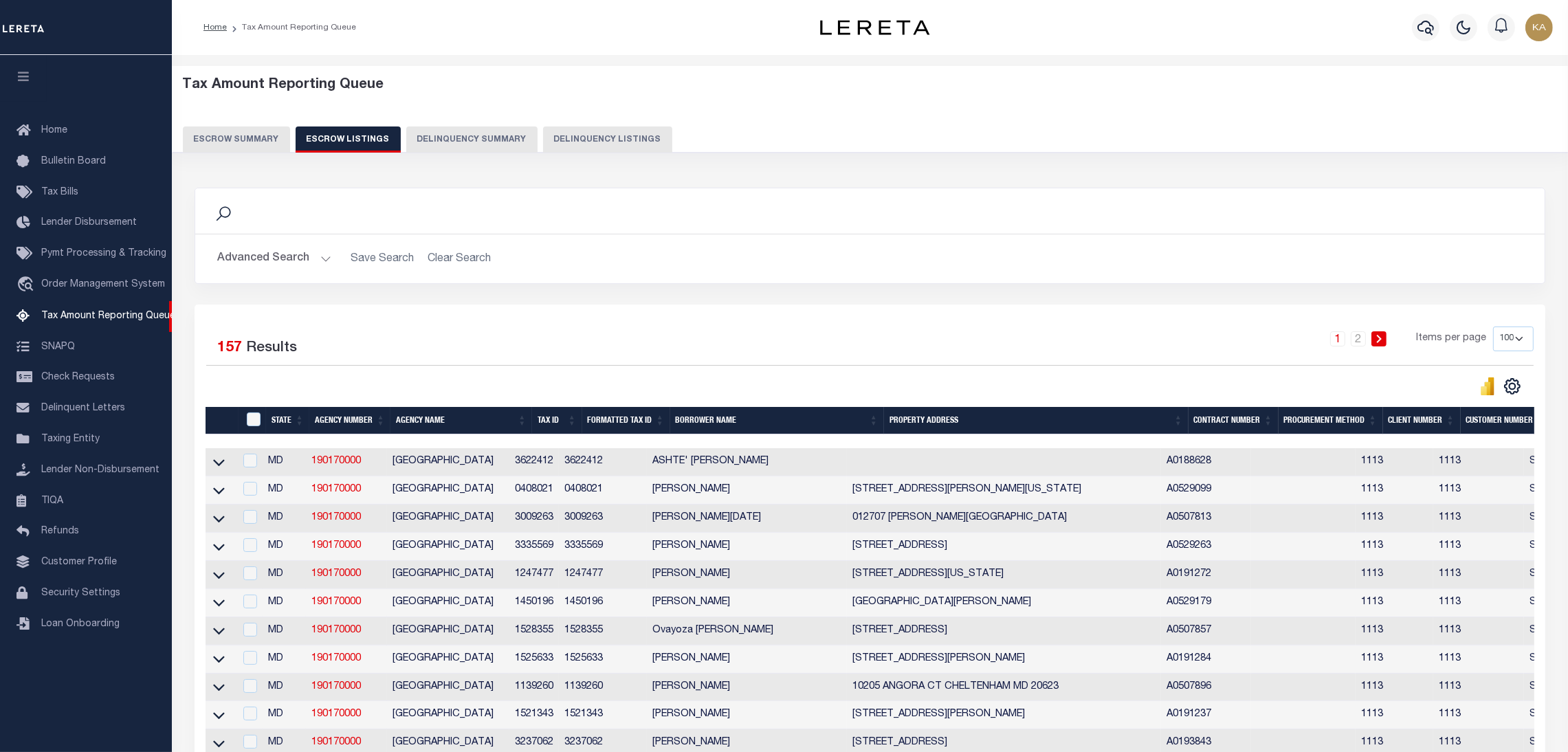
click at [234, 242] on div "Advanced Search Save Search Clear Search State In" at bounding box center [870, 258] width 1349 height 49
click at [243, 138] on button "Escrow Summary" at bounding box center [237, 139] width 107 height 26
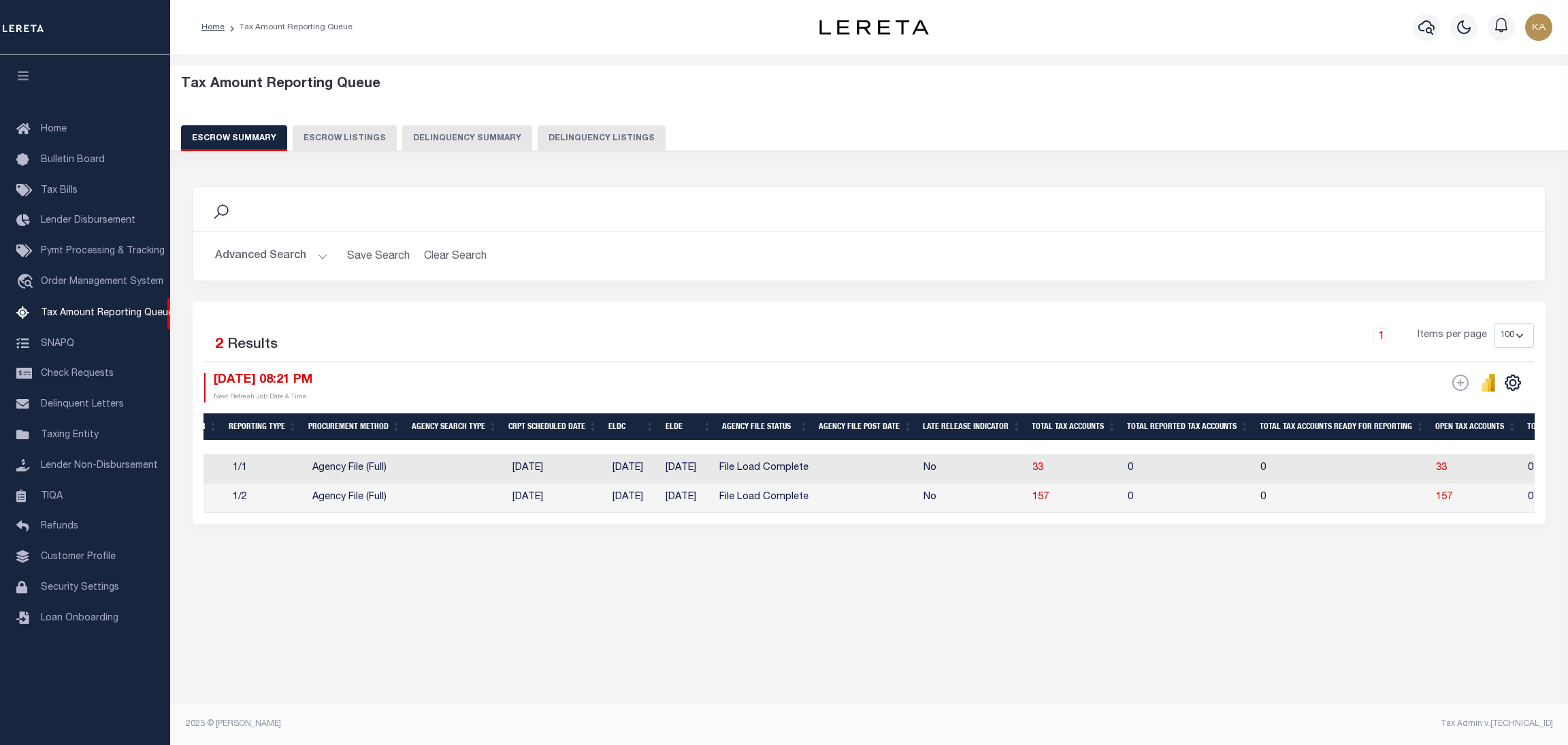
click at [271, 259] on button "Advanced Search" at bounding box center [271, 257] width 113 height 27
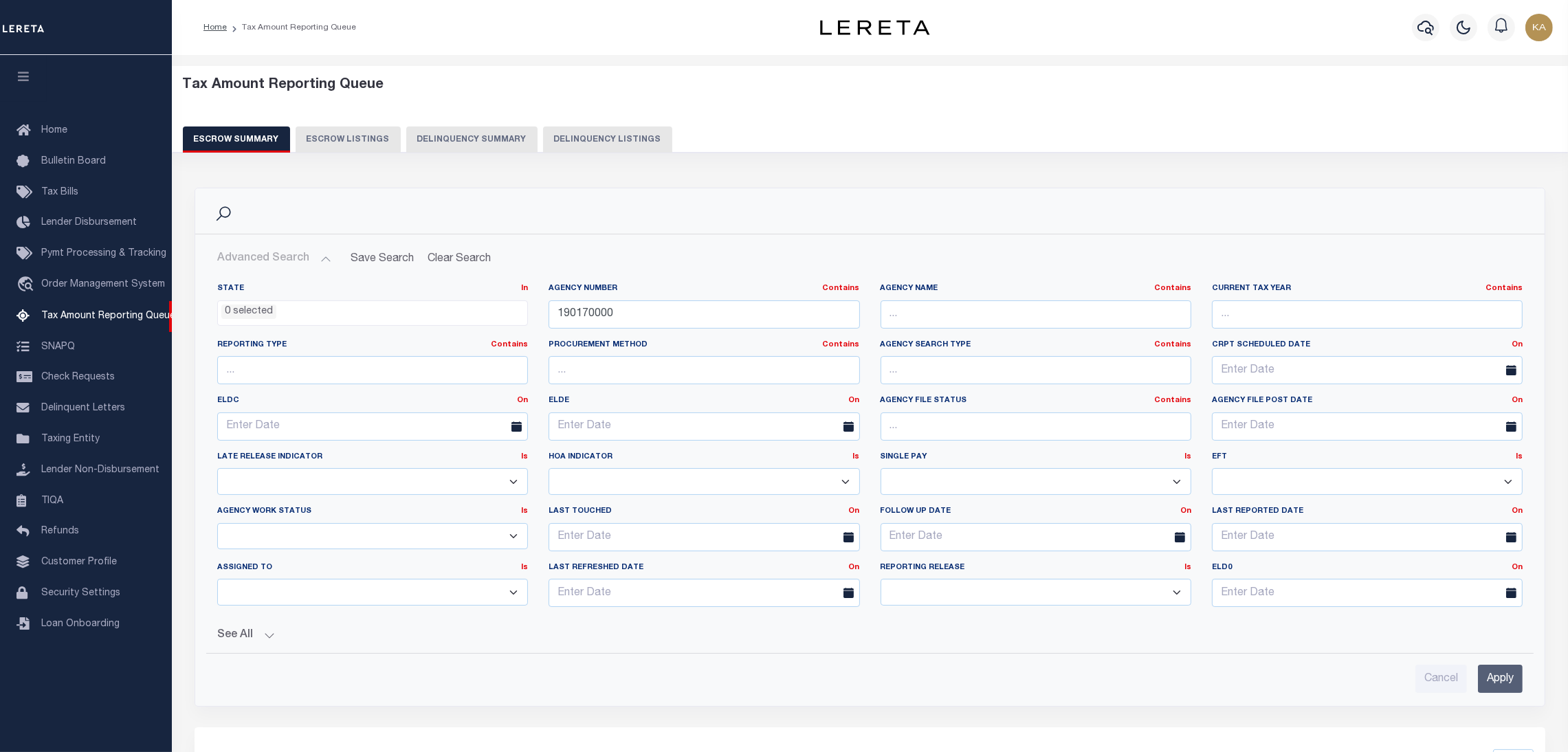
scroll to position [332, 0]
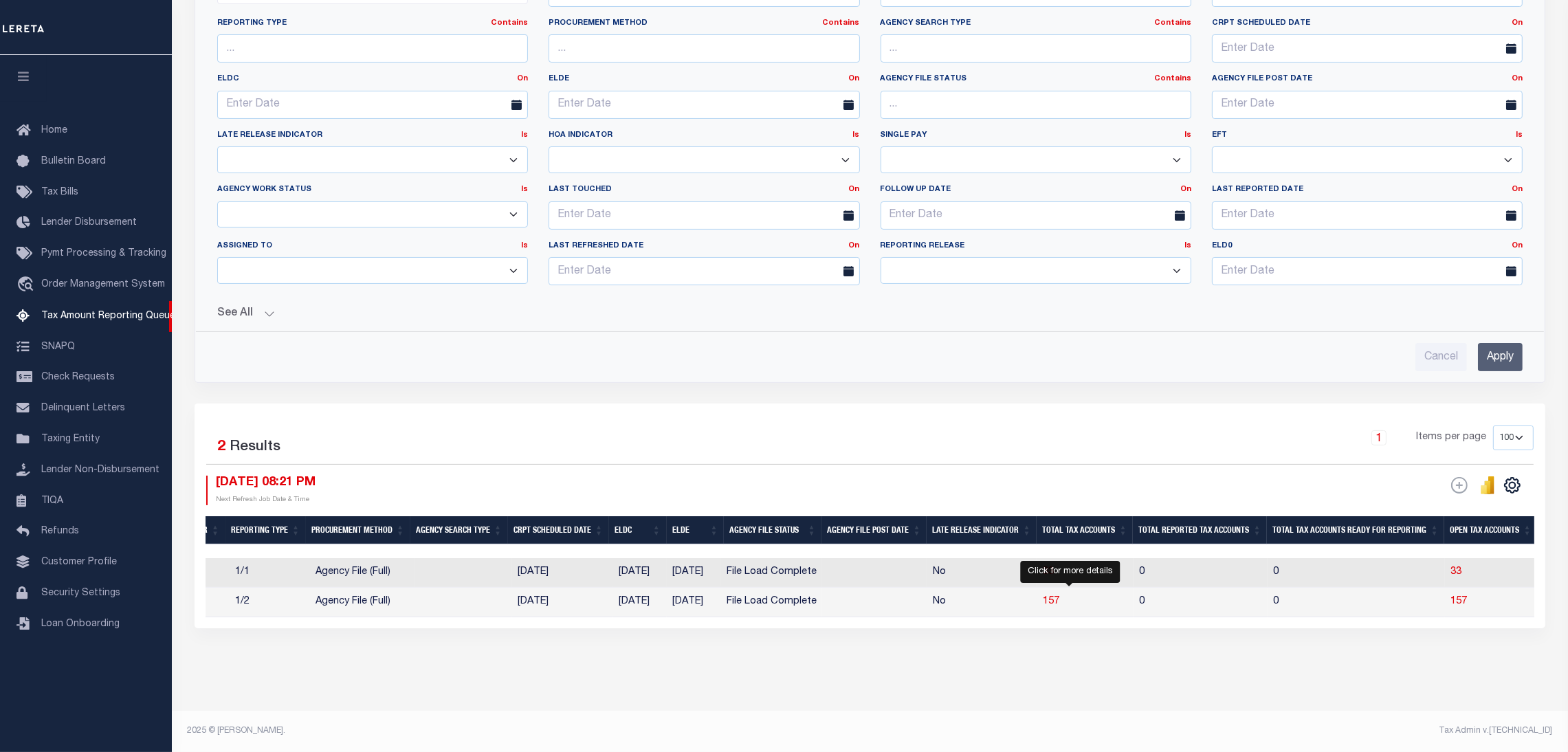
click at [1060, 597] on span "157" at bounding box center [1051, 601] width 17 height 10
select select
select select "100"
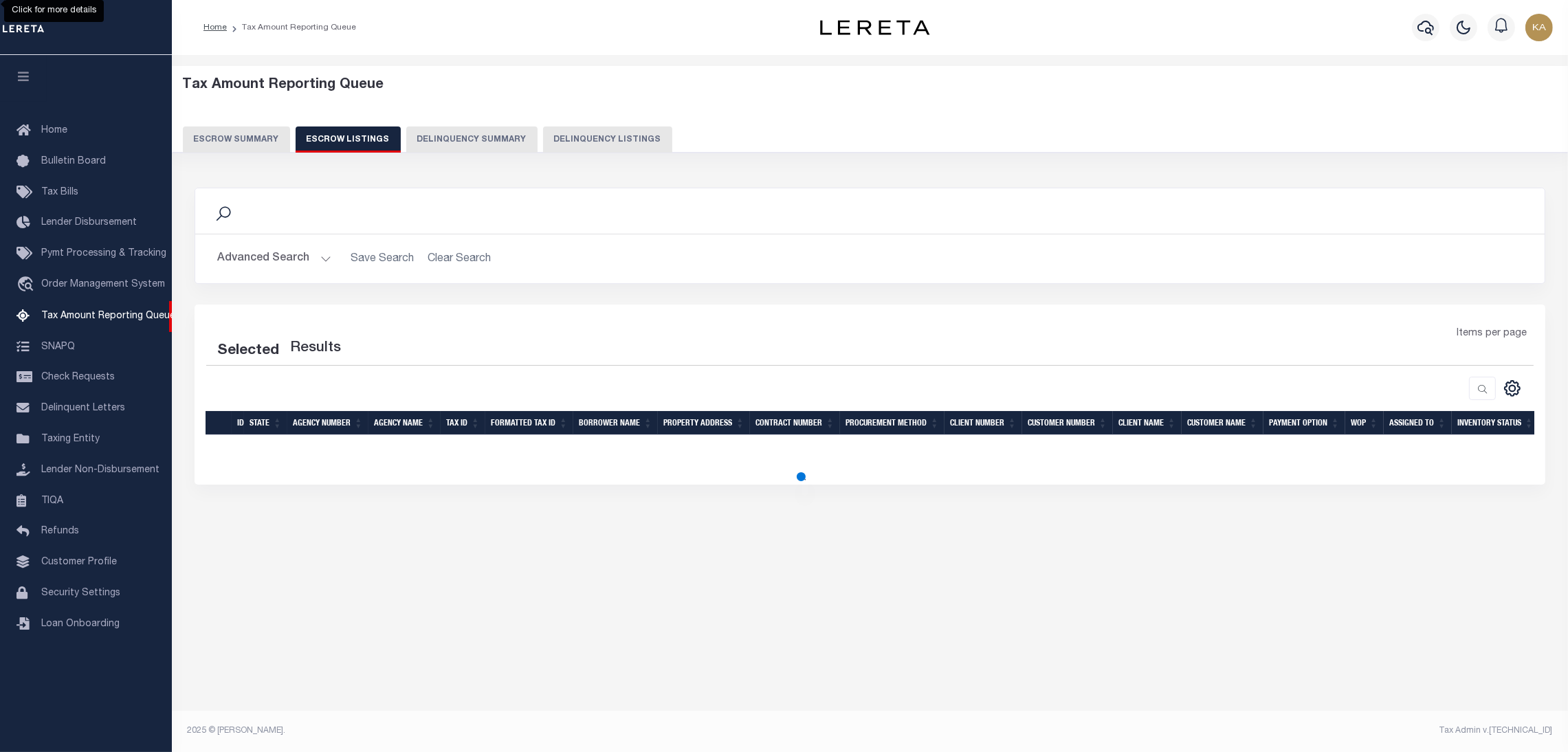
scroll to position [0, 0]
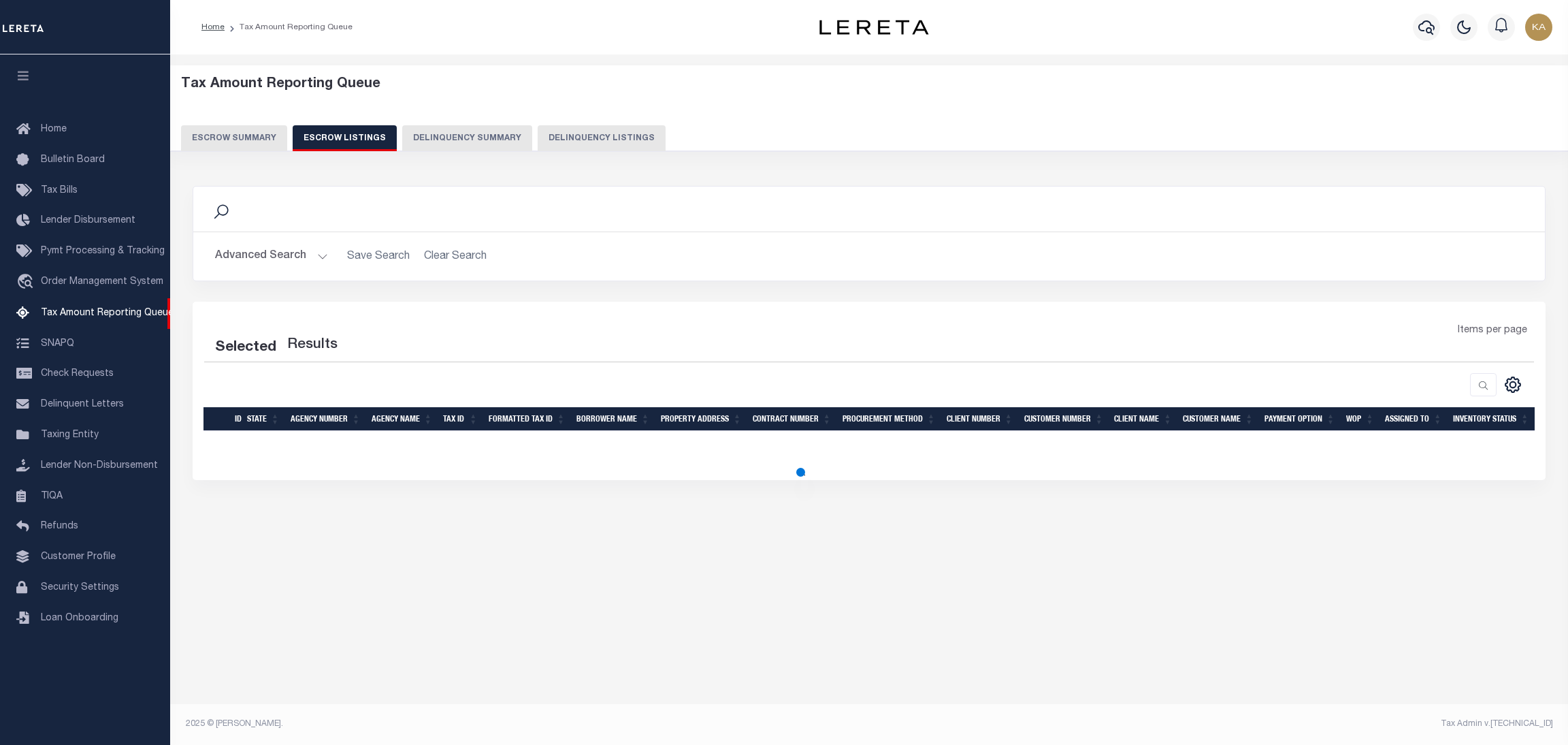
select select "100"
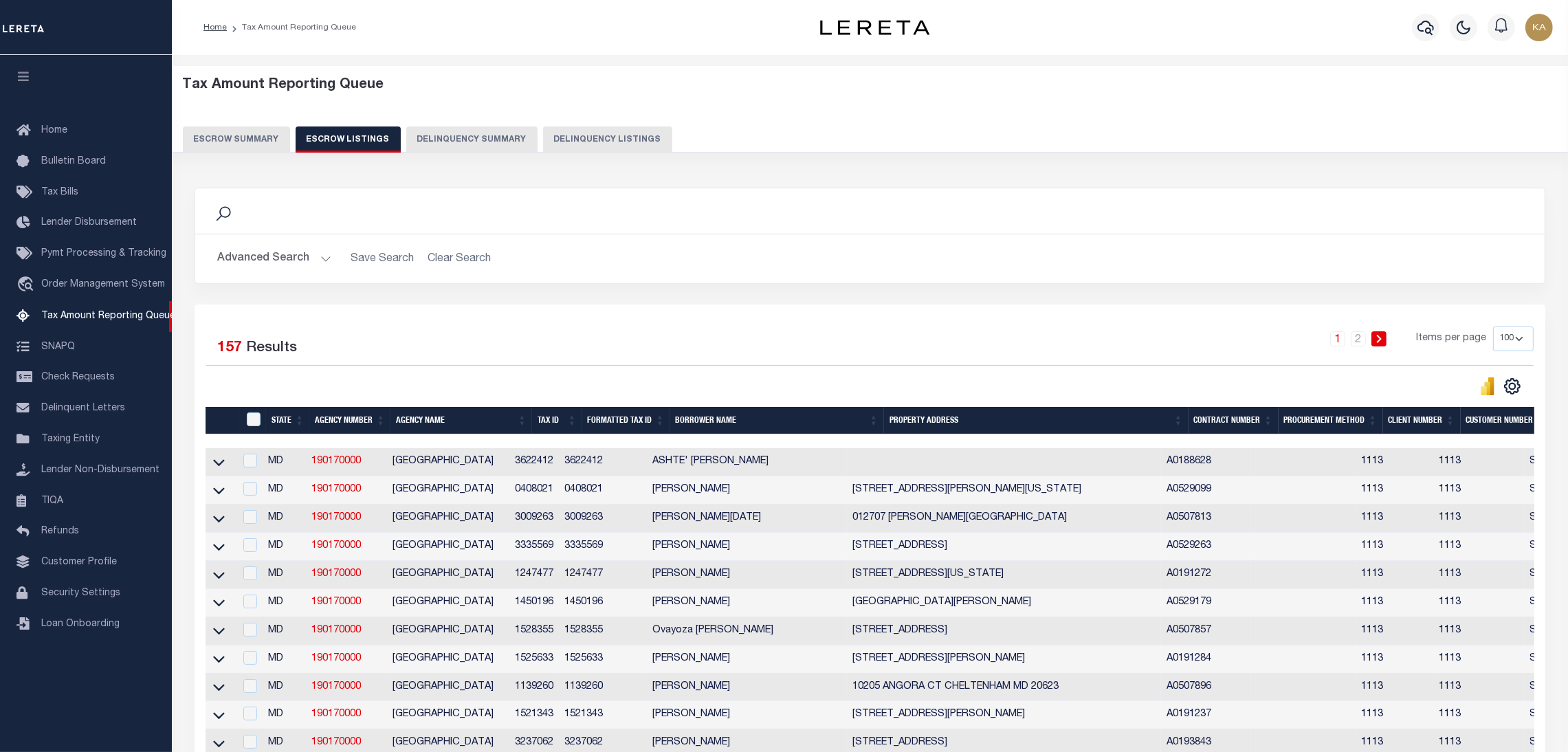
click at [294, 265] on button "Advanced Search" at bounding box center [274, 259] width 114 height 27
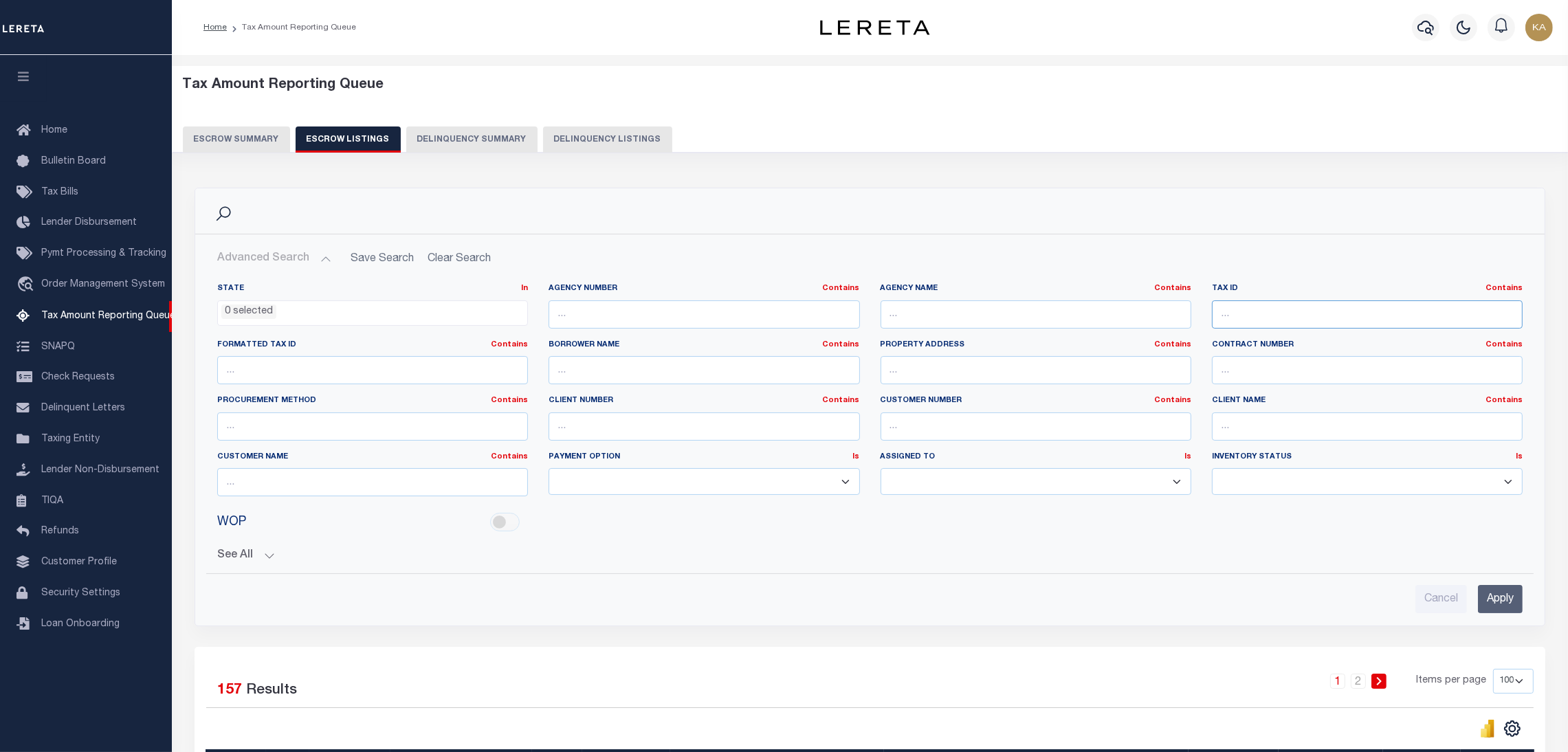
click at [1259, 317] on input "text" at bounding box center [1367, 314] width 311 height 29
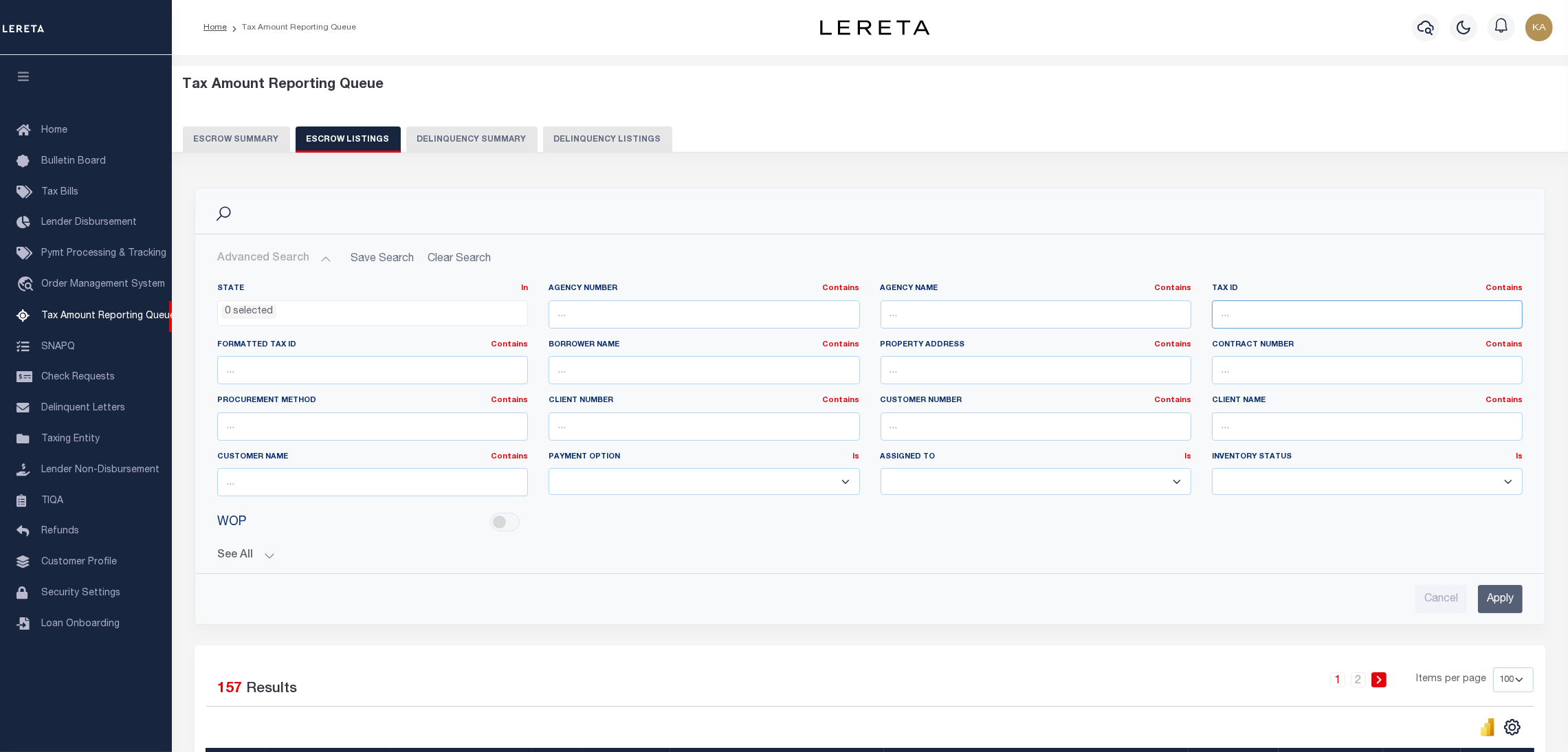
paste input "2941078"
type input "2941078"
click at [1494, 598] on input "Apply" at bounding box center [1500, 599] width 45 height 29
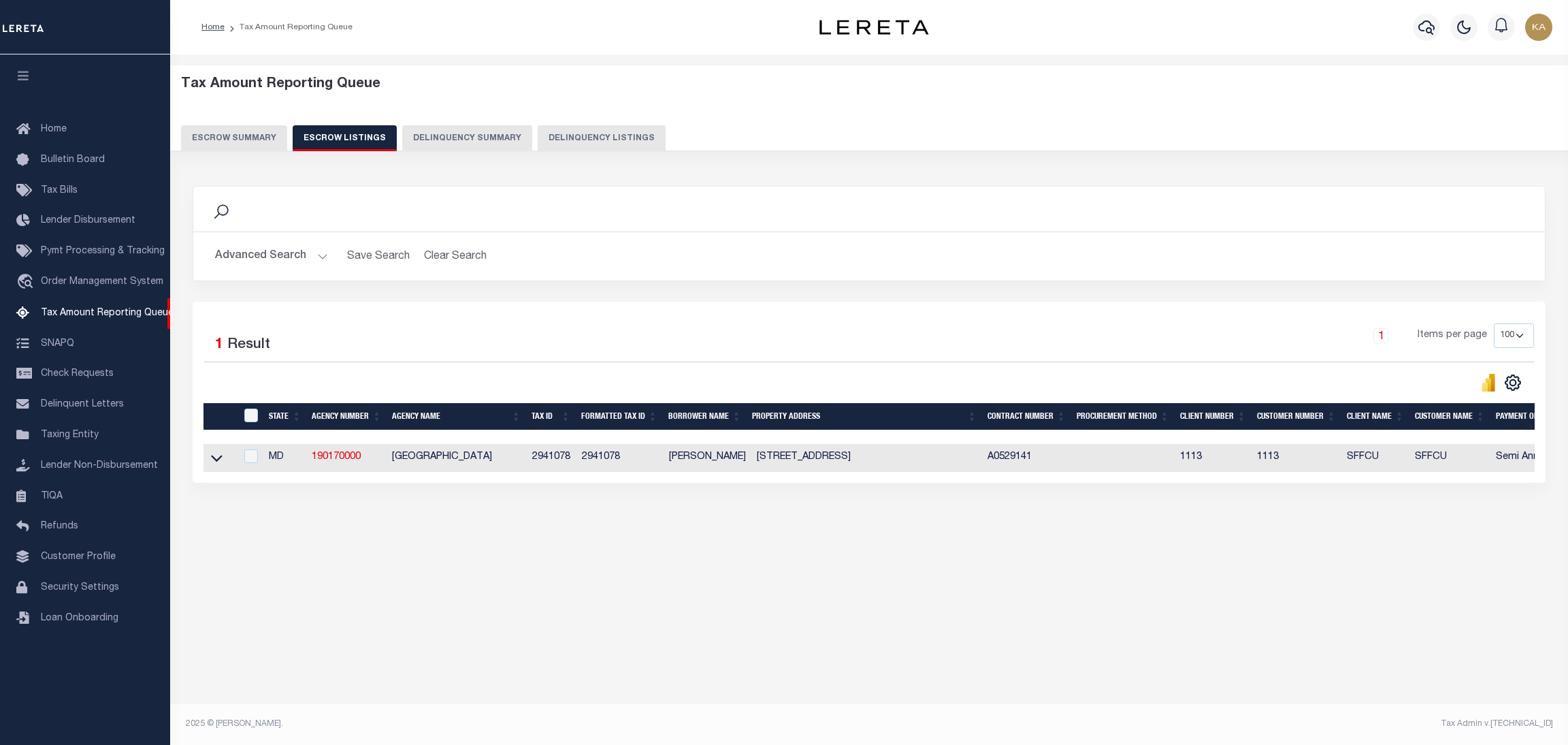
drag, startPoint x: 212, startPoint y: 459, endPoint x: 330, endPoint y: 476, distance: 119.2
click at [212, 459] on icon at bounding box center [217, 458] width 12 height 7
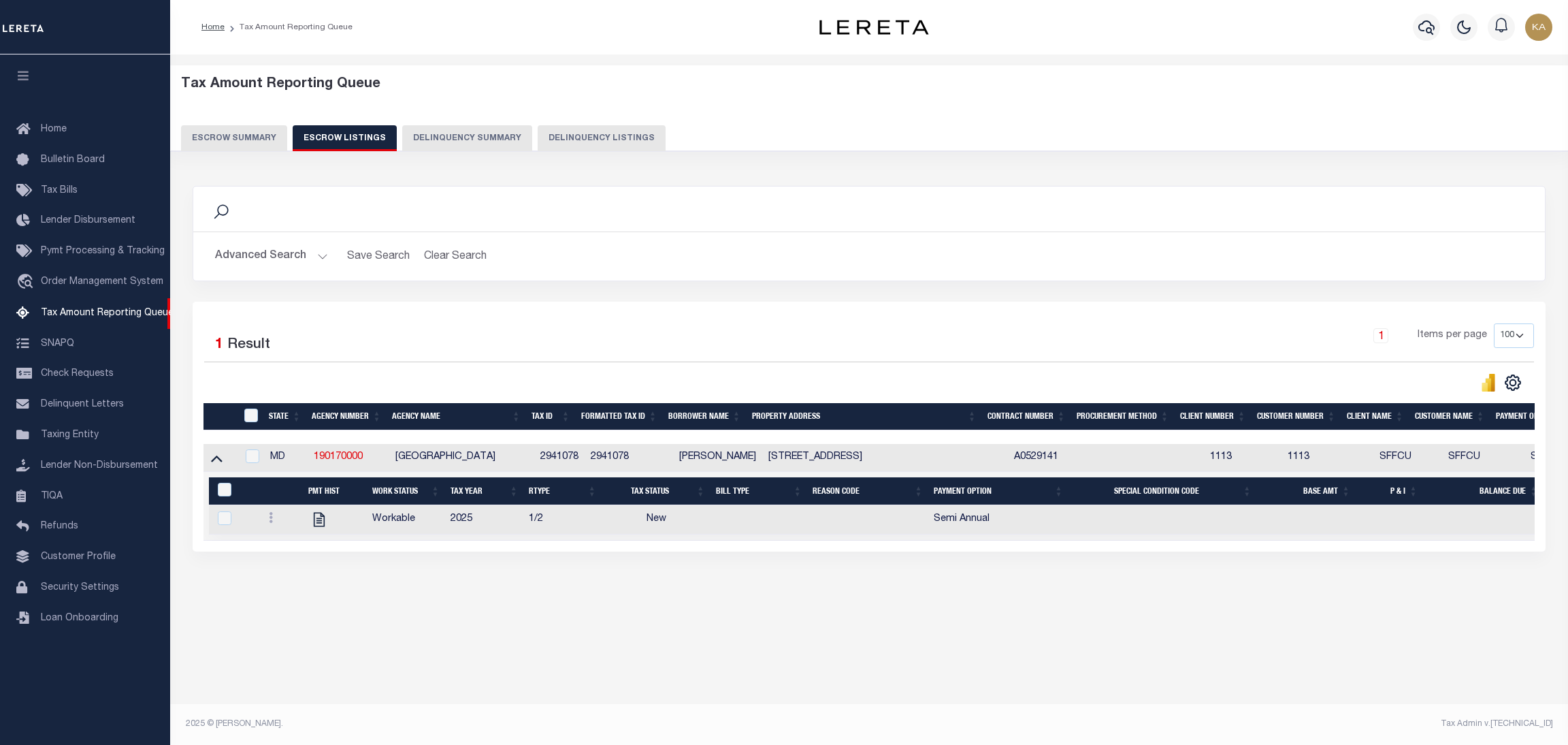
click at [239, 142] on button "Escrow Summary" at bounding box center [234, 138] width 106 height 26
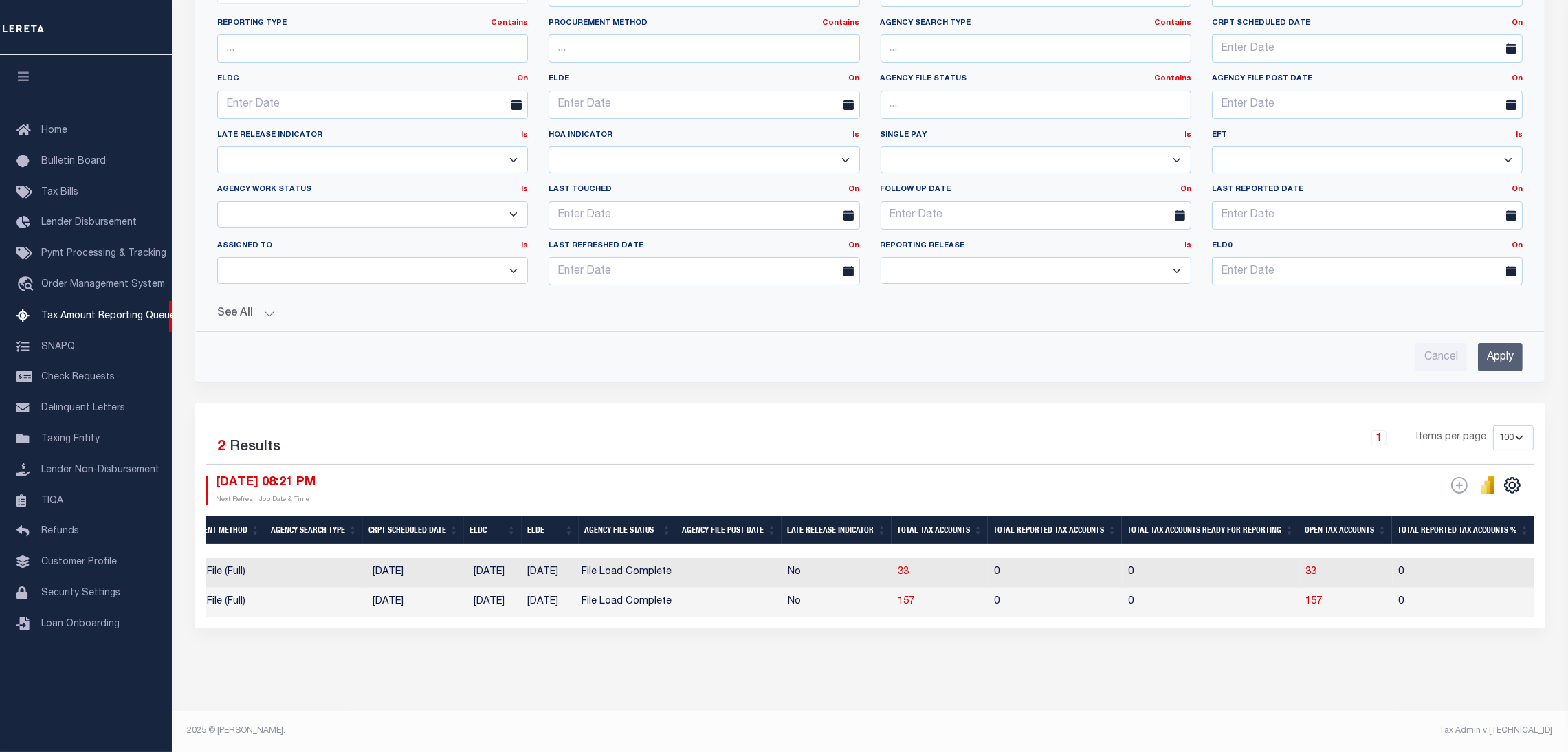
scroll to position [0, 493]
click at [915, 597] on span "157" at bounding box center [906, 601] width 17 height 10
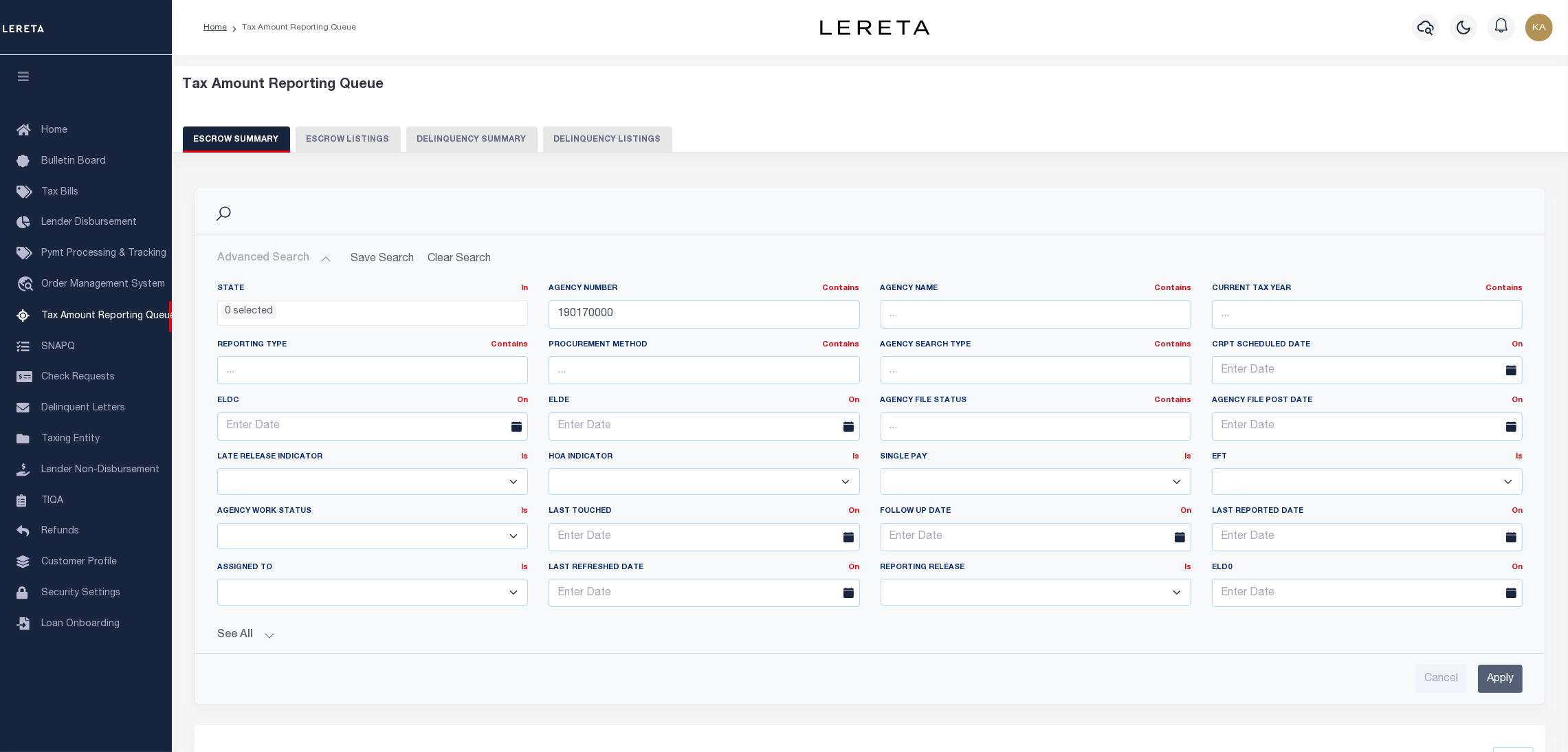
select select
select select "100"
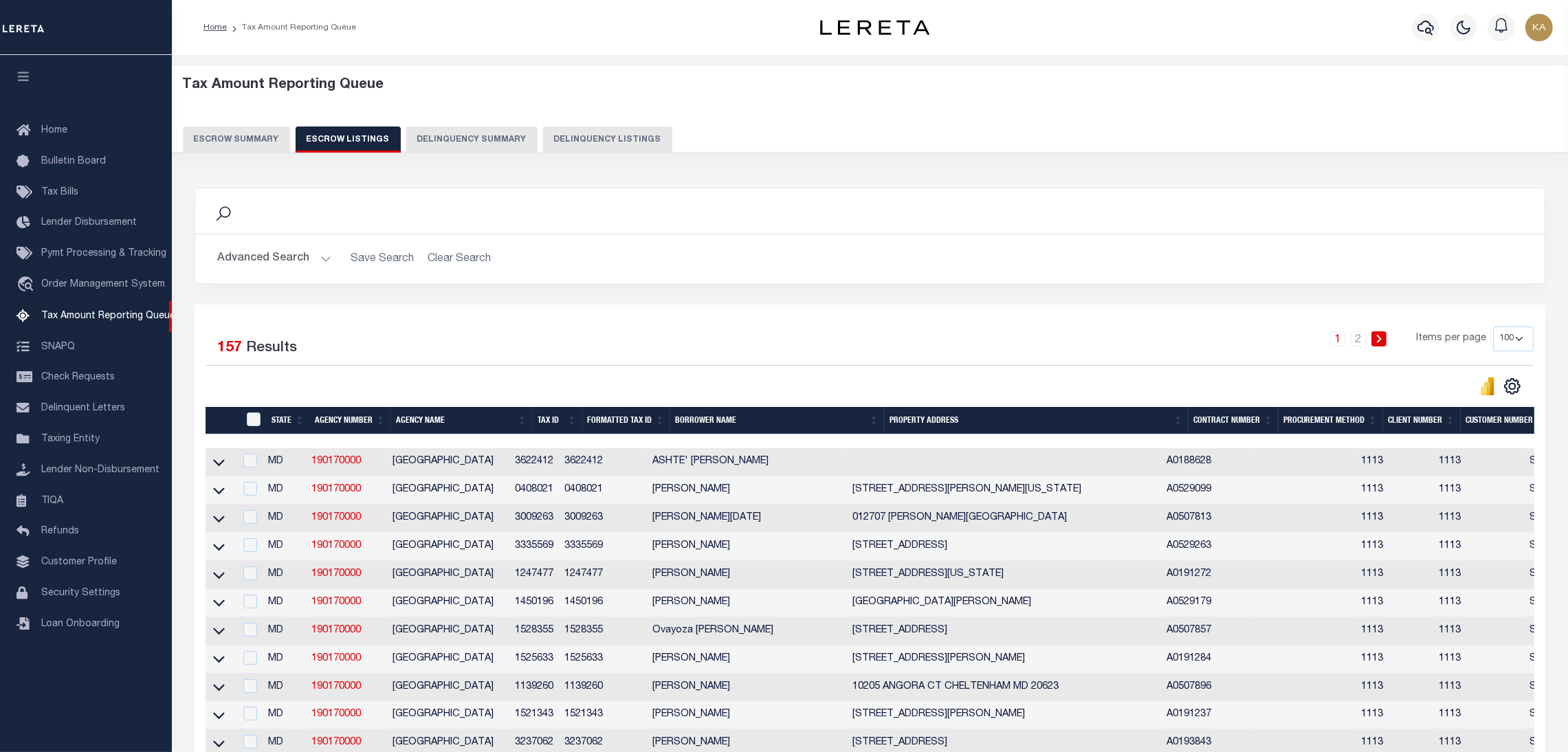
click at [304, 260] on button "Advanced Search" at bounding box center [274, 259] width 114 height 27
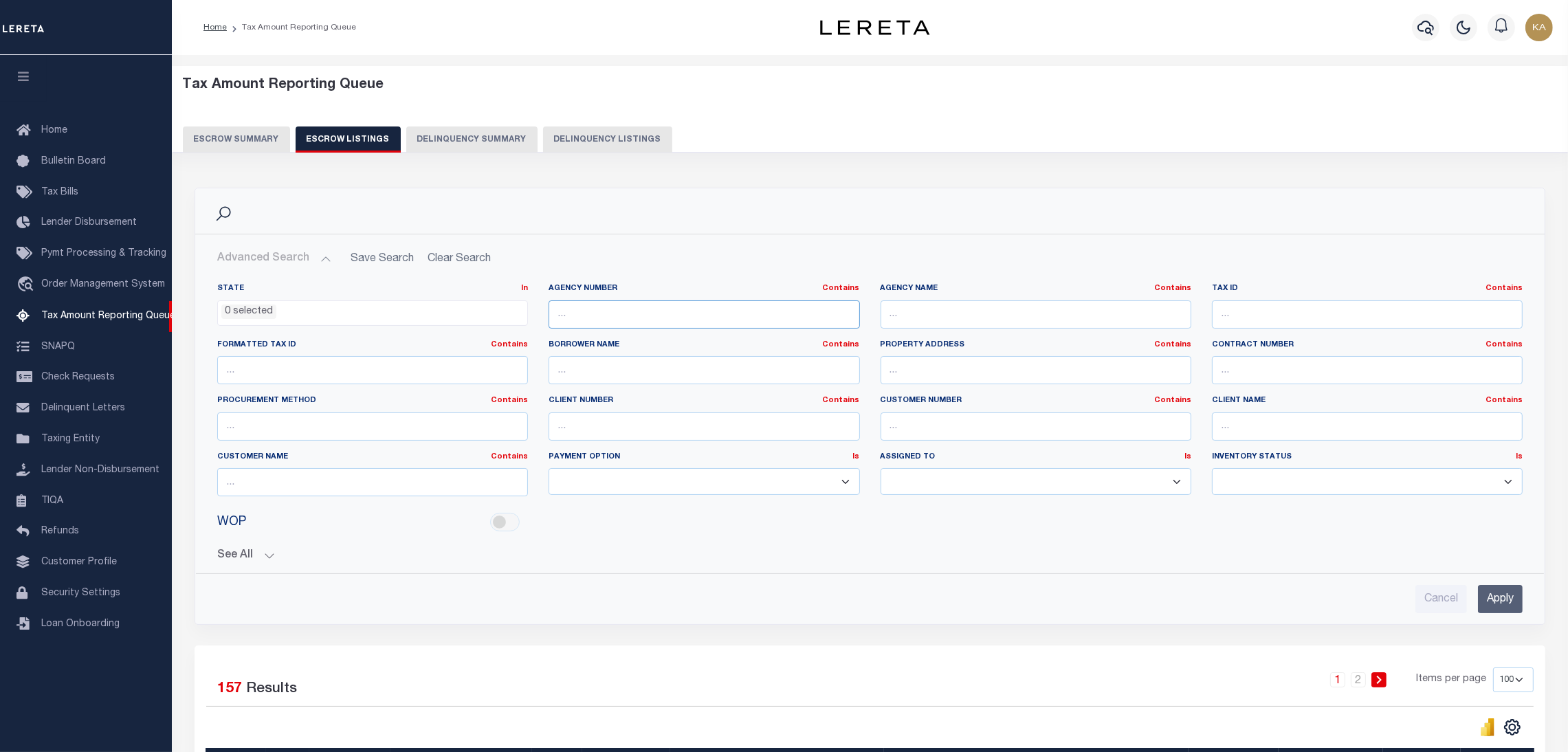
click at [716, 318] on input "text" at bounding box center [704, 314] width 311 height 29
click at [749, 621] on div "Advanced Search Save Search Clear Search State In" at bounding box center [870, 429] width 1349 height 390
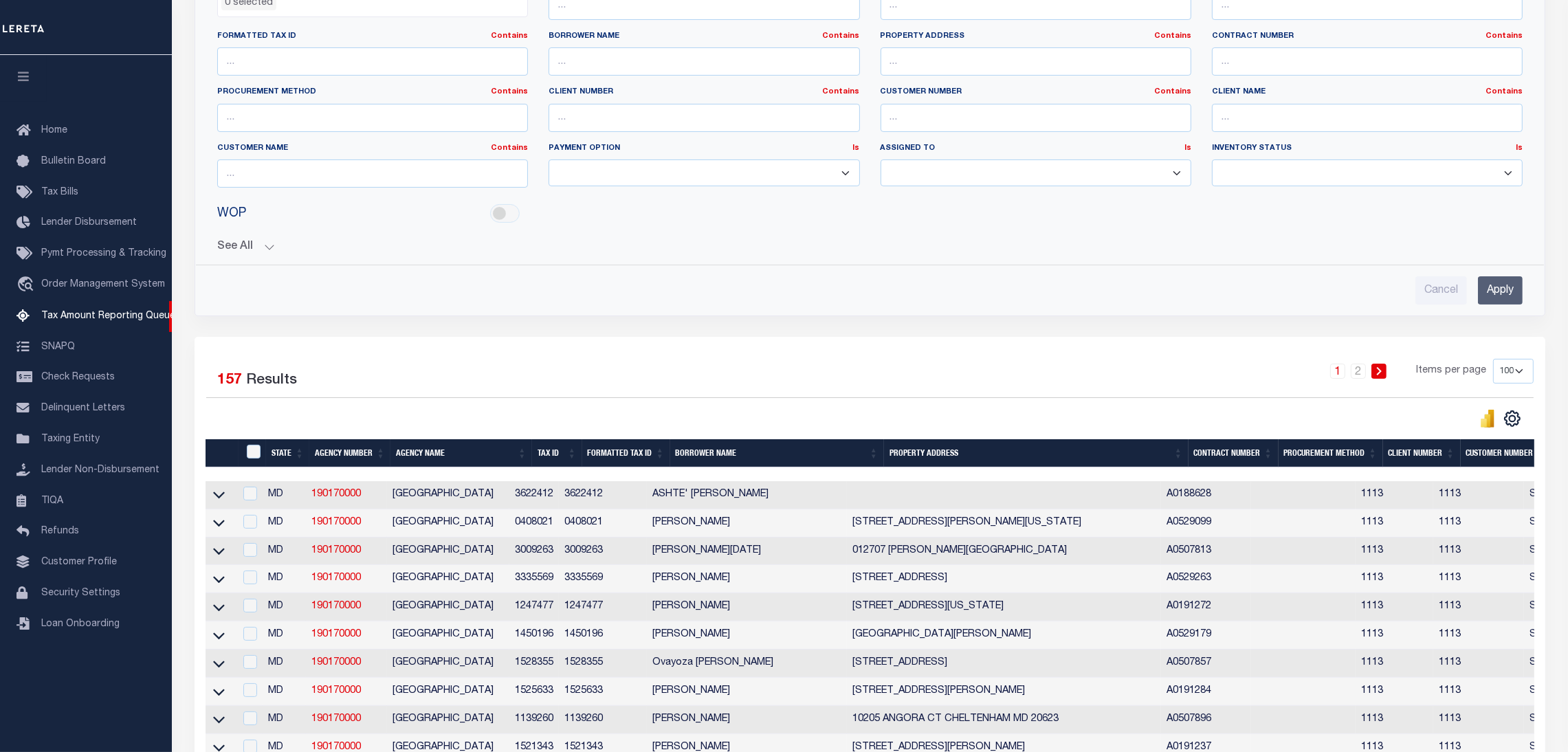
scroll to position [103, 0]
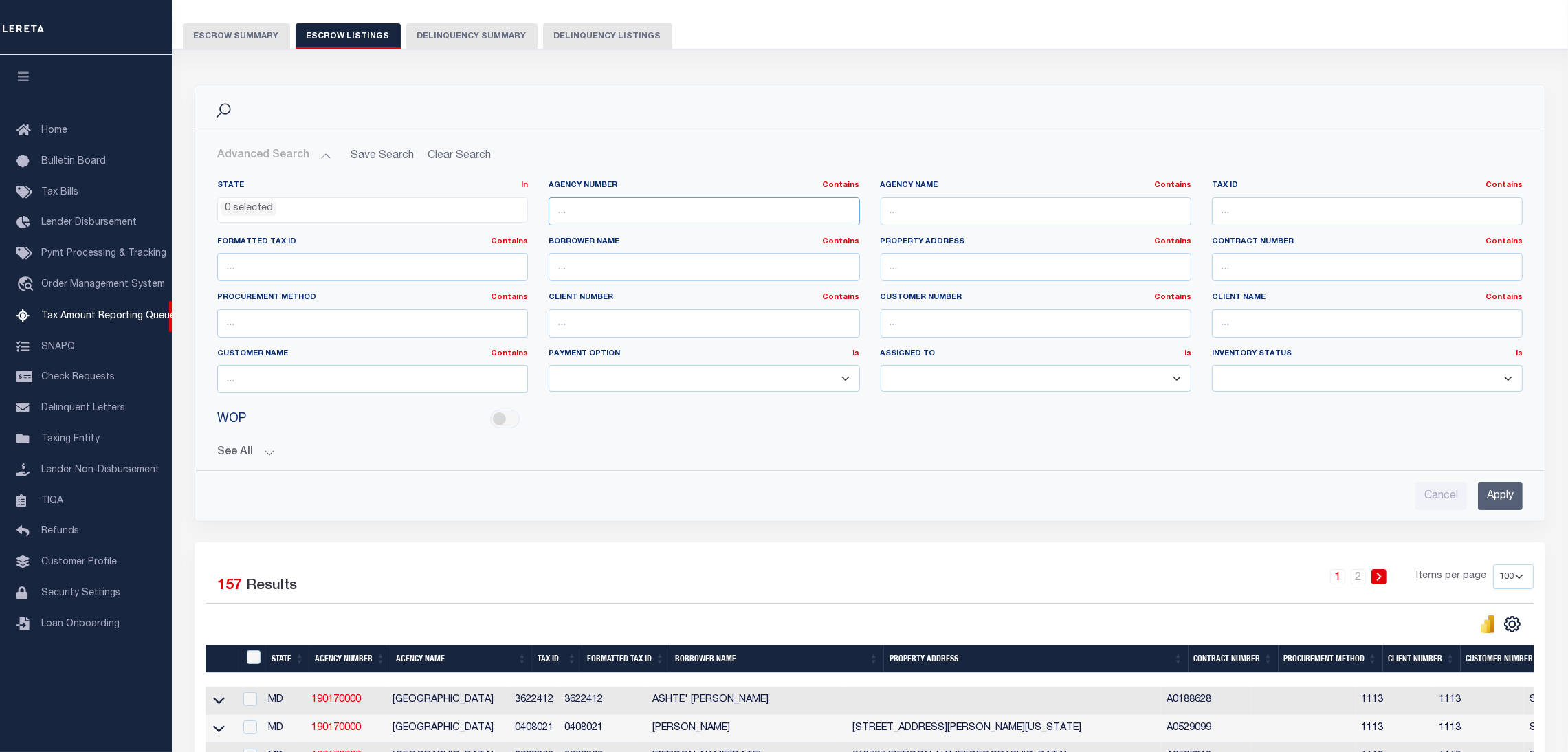
click at [655, 218] on input "text" at bounding box center [704, 212] width 311 height 29
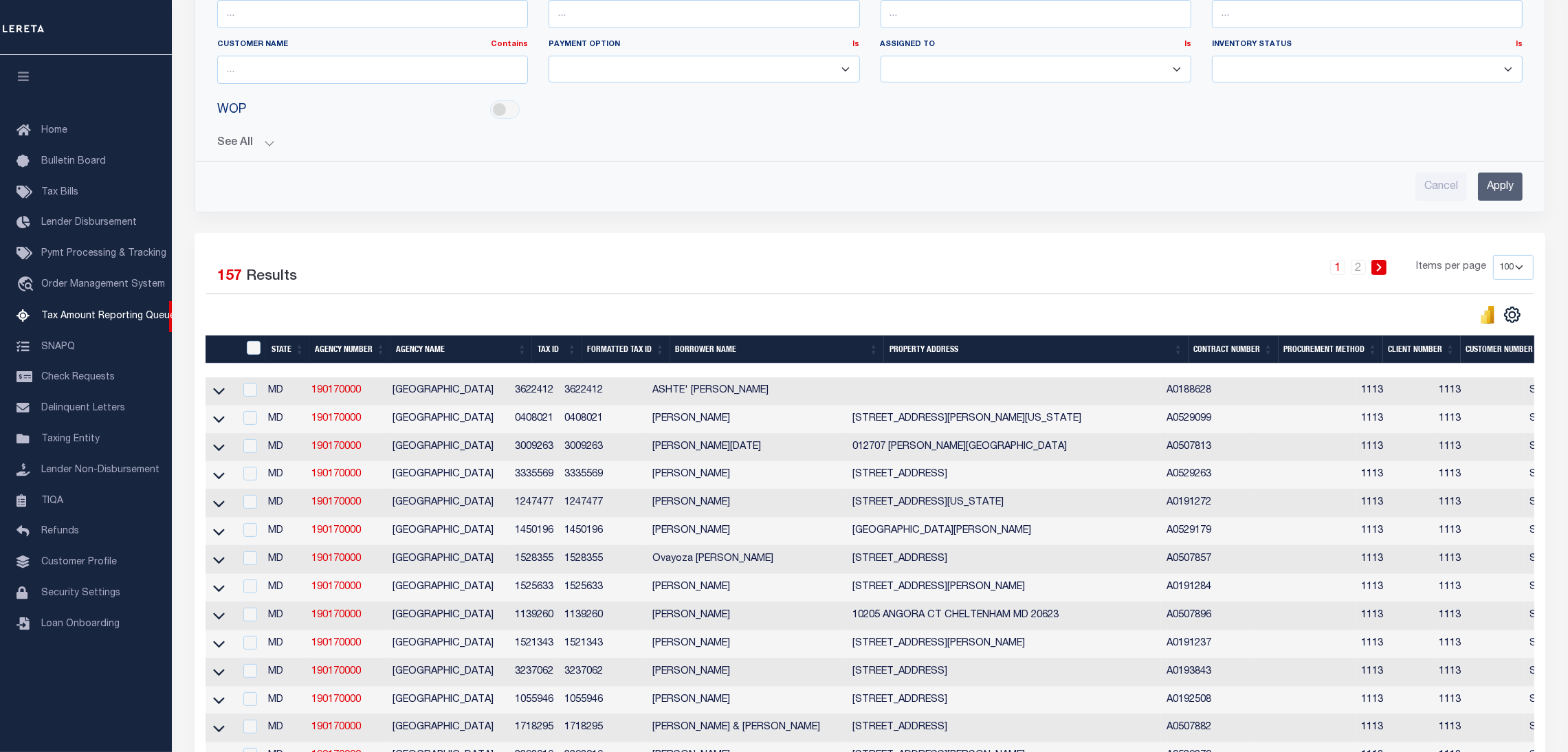
scroll to position [515, 0]
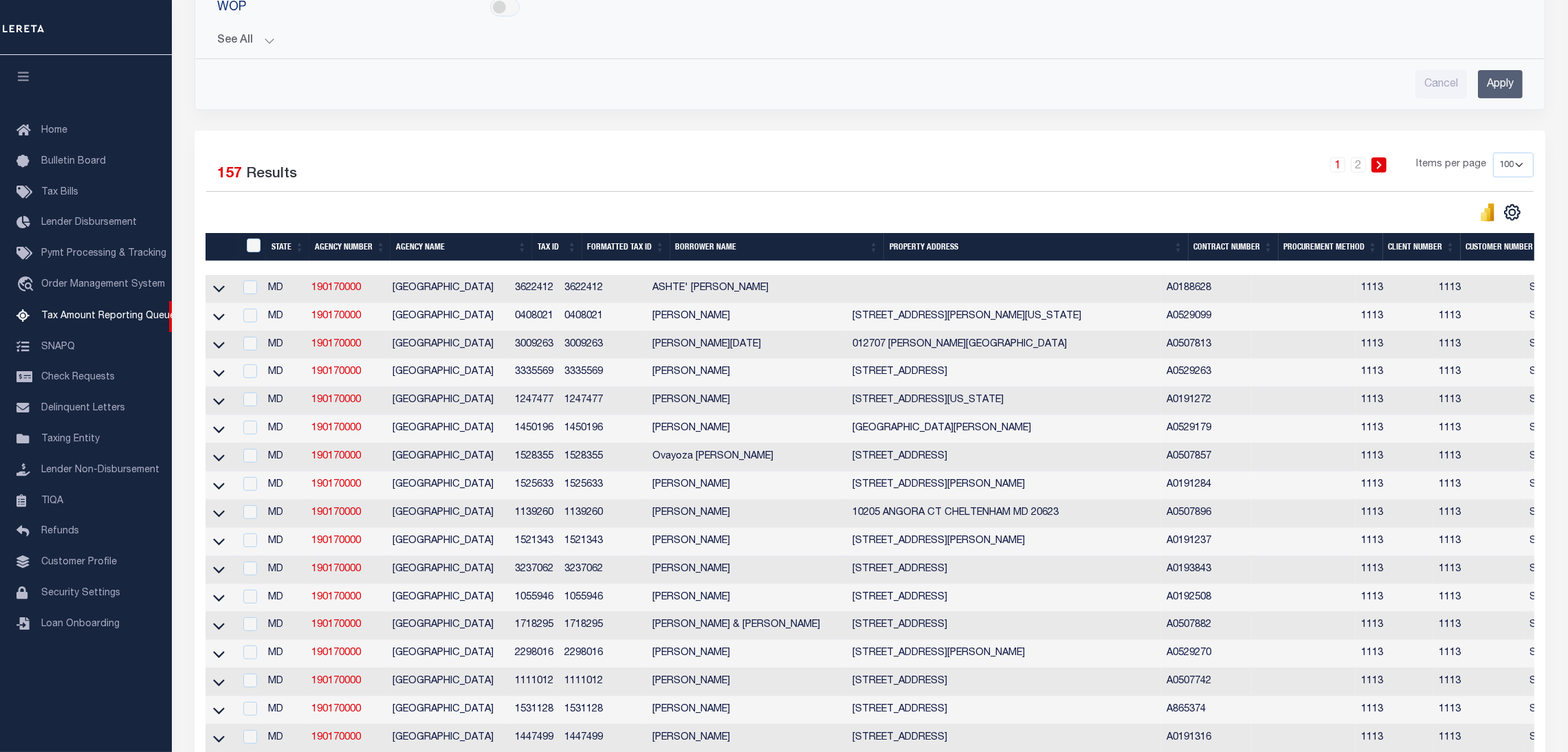
click at [556, 199] on div "Selected 157 Results 1 2 Items per page 10 25 50 100 500" at bounding box center [870, 187] width 1349 height 69
drag, startPoint x: 376, startPoint y: 290, endPoint x: 306, endPoint y: 290, distance: 70.0
click at [306, 290] on td "190170000" at bounding box center [346, 289] width 81 height 29
checkbox input "true"
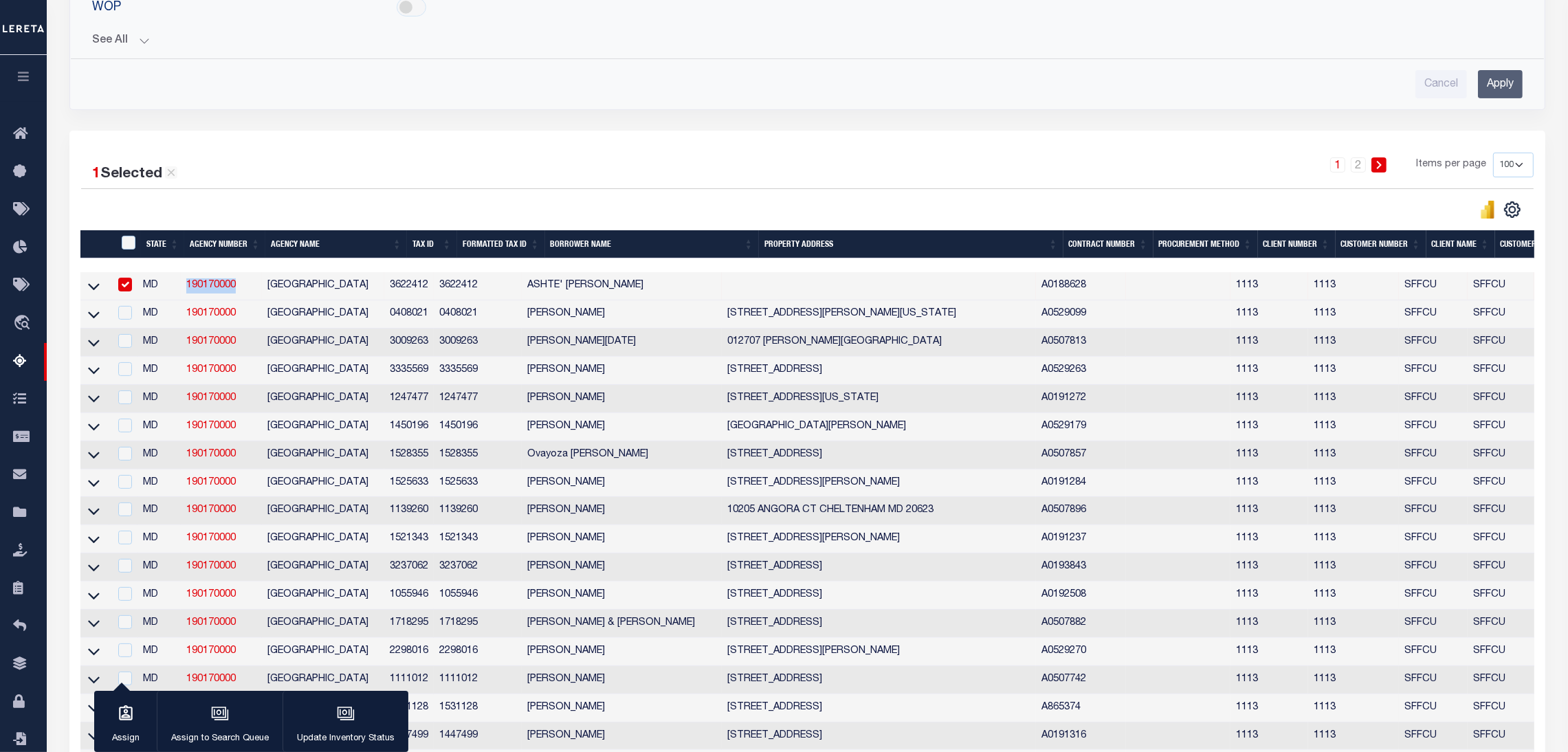
copy link "190170000"
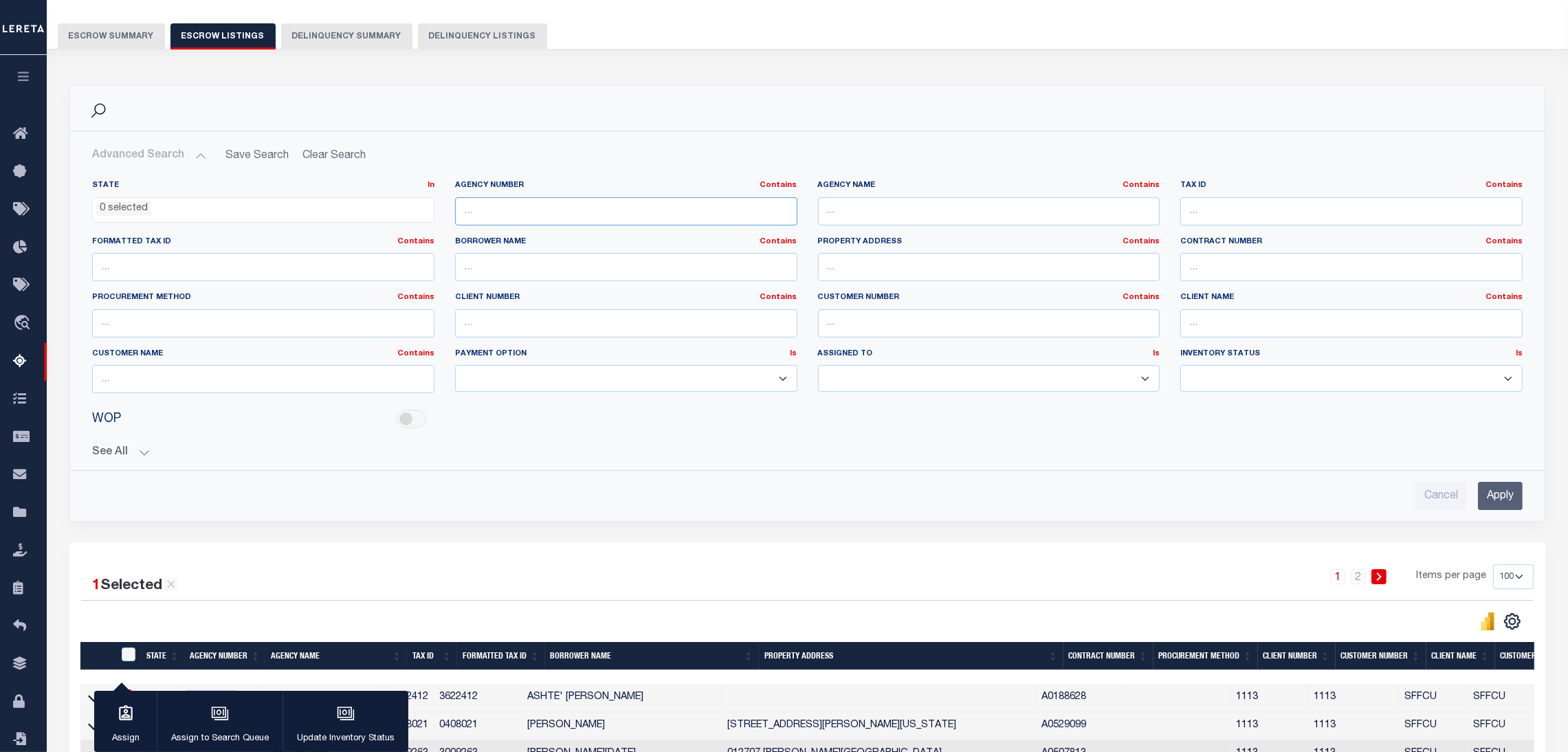
click at [487, 202] on input "text" at bounding box center [626, 212] width 342 height 29
paste input "190090000"
type input "190090000"
click at [101, 35] on button "Escrow Summary" at bounding box center [111, 36] width 107 height 26
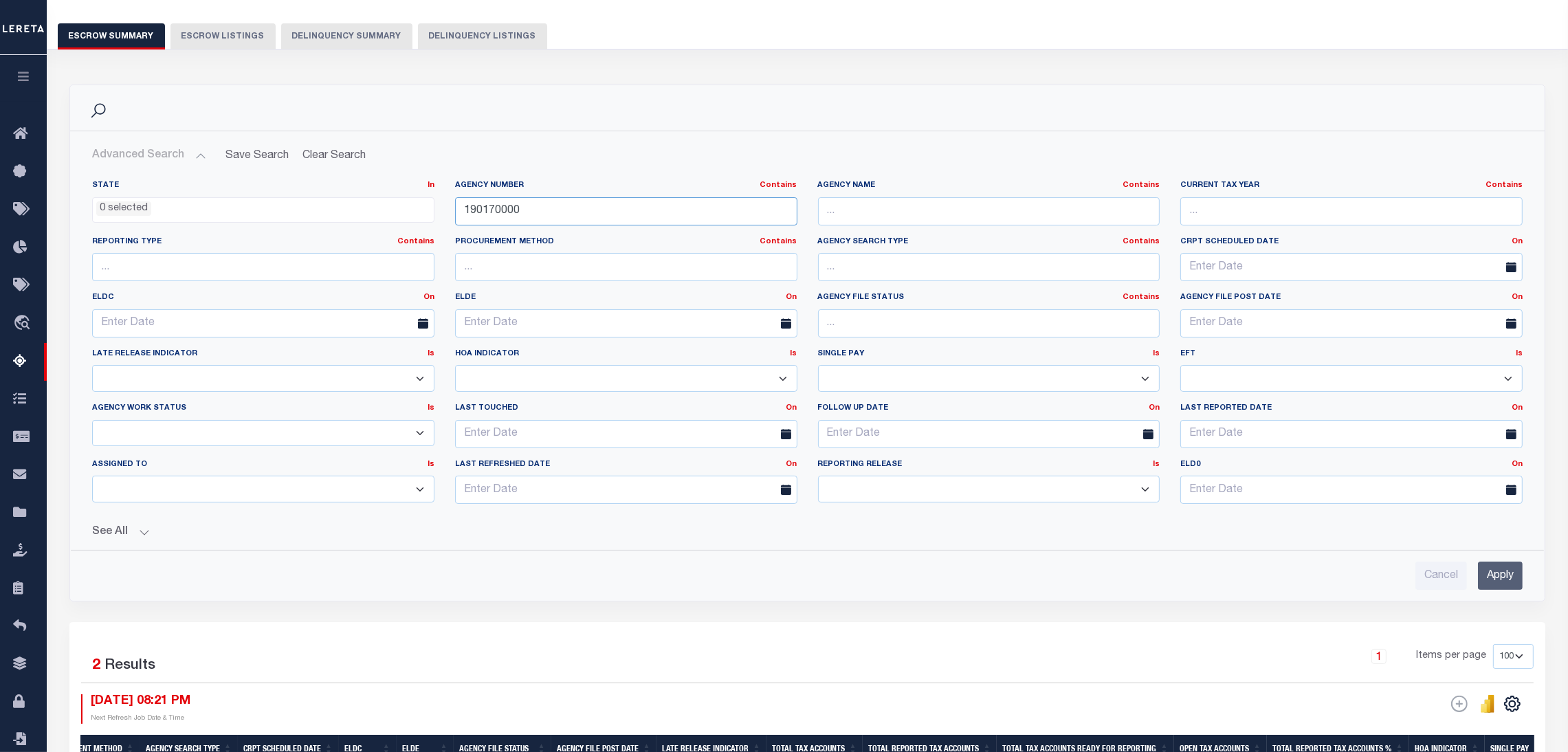
click at [511, 216] on input "190170000" at bounding box center [626, 212] width 342 height 29
paste input "09"
type input "190090000"
click at [1515, 575] on input "Apply" at bounding box center [1500, 576] width 45 height 29
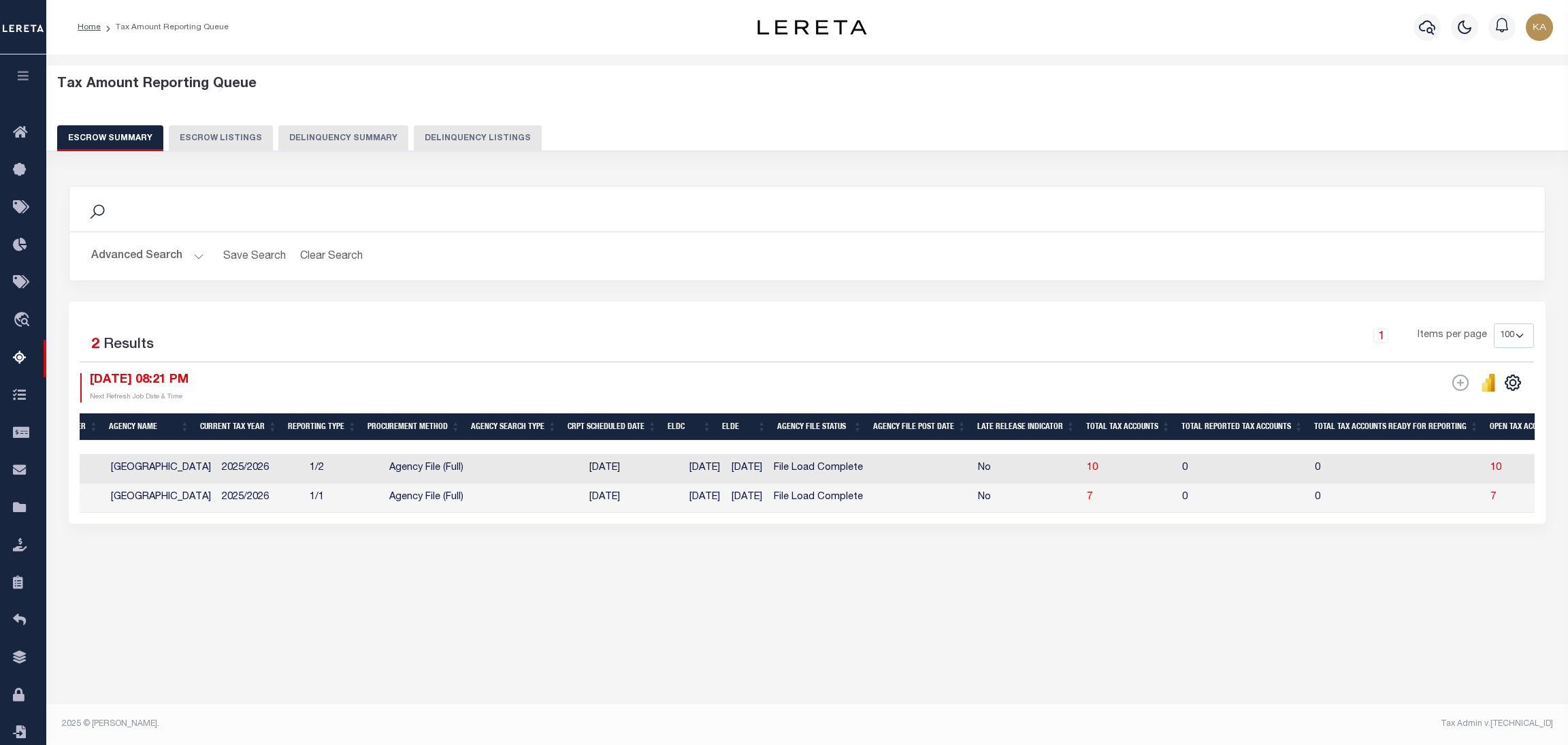
scroll to position [0, 126]
click at [1097, 466] on span "10" at bounding box center [1091, 468] width 11 height 10
select select "100"
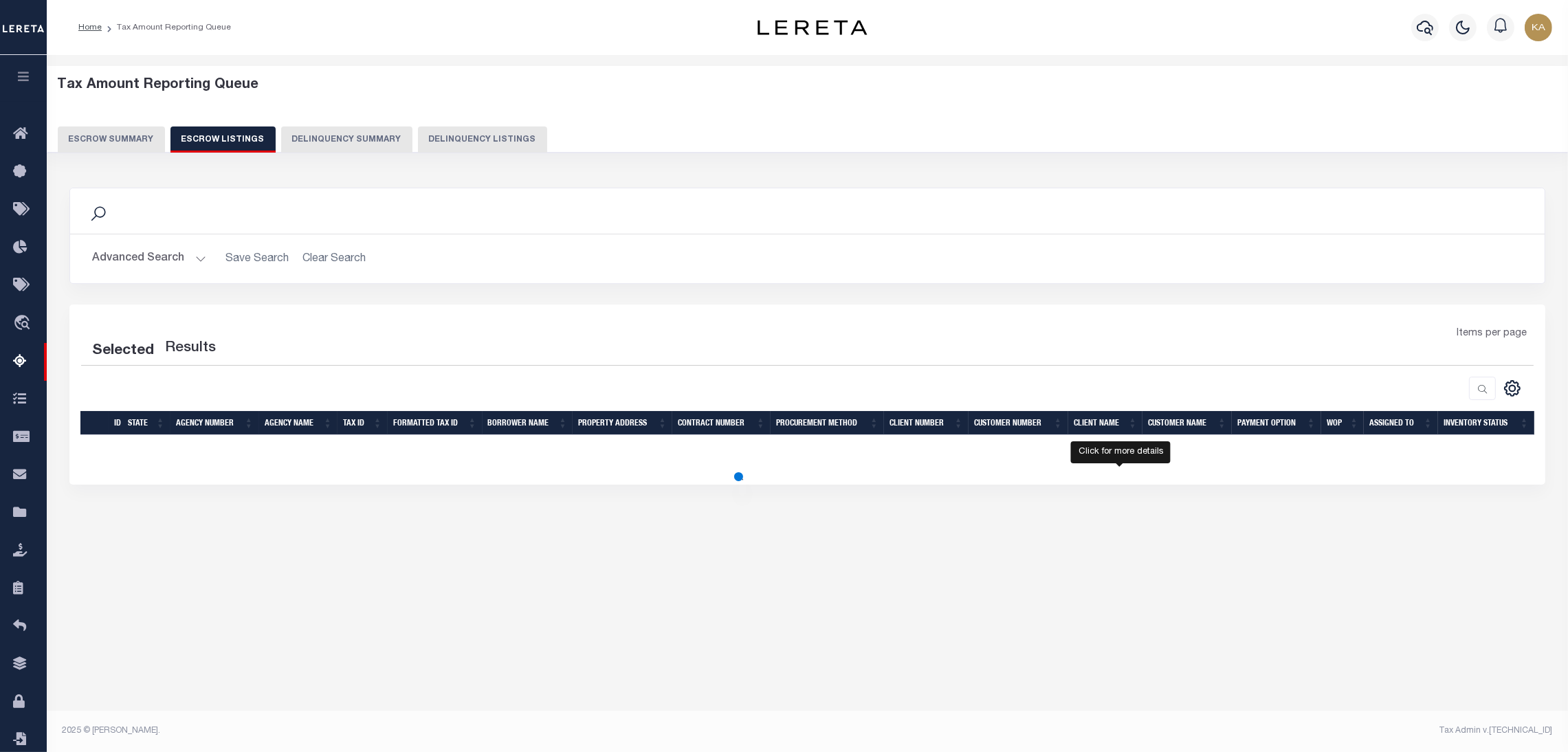
select select "100"
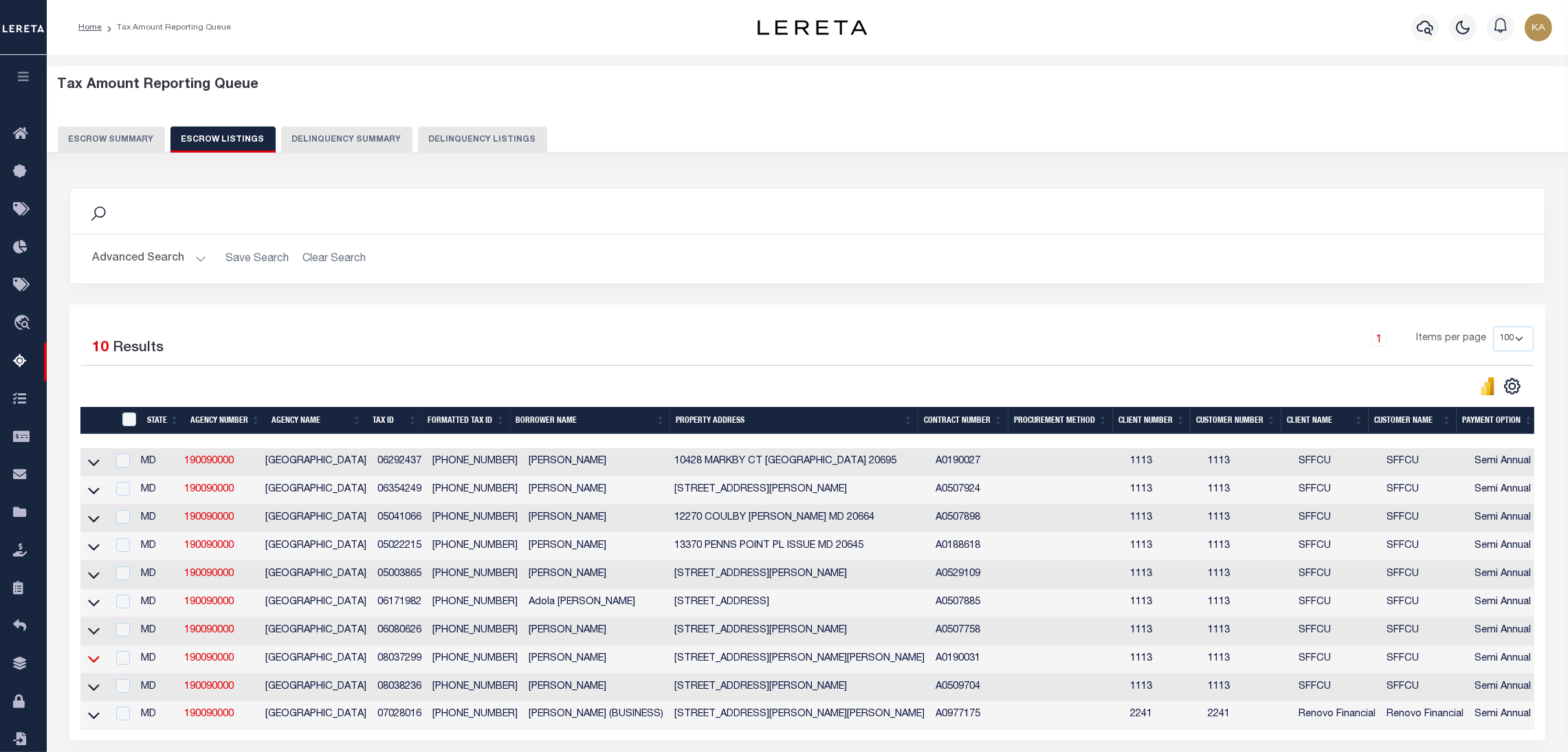
click at [89, 663] on icon at bounding box center [94, 658] width 12 height 14
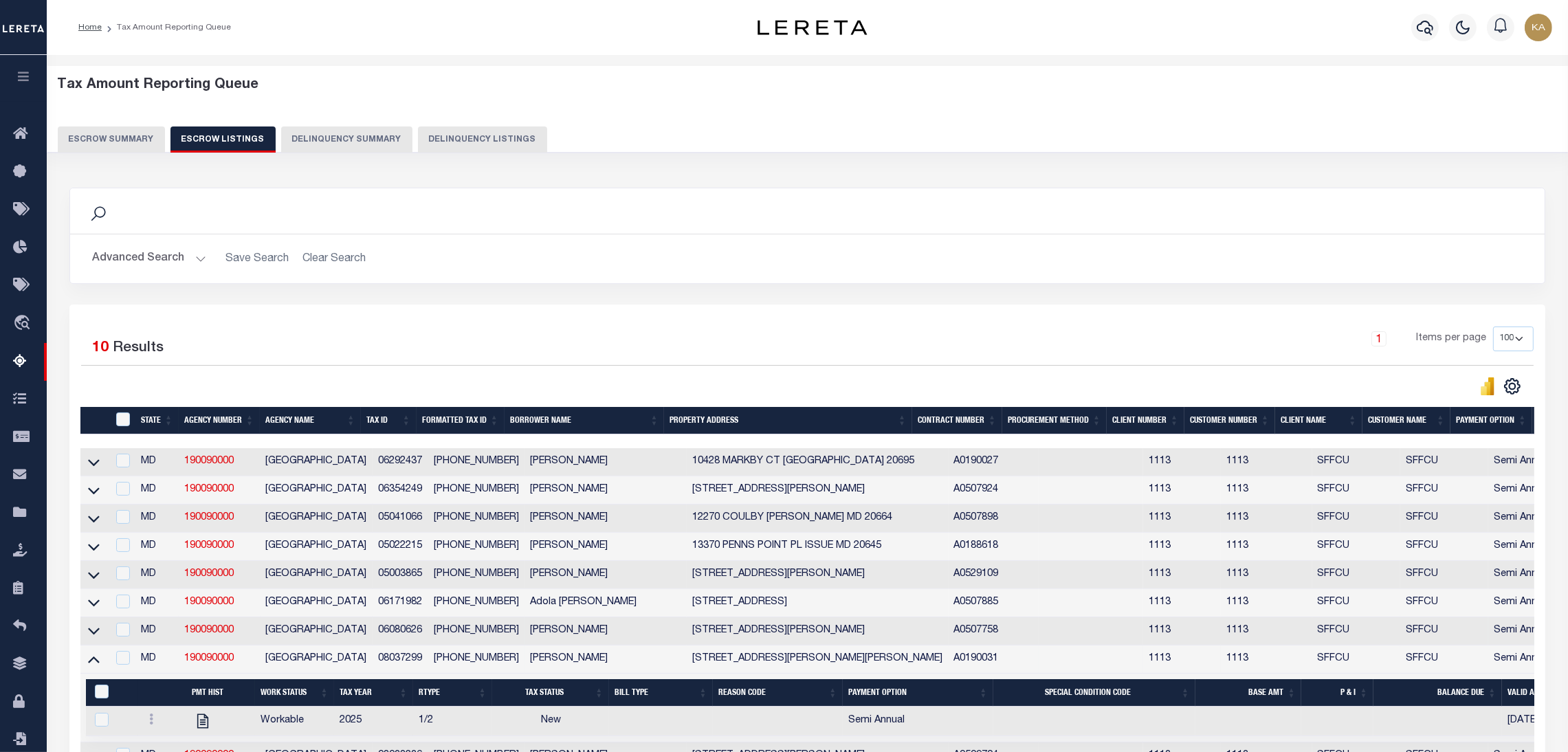
scroll to position [103, 0]
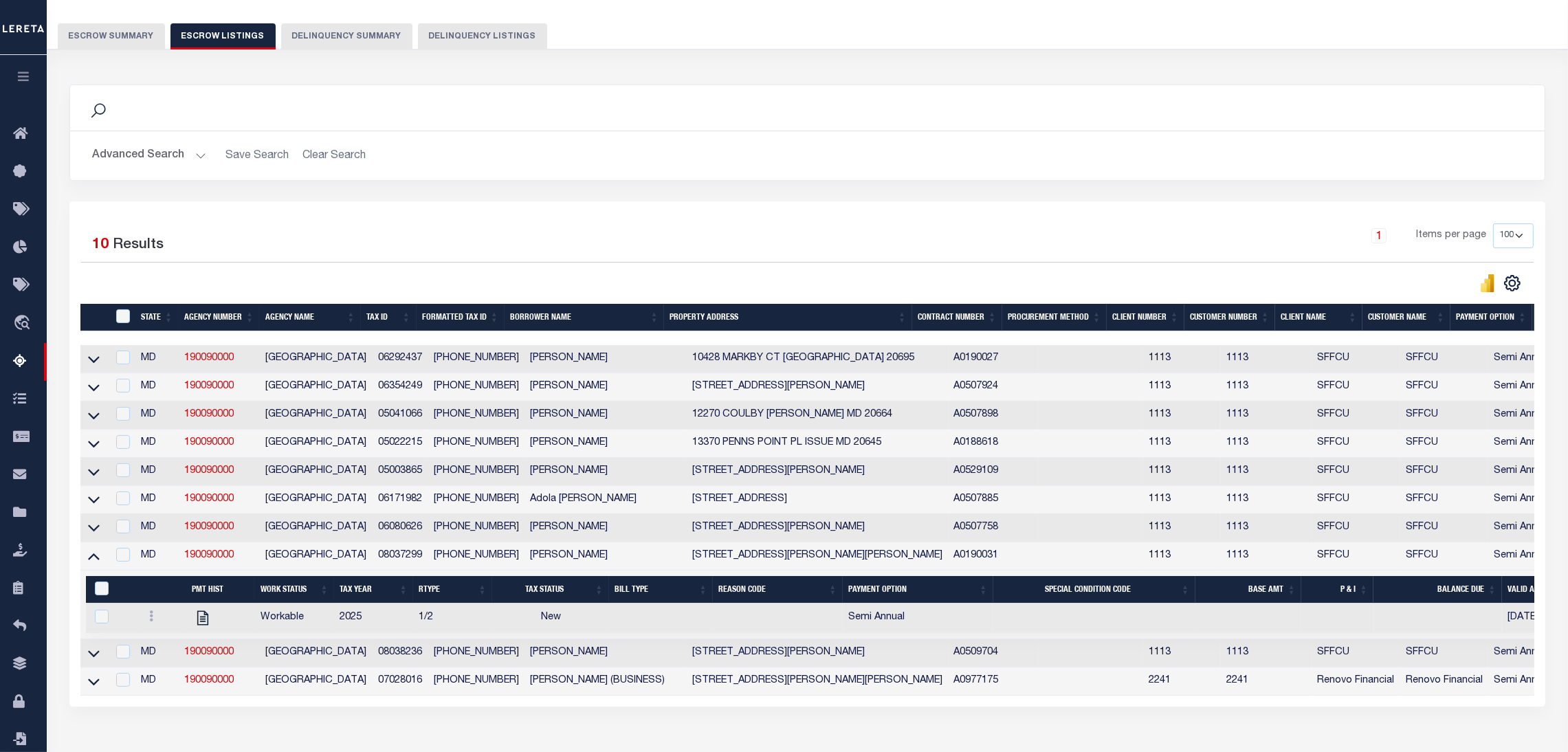
click at [126, 34] on button "Escrow Summary" at bounding box center [111, 36] width 107 height 26
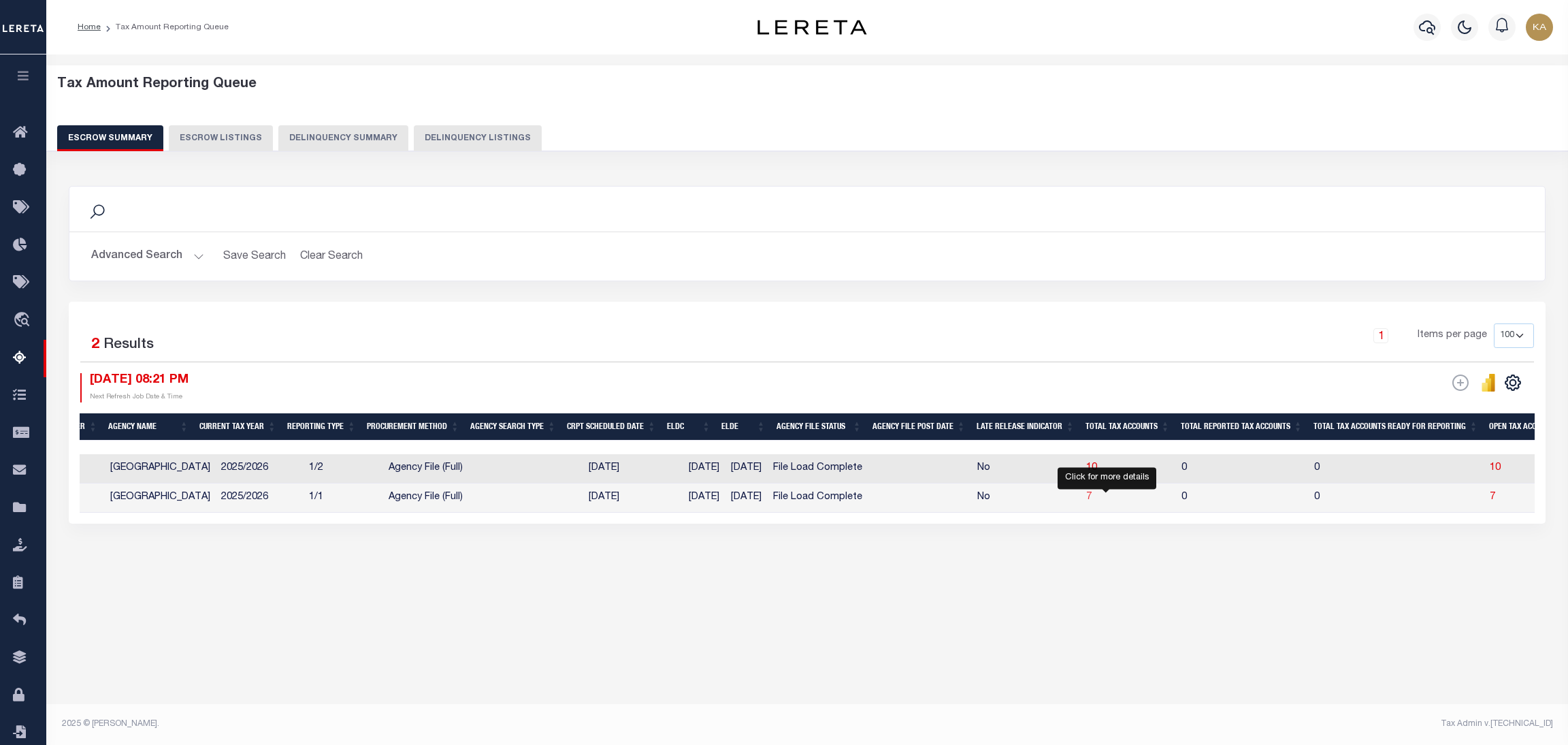
click at [1091, 496] on span "7" at bounding box center [1088, 497] width 5 height 10
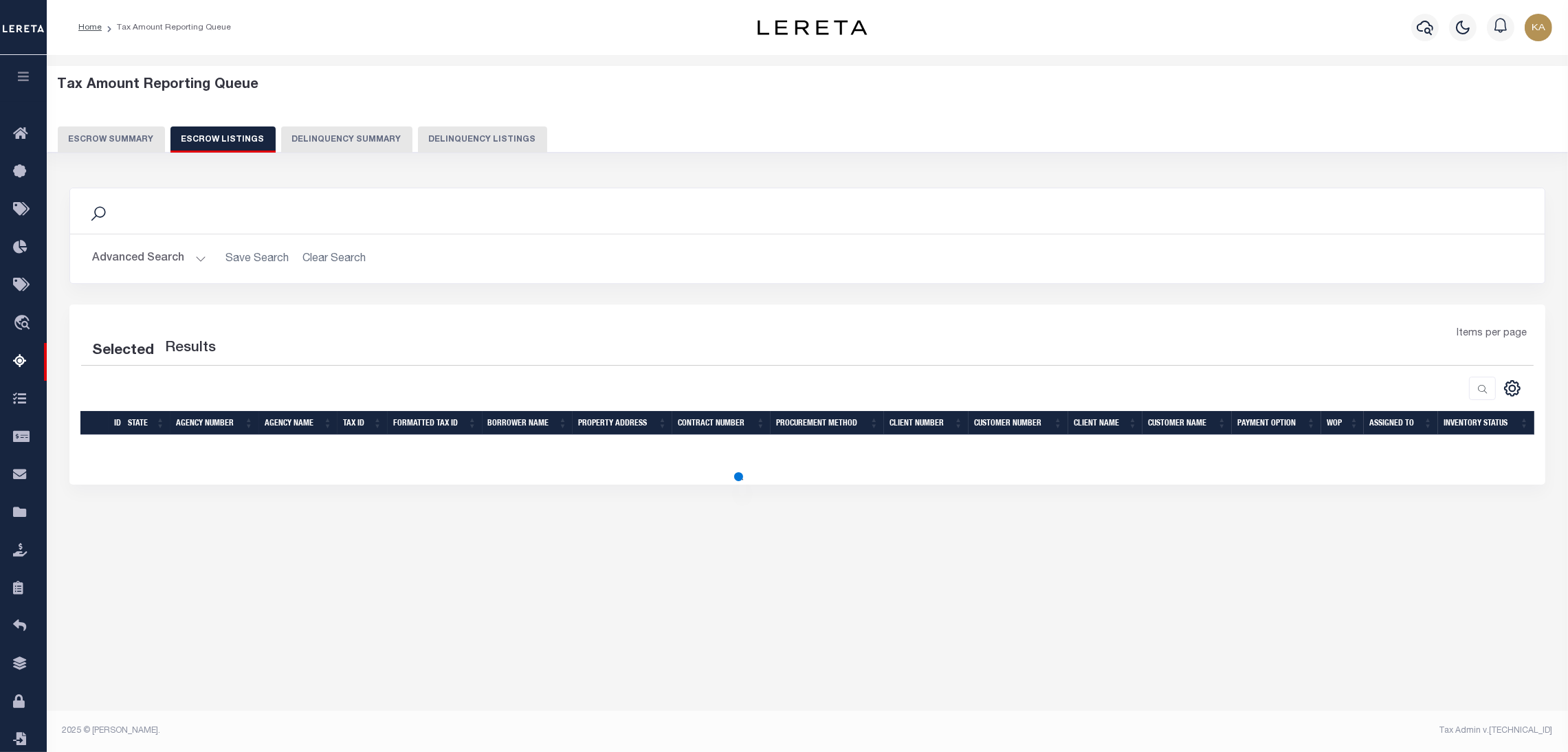
select select "100"
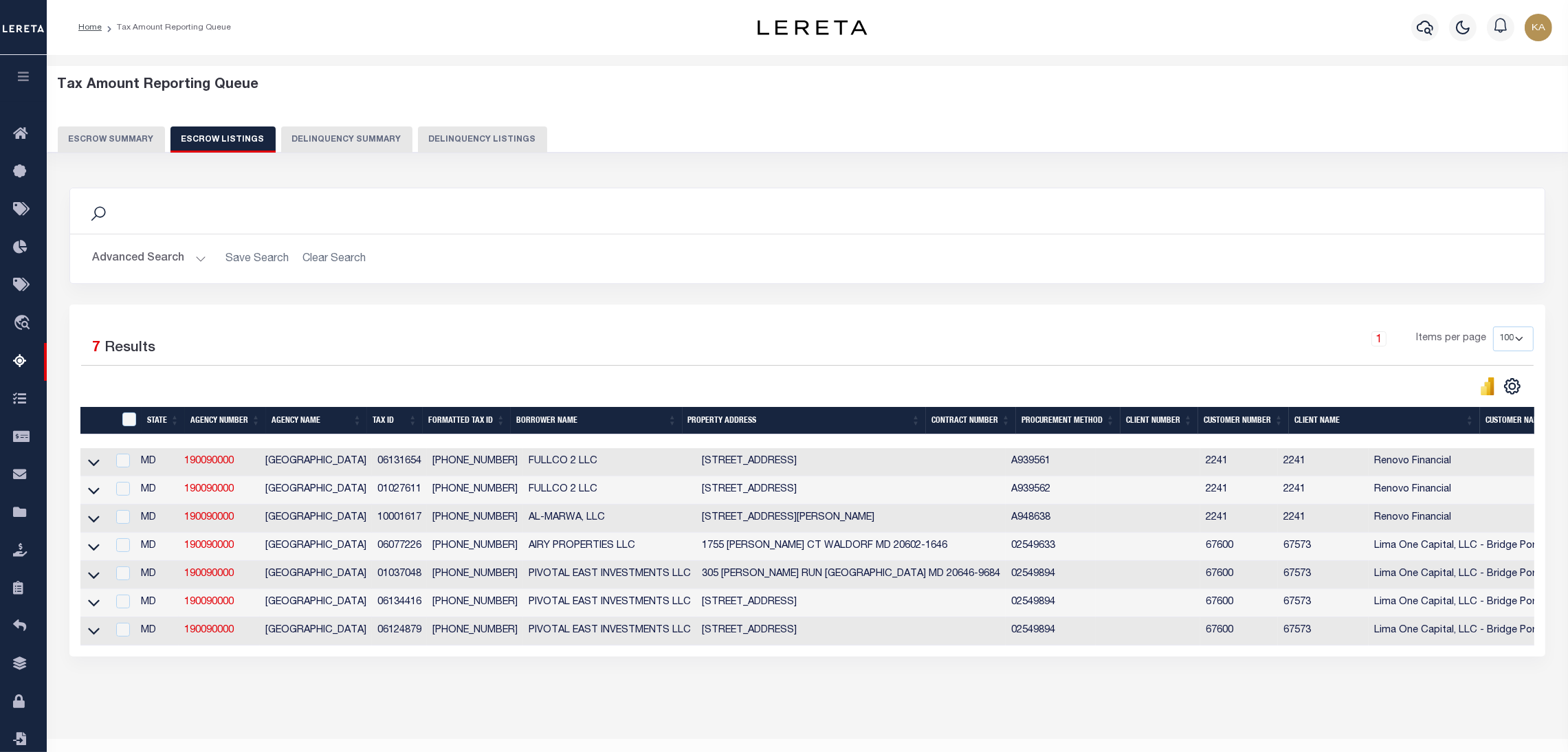
click at [126, 130] on button "Escrow Summary" at bounding box center [111, 139] width 107 height 26
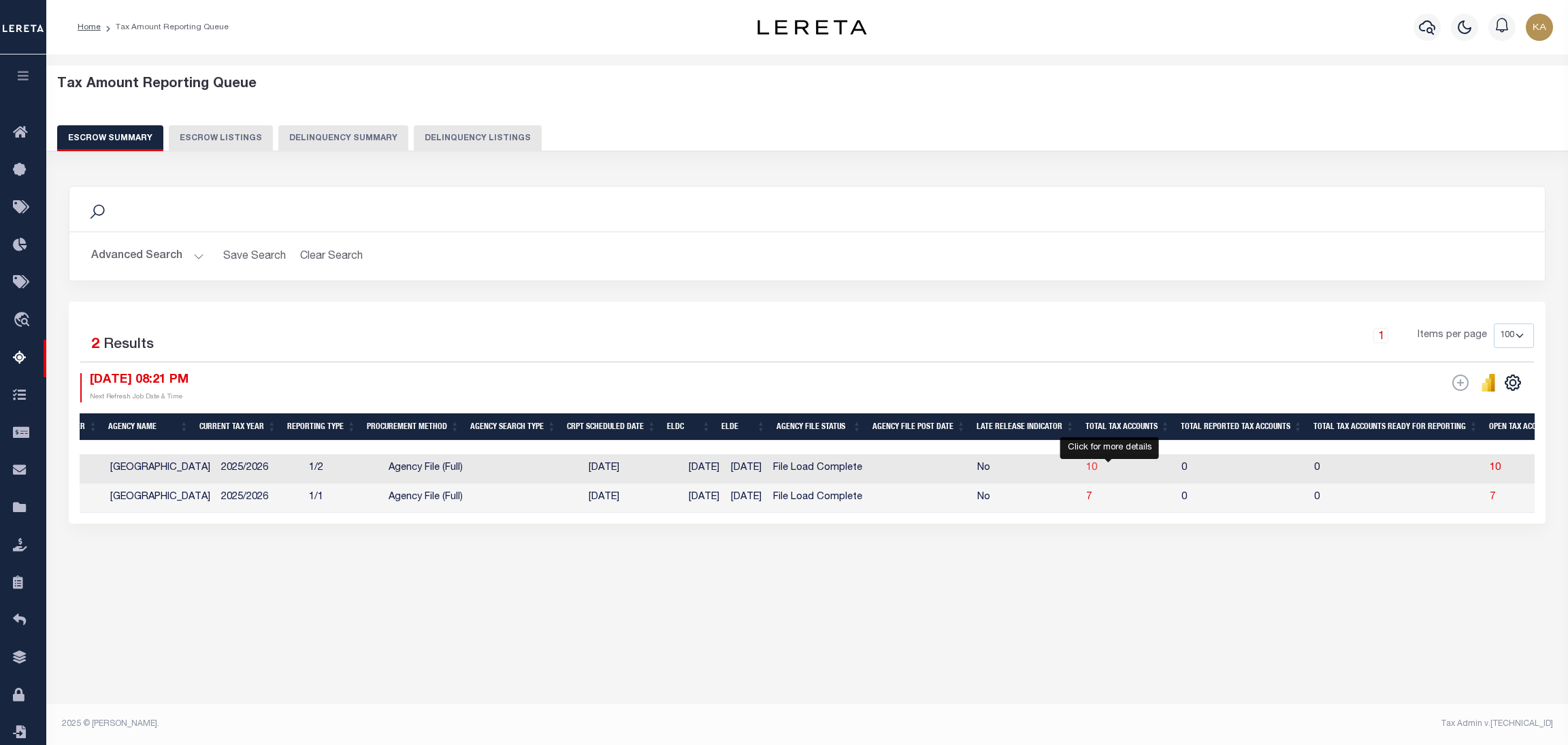
click at [1097, 466] on span "10" at bounding box center [1091, 468] width 11 height 10
select select "100"
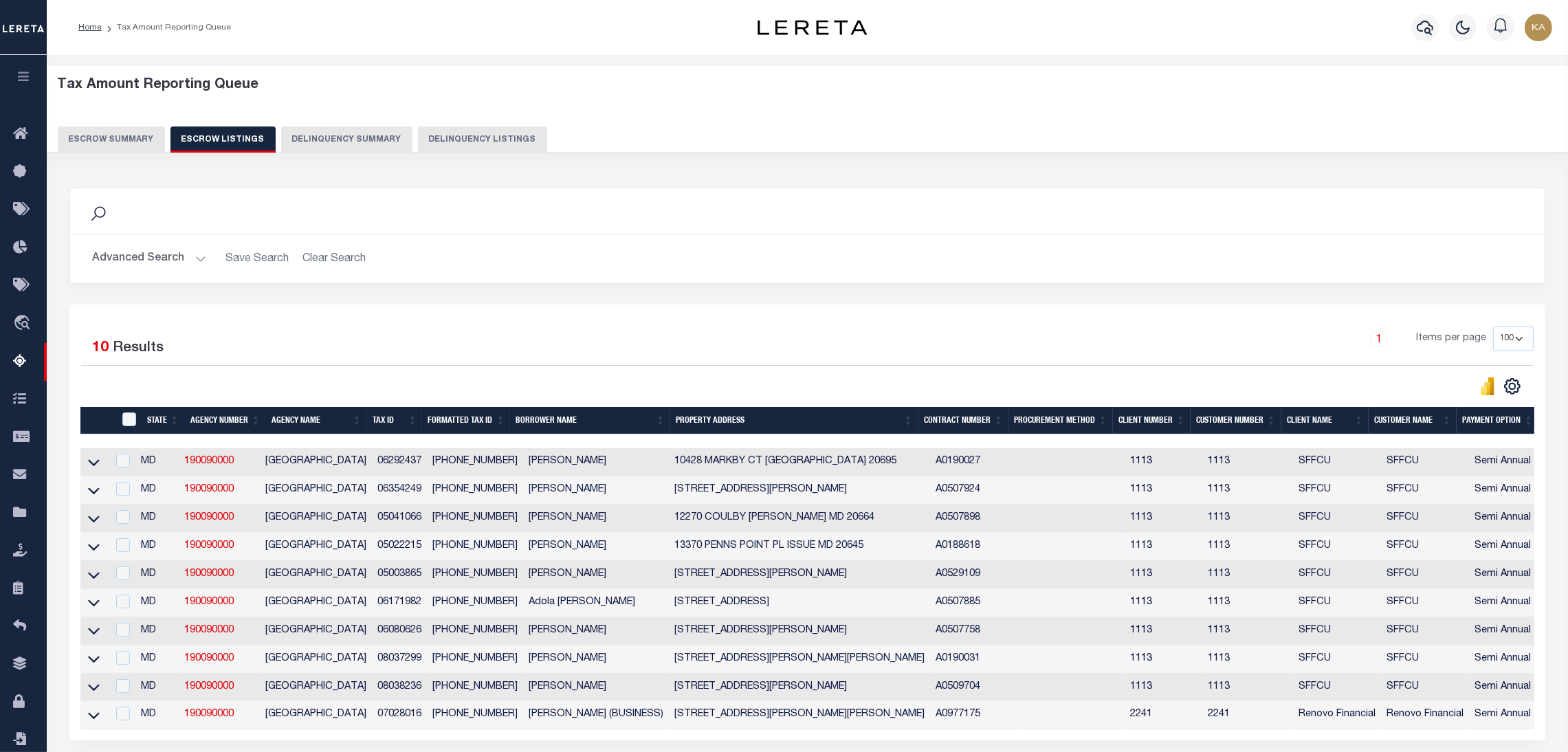
scroll to position [126, 0]
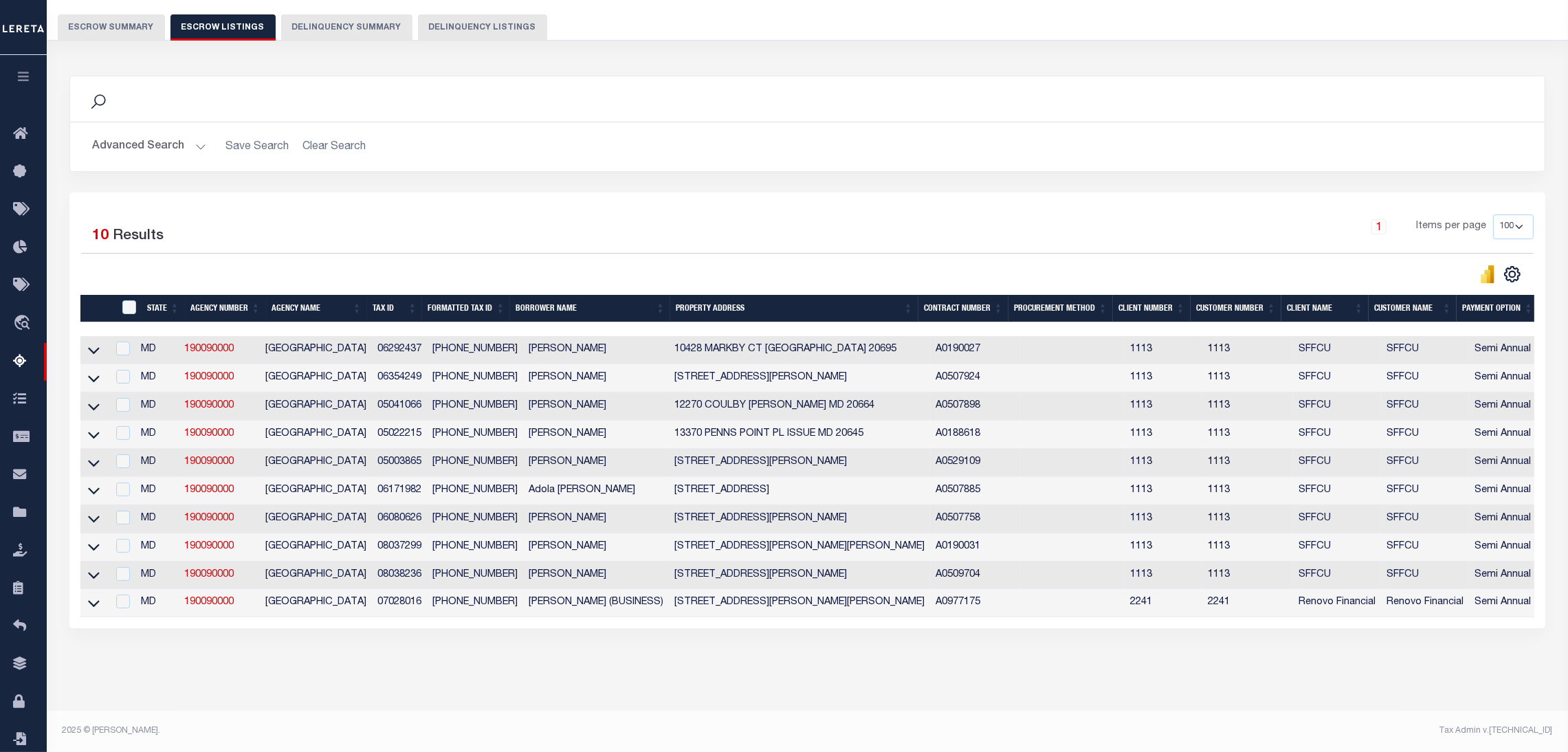
click at [96, 540] on icon at bounding box center [94, 546] width 12 height 14
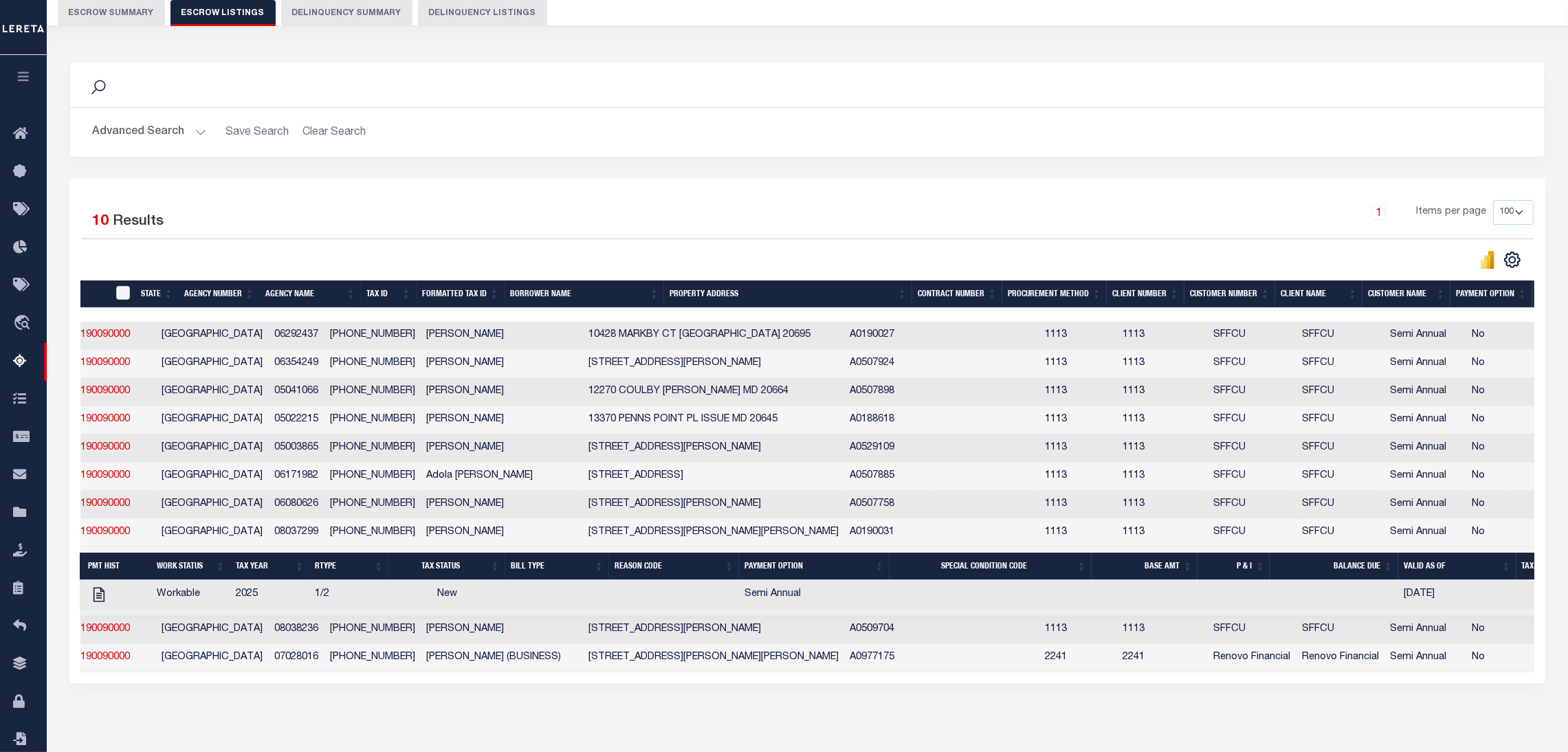
scroll to position [0, 104]
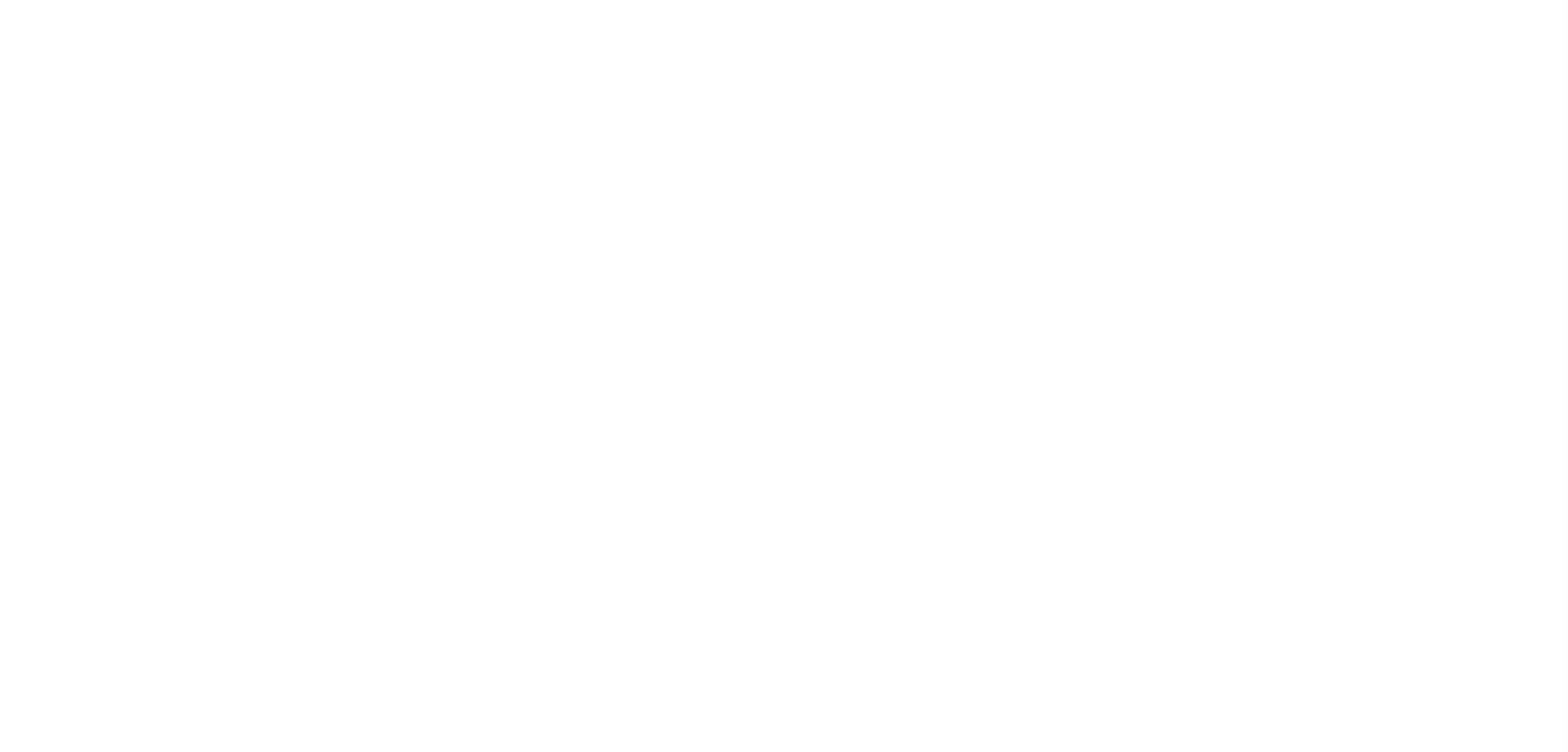
select select
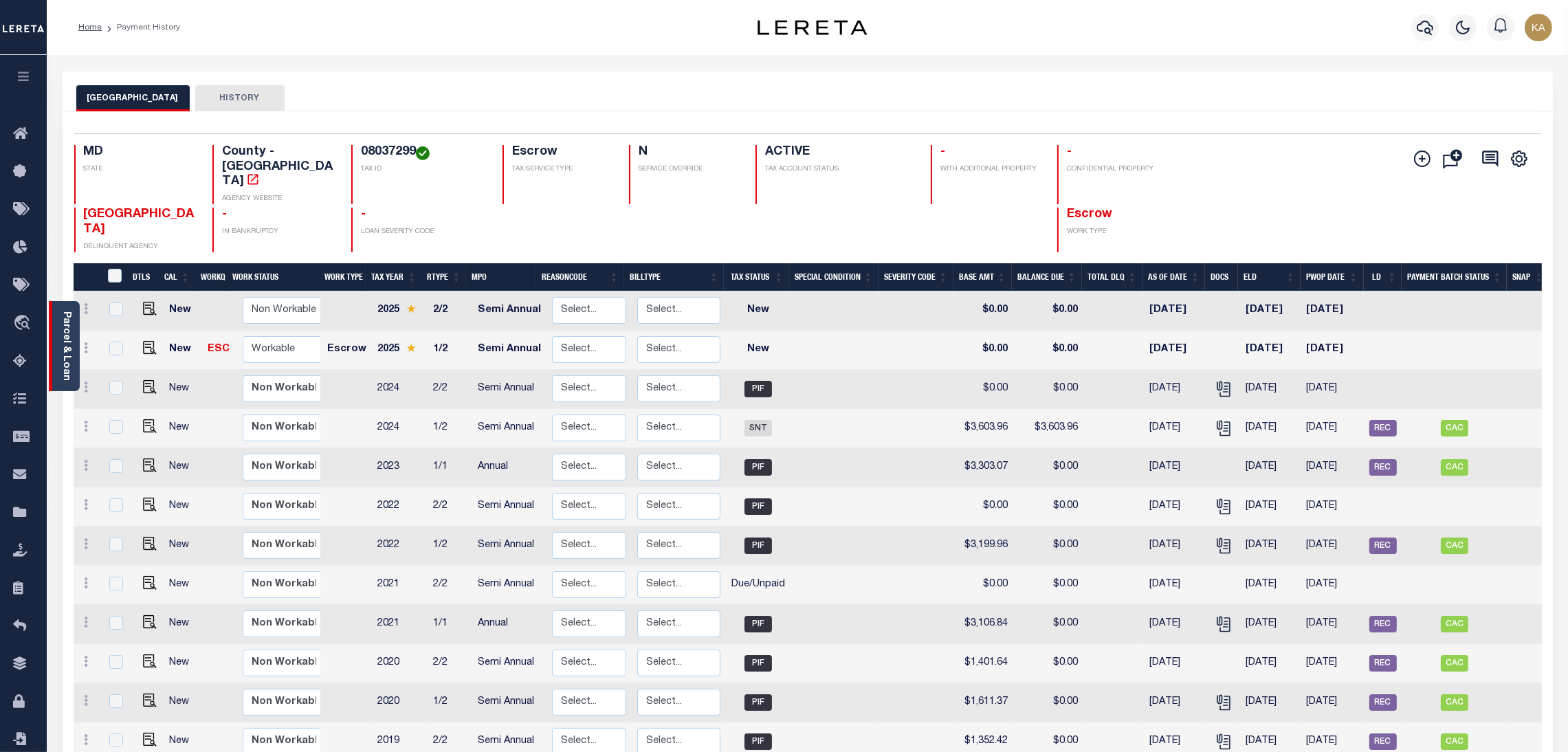
click at [68, 338] on link "Parcel & Loan" at bounding box center [65, 346] width 10 height 69
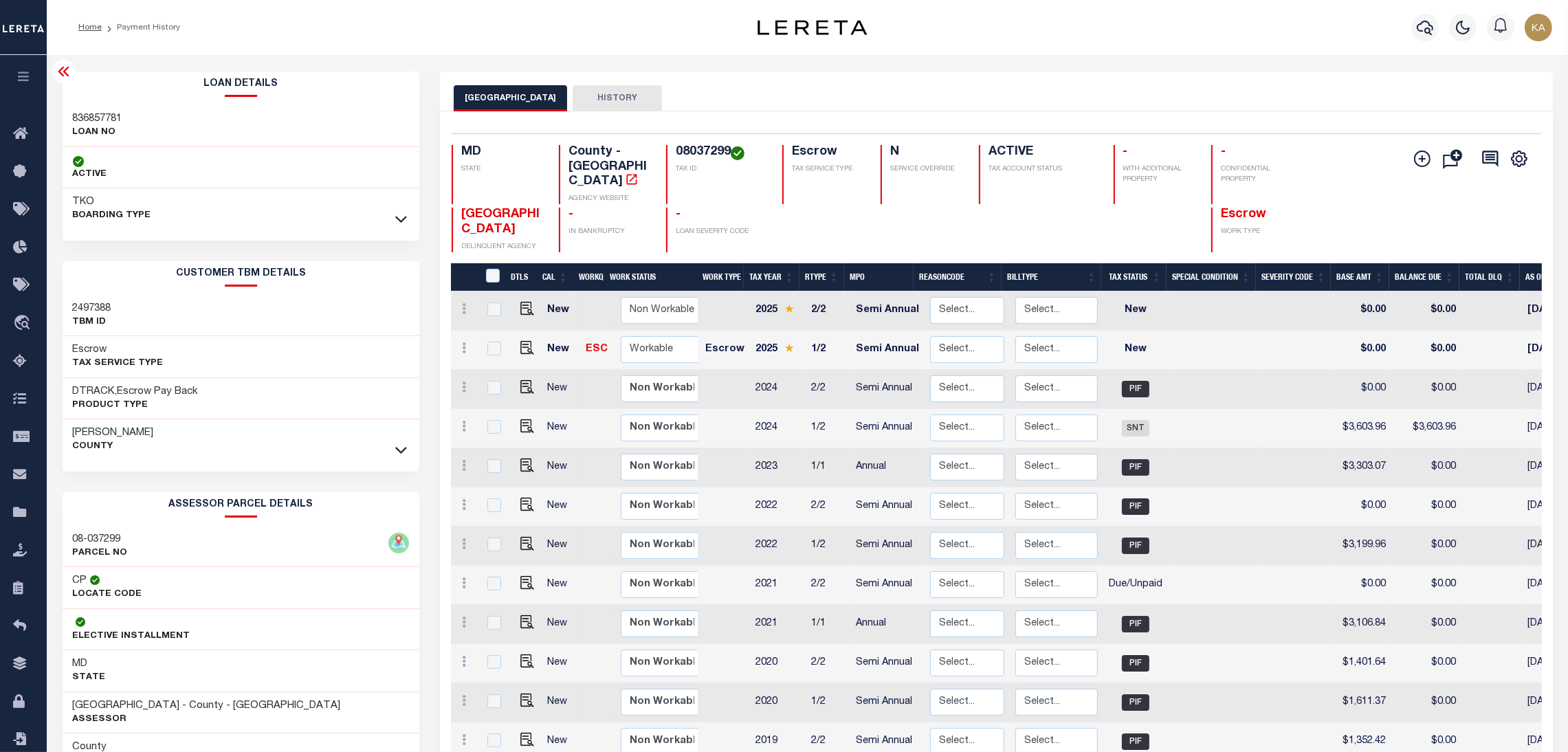
click at [83, 305] on h3 "2497388" at bounding box center [92, 308] width 38 height 14
copy h3 "2497388"
